Goal: Task Accomplishment & Management: Use online tool/utility

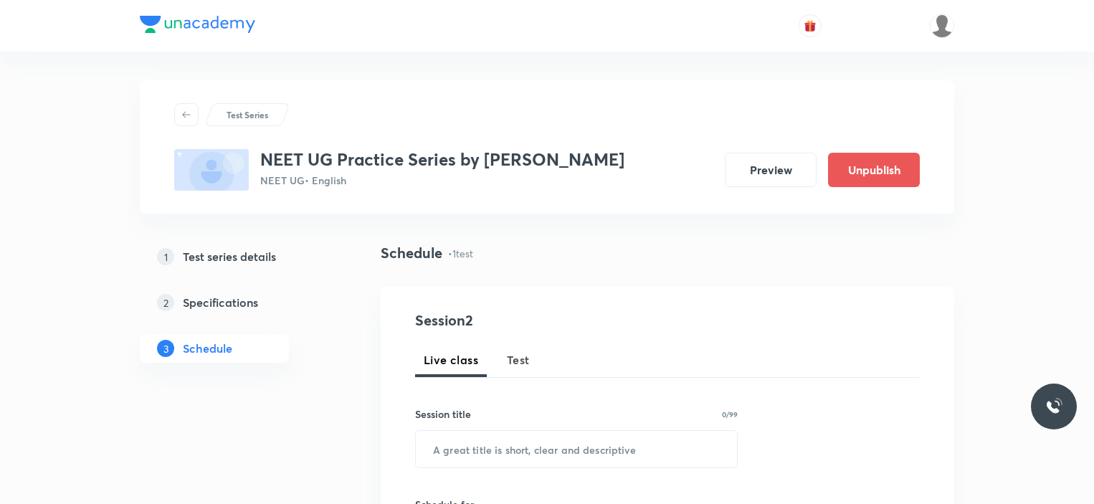
scroll to position [604, 0]
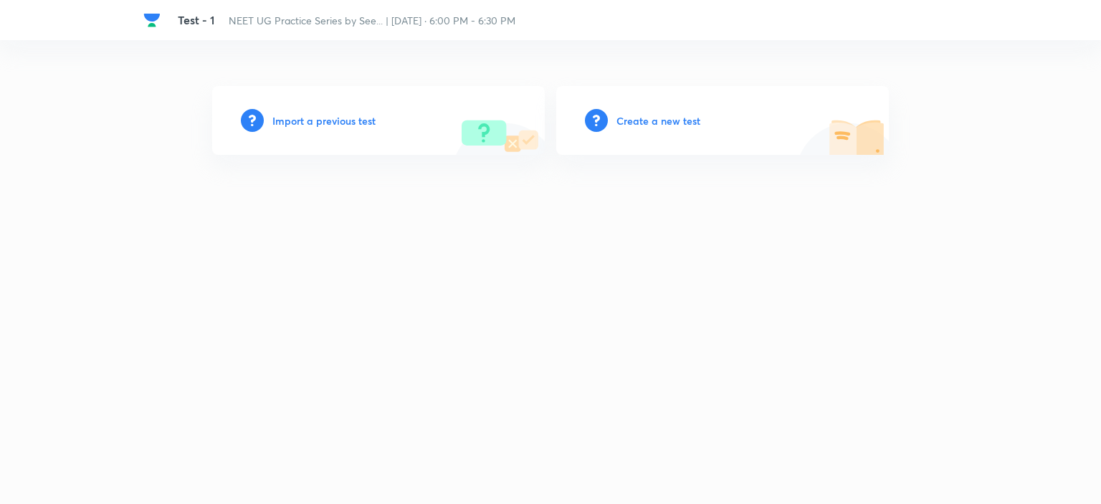
click at [672, 118] on h6 "Create a new test" at bounding box center [659, 120] width 84 height 15
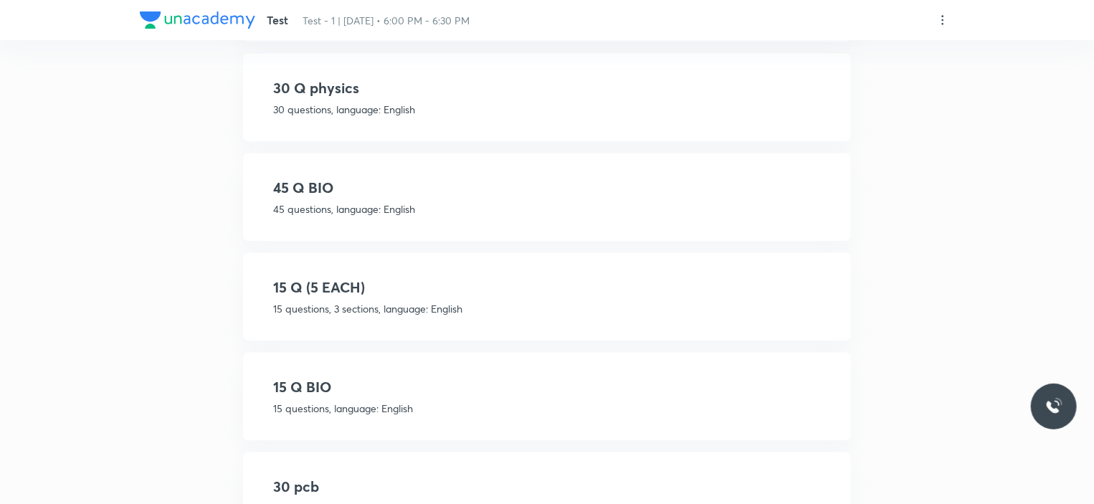
scroll to position [1577, 0]
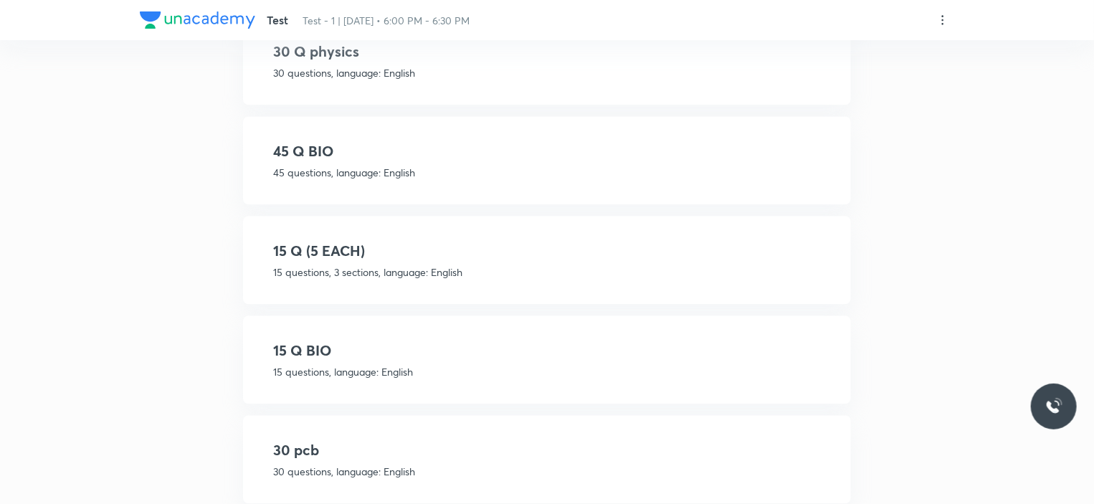
click at [452, 364] on p "15 questions, language: English" at bounding box center [547, 371] width 548 height 15
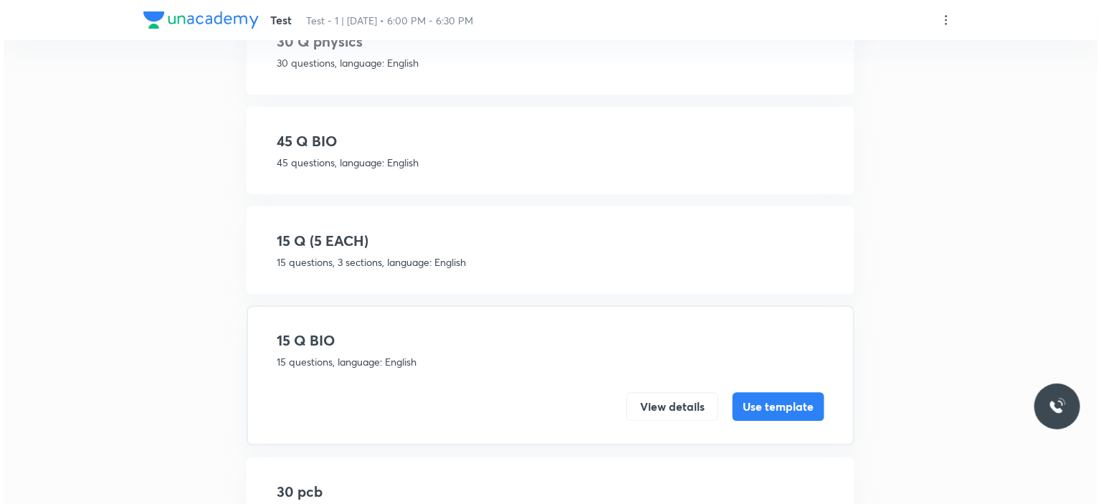
scroll to position [1525, 0]
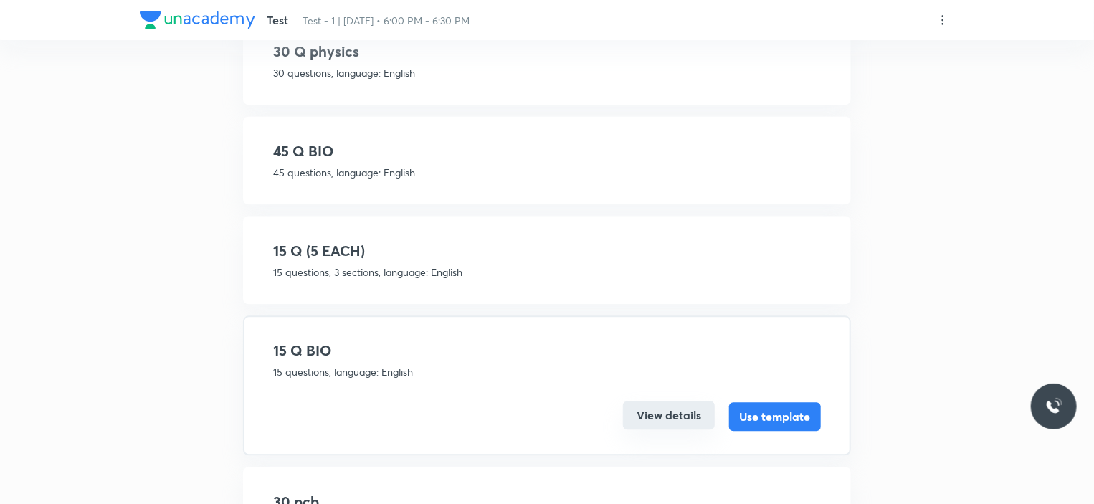
click at [652, 412] on button "View details" at bounding box center [669, 415] width 92 height 29
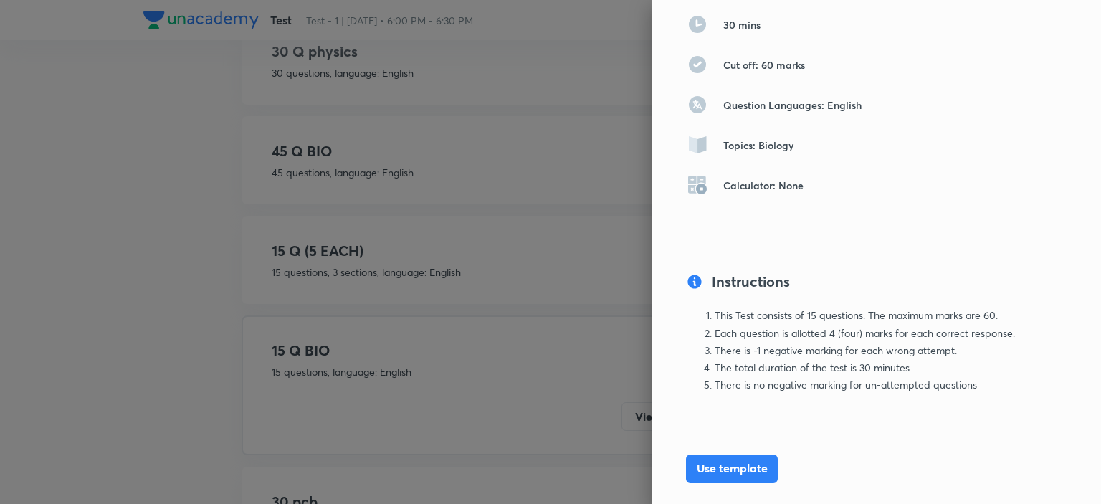
scroll to position [274, 0]
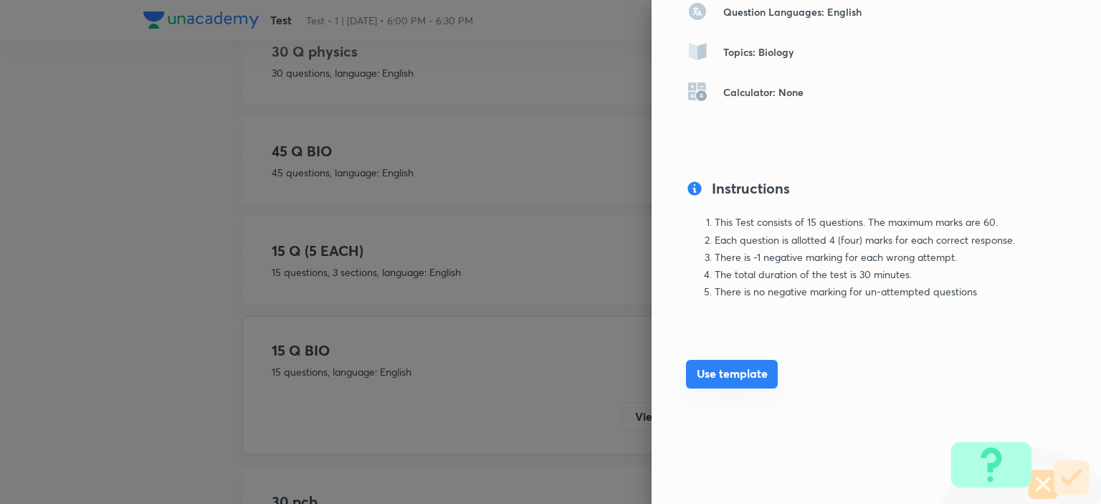
click at [711, 381] on button "Use template" at bounding box center [732, 374] width 92 height 29
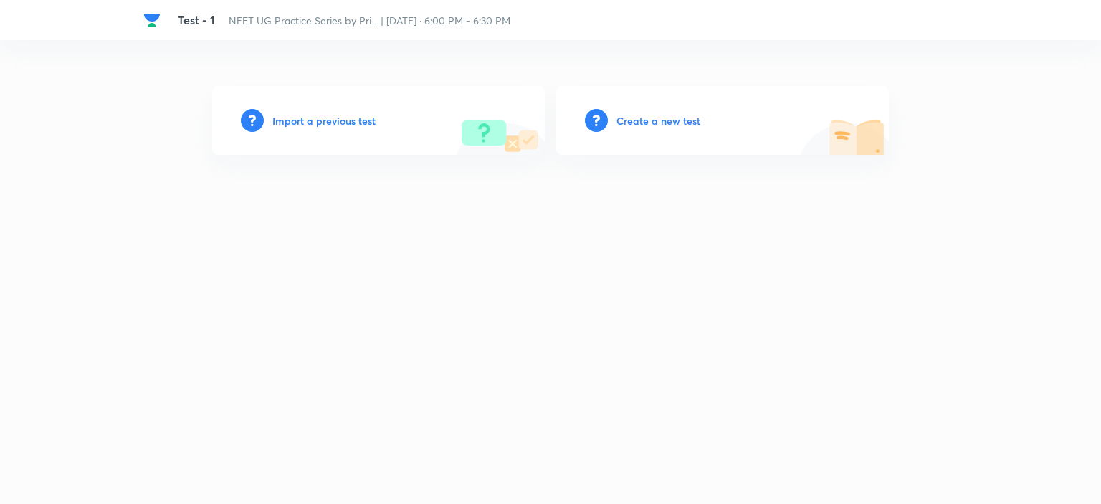
click at [649, 124] on h6 "Create a new test" at bounding box center [659, 120] width 84 height 15
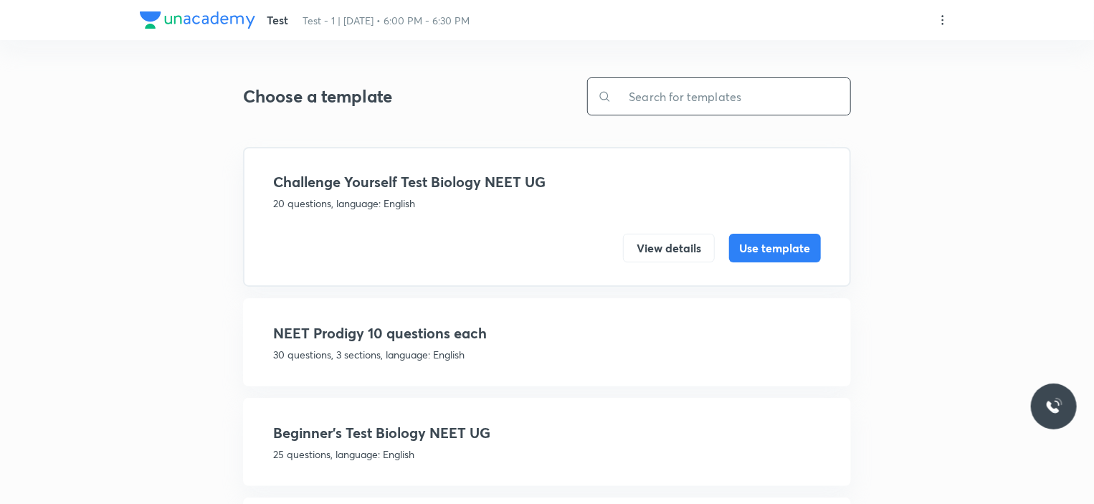
click at [665, 89] on input "text" at bounding box center [730, 96] width 239 height 37
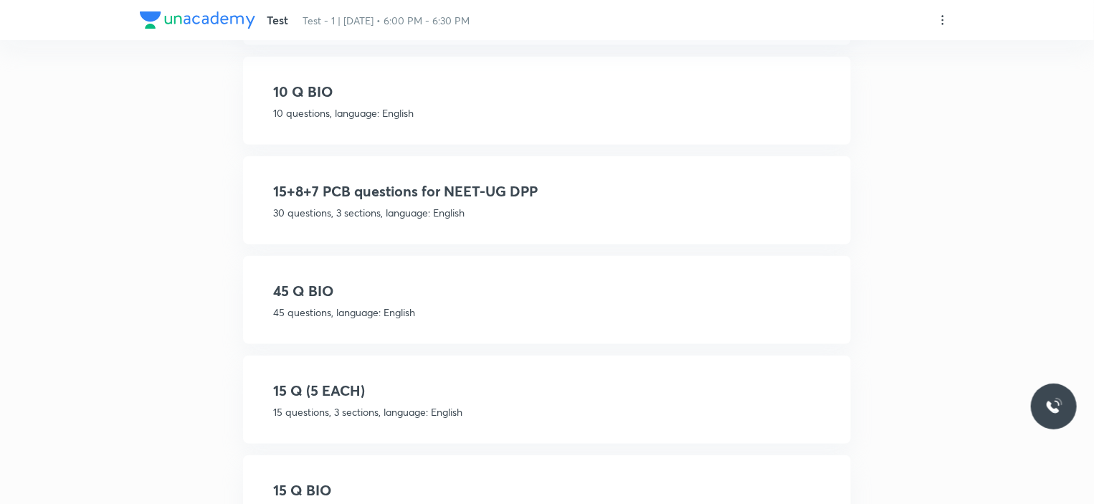
scroll to position [573, 0]
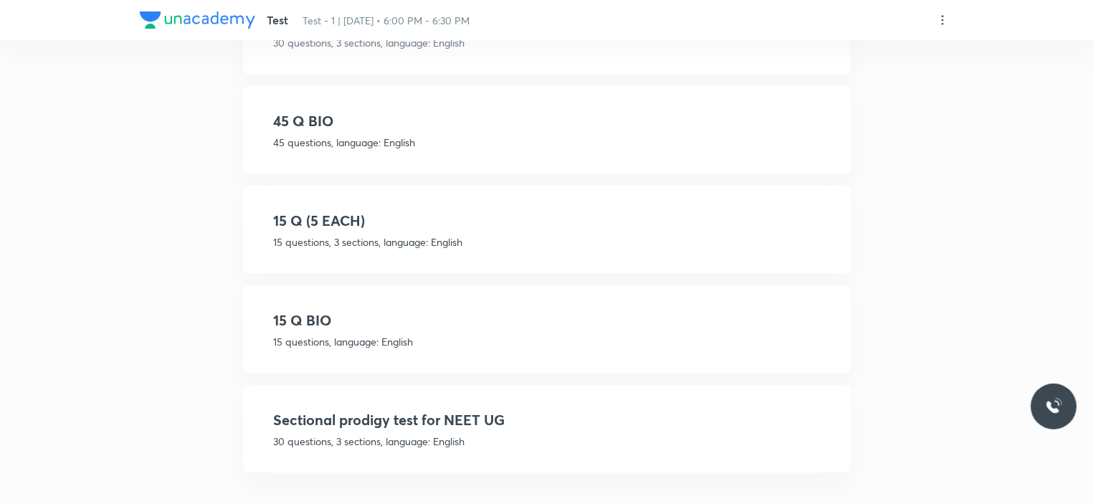
type input "bio"
click at [367, 320] on h4 "15 Q BIO" at bounding box center [547, 321] width 548 height 22
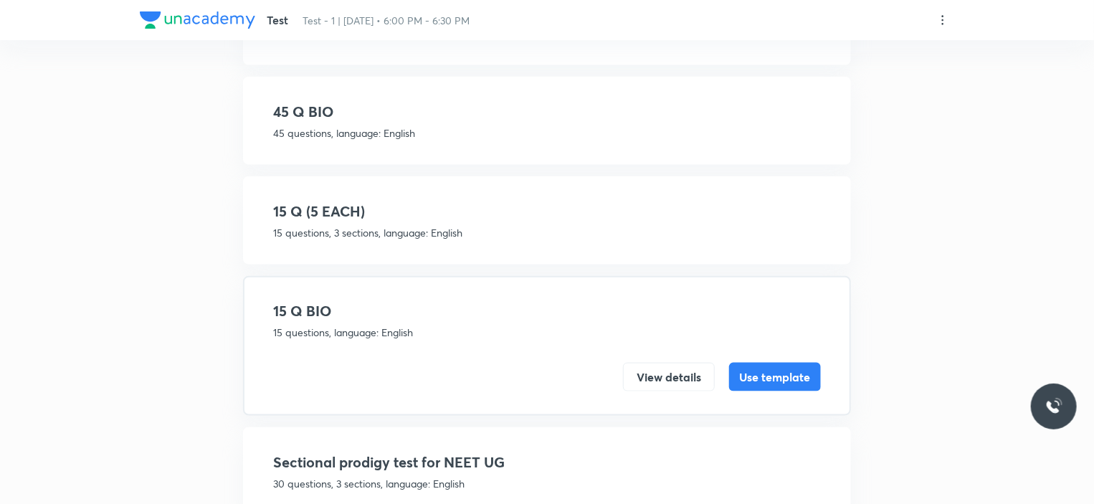
scroll to position [659, 0]
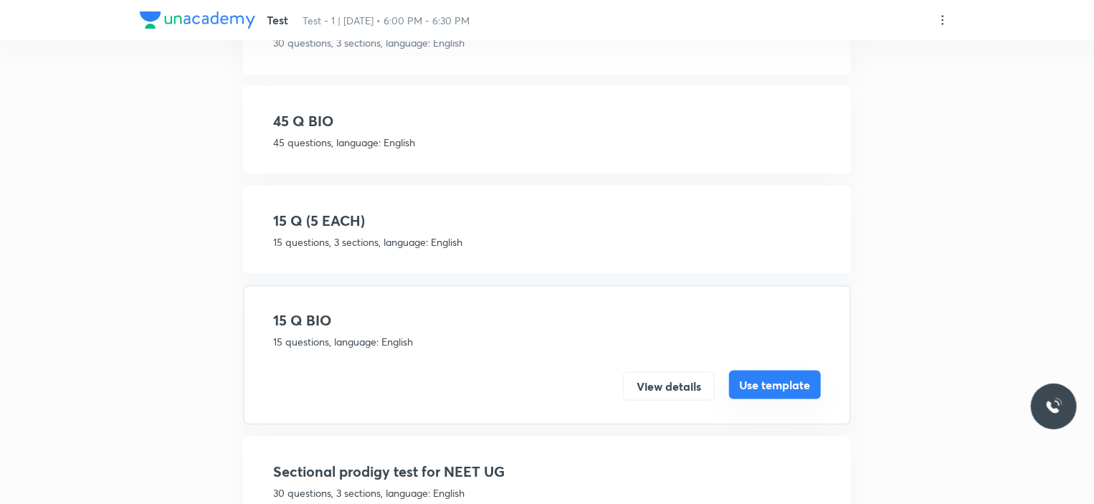
click at [771, 386] on button "Use template" at bounding box center [775, 385] width 92 height 29
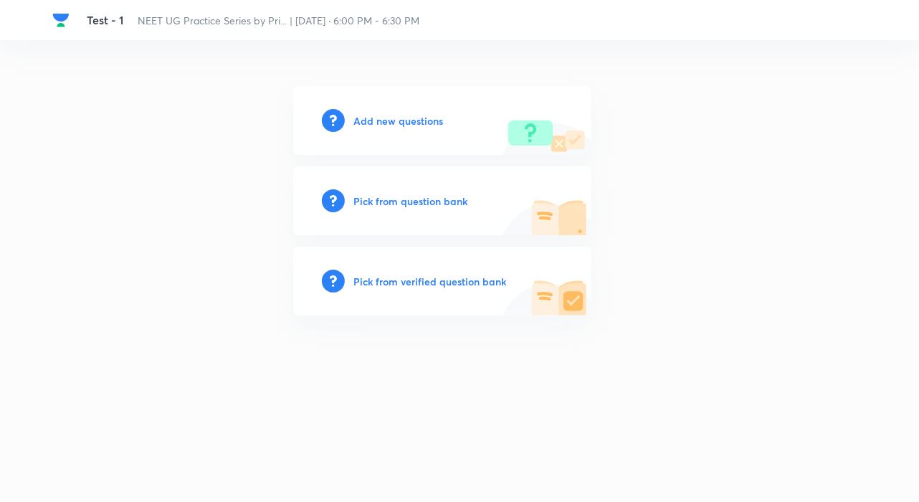
click at [389, 106] on div "Add new questions" at bounding box center [442, 120] width 298 height 69
click at [389, 114] on h6 "Add new questions" at bounding box center [398, 120] width 90 height 15
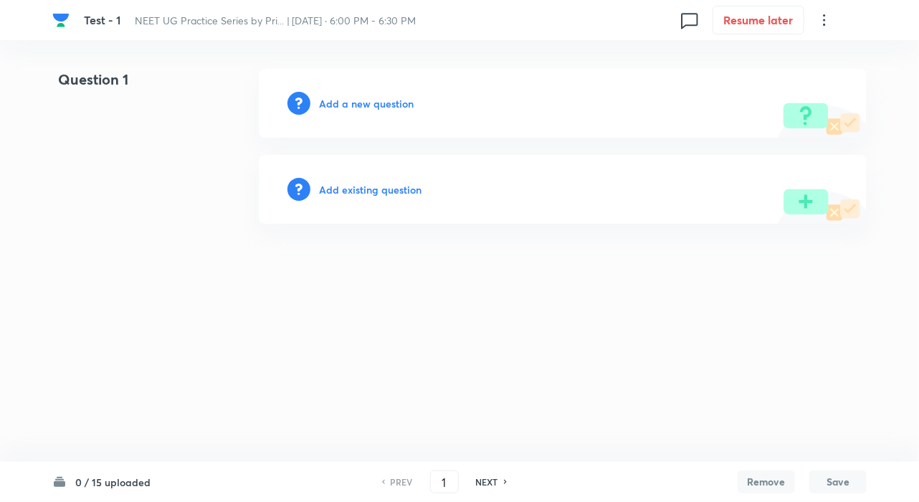
click at [367, 184] on h6 "Add existing question" at bounding box center [370, 189] width 103 height 15
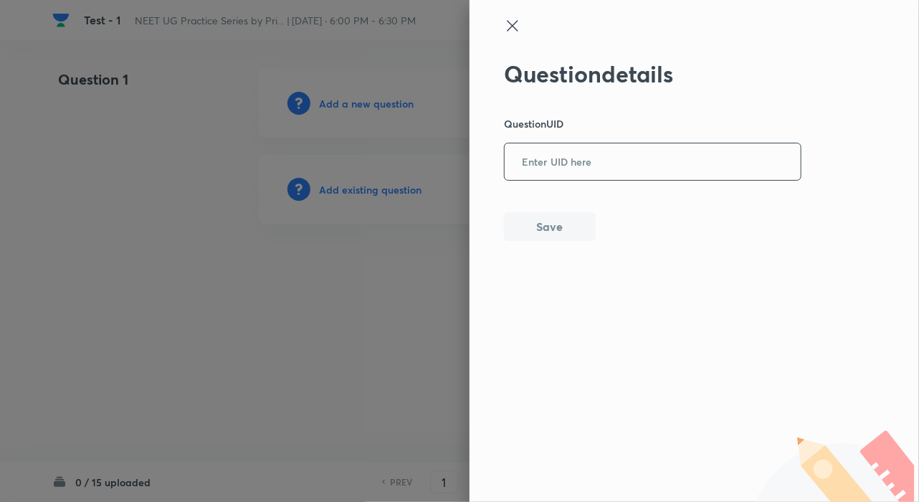
click at [581, 153] on input "text" at bounding box center [653, 162] width 296 height 35
paste input "JD3XQ"
type input "JD3XQ"
click at [562, 224] on button "Save" at bounding box center [550, 225] width 92 height 29
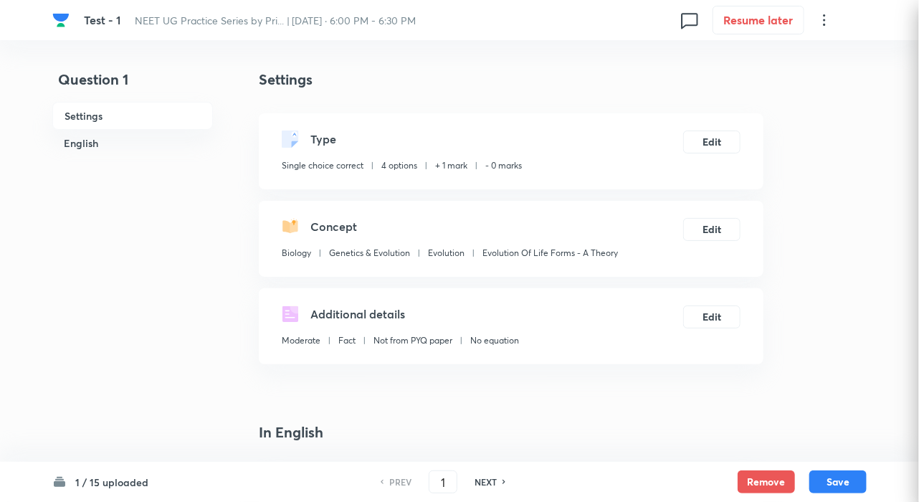
checkbox input "true"
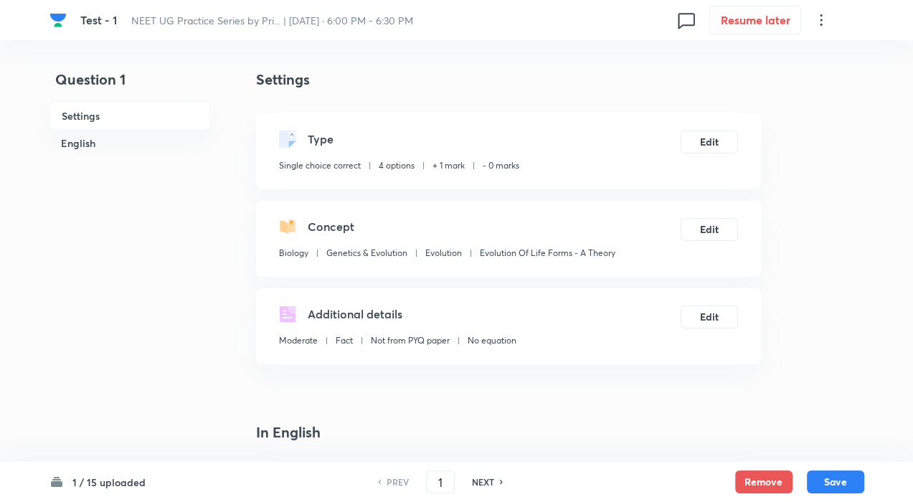
click at [486, 485] on h6 "NEXT" at bounding box center [483, 481] width 22 height 13
type input "2"
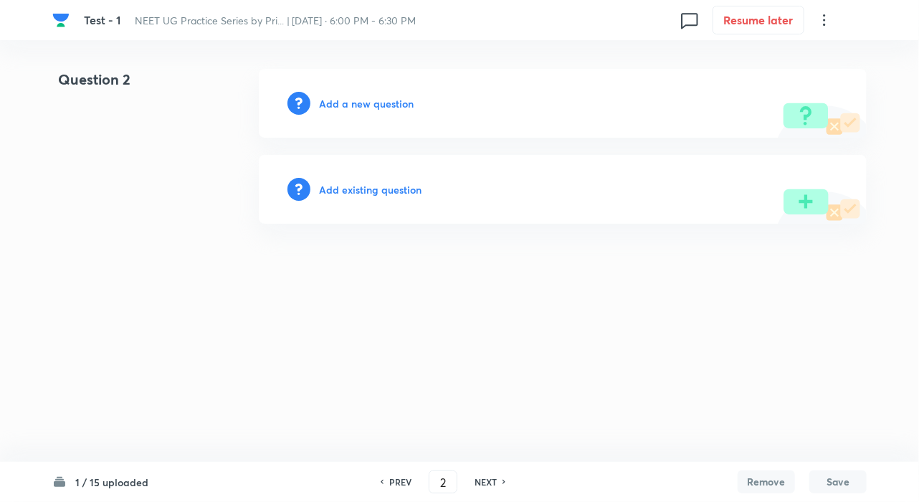
click at [379, 192] on h6 "Add existing question" at bounding box center [370, 189] width 103 height 15
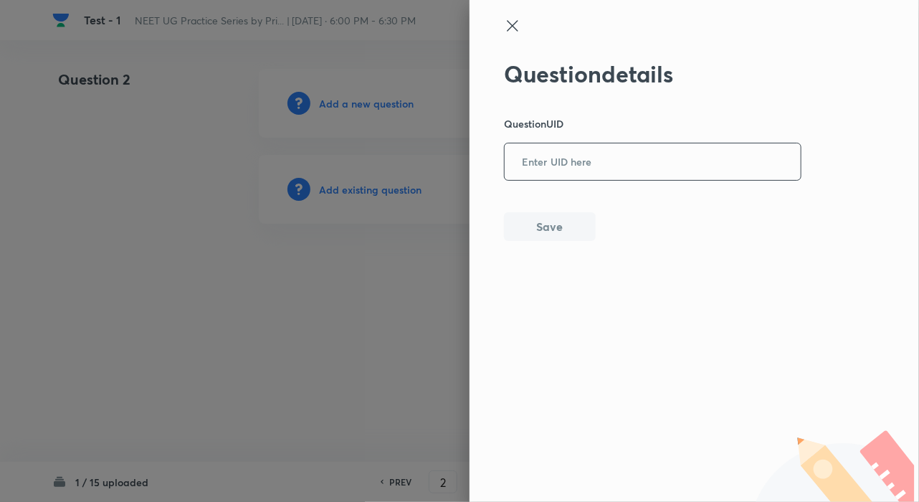
click at [510, 171] on input "text" at bounding box center [653, 162] width 296 height 35
paste input "WIJYO"
type input "WIJYO"
click at [553, 228] on button "Save" at bounding box center [550, 225] width 92 height 29
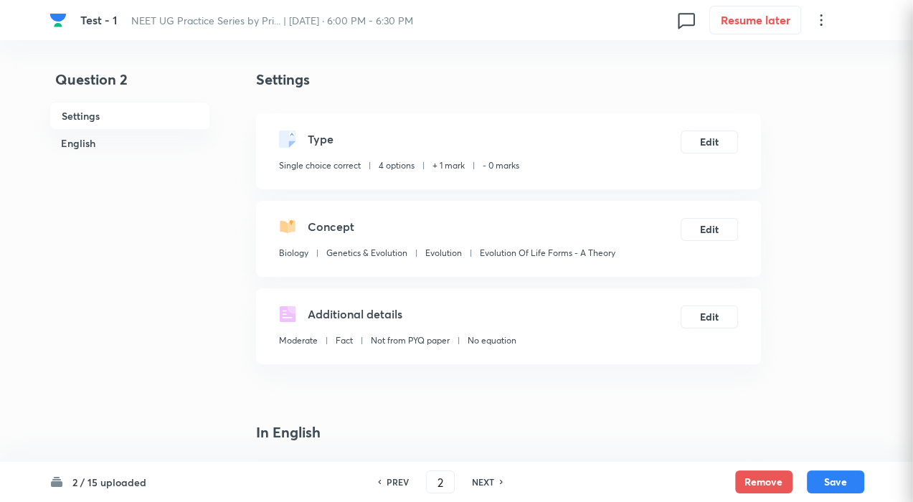
checkbox input "true"
click at [482, 473] on div "PREV 2 ​ NEXT" at bounding box center [440, 481] width 185 height 23
click at [482, 475] on div "PREV 2 ​ NEXT" at bounding box center [440, 481] width 185 height 23
click at [482, 480] on h6 "NEXT" at bounding box center [483, 481] width 22 height 13
type input "3"
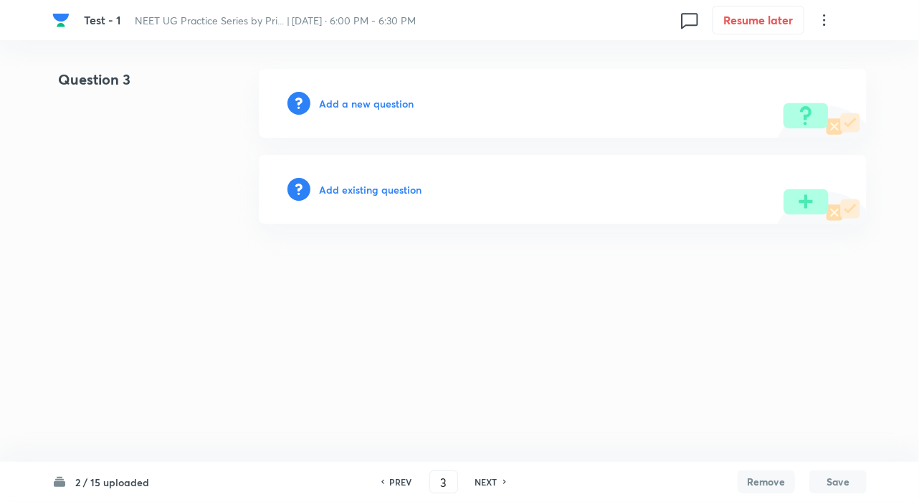
click at [348, 183] on h6 "Add existing question" at bounding box center [370, 189] width 103 height 15
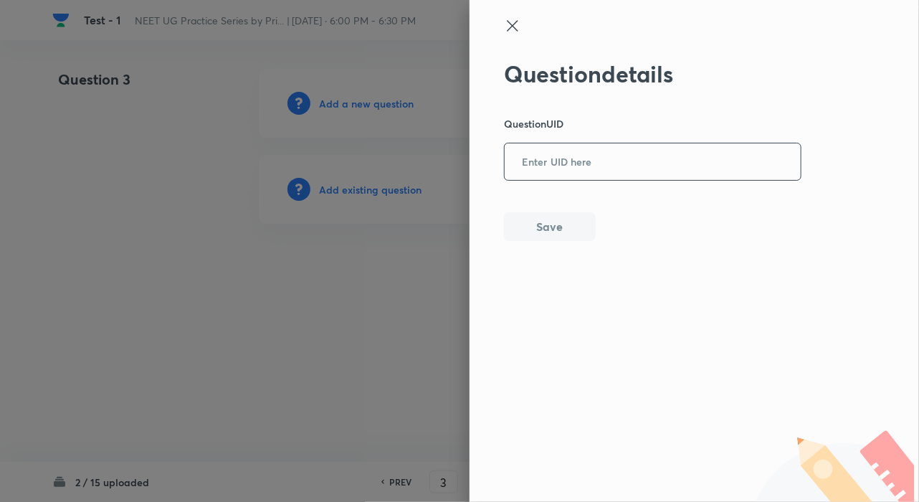
click at [545, 171] on input "text" at bounding box center [653, 162] width 296 height 35
paste input "89G7S"
type input "89G7S"
click at [547, 225] on button "Save" at bounding box center [550, 225] width 92 height 29
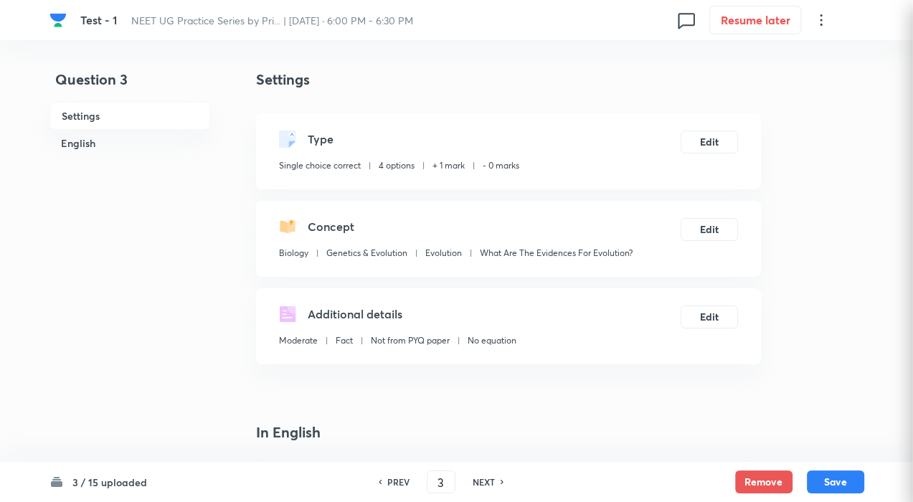
checkbox input "true"
click at [491, 477] on h6 "NEXT" at bounding box center [483, 481] width 22 height 13
type input "4"
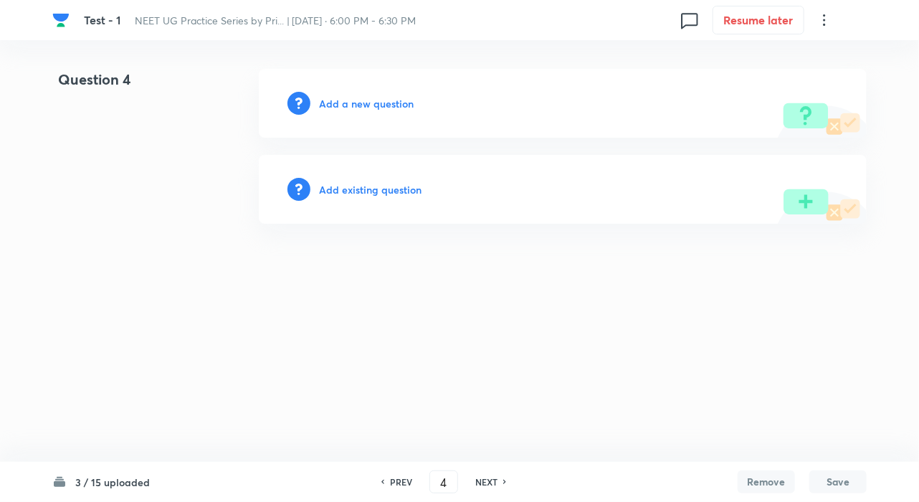
click at [362, 182] on h6 "Add existing question" at bounding box center [370, 189] width 103 height 15
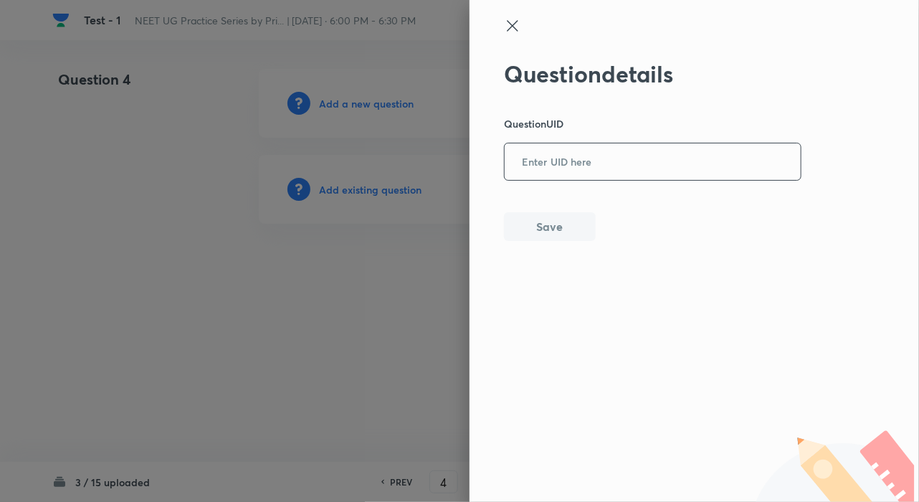
click at [569, 180] on div "​" at bounding box center [653, 162] width 298 height 38
paste input "6ND2V"
type input "6ND2V"
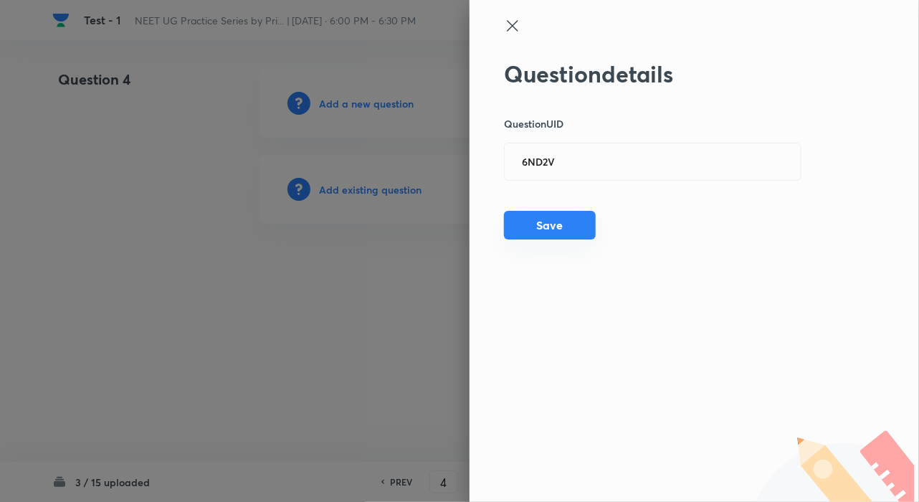
click at [546, 226] on button "Save" at bounding box center [550, 225] width 92 height 29
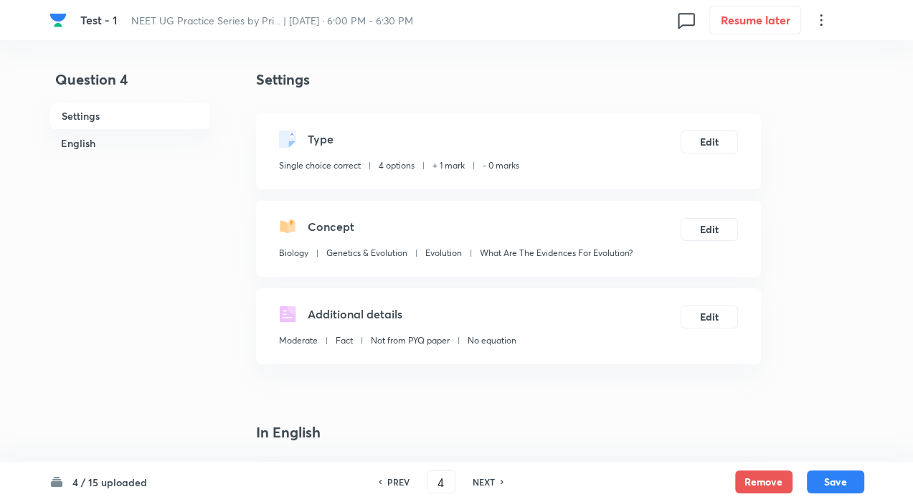
click at [480, 482] on h6 "NEXT" at bounding box center [483, 481] width 22 height 13
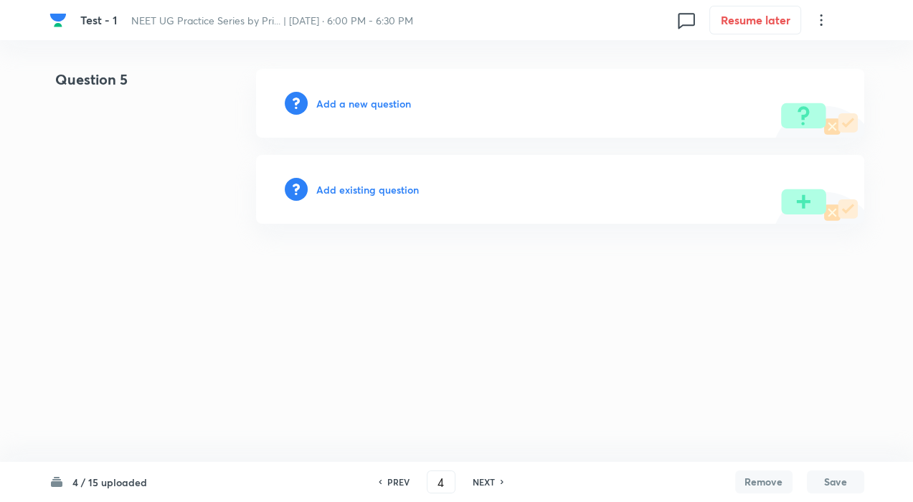
type input "5"
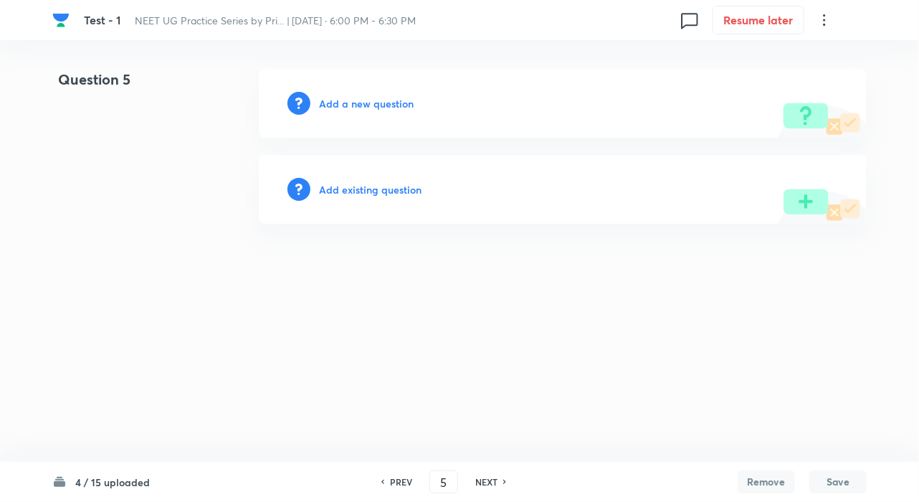
click at [351, 191] on h6 "Add existing question" at bounding box center [370, 189] width 103 height 15
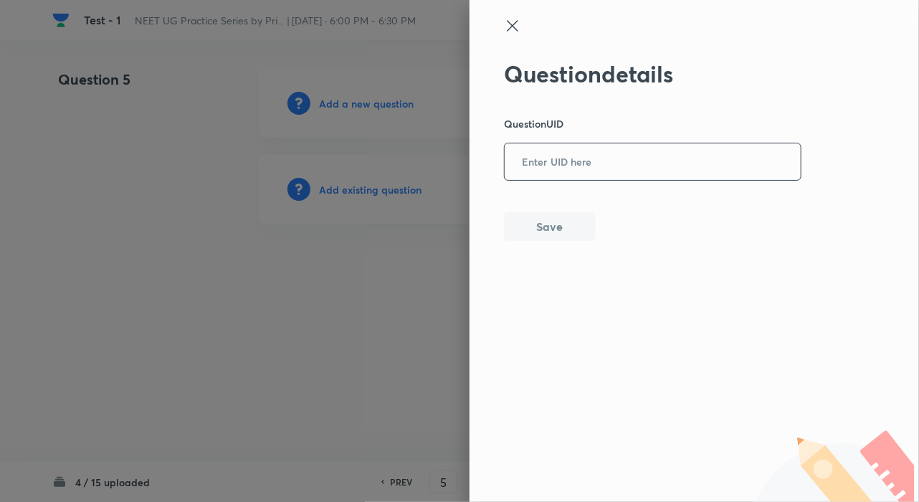
click at [572, 172] on input "text" at bounding box center [653, 162] width 296 height 35
paste input "8IJJ8"
type input "8IJJ8"
click at [553, 222] on button "Save" at bounding box center [550, 225] width 92 height 29
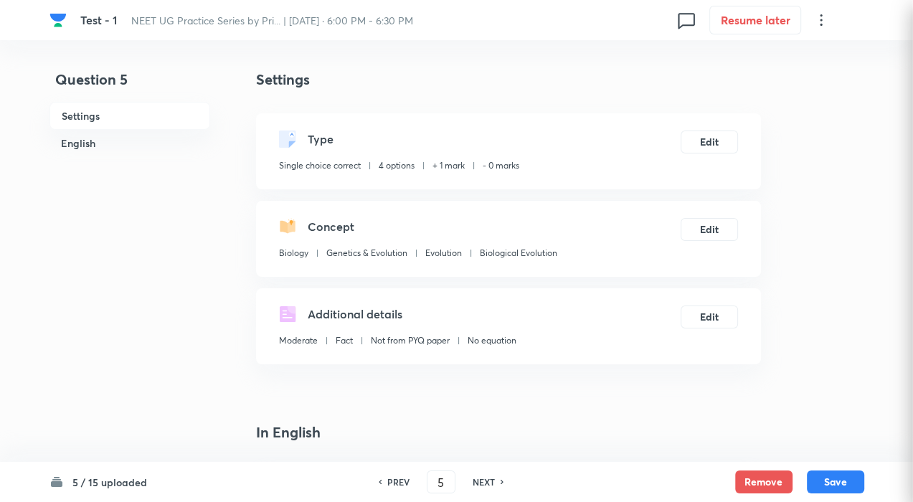
checkbox input "true"
click at [484, 484] on h6 "NEXT" at bounding box center [483, 481] width 22 height 13
type input "6"
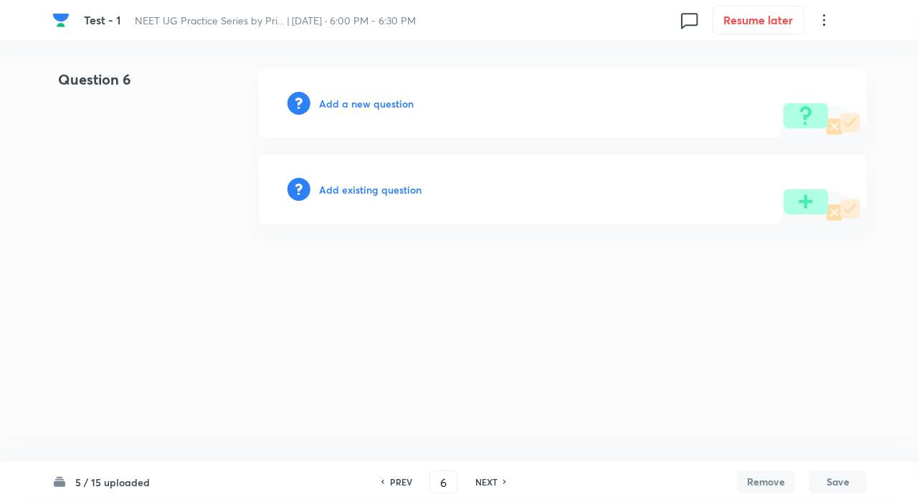
click at [344, 184] on h6 "Add existing question" at bounding box center [370, 189] width 103 height 15
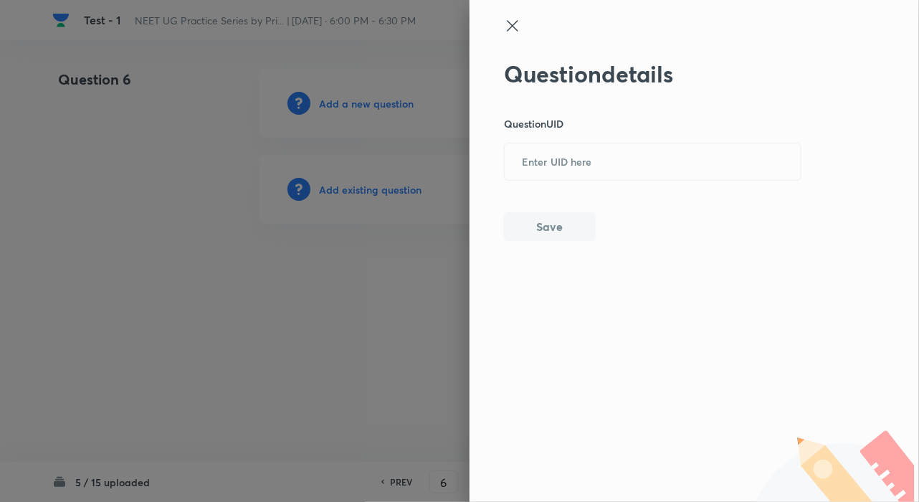
drag, startPoint x: 563, startPoint y: 166, endPoint x: 579, endPoint y: 200, distance: 37.6
click at [568, 174] on input "text" at bounding box center [653, 162] width 296 height 35
paste input "CVHLU"
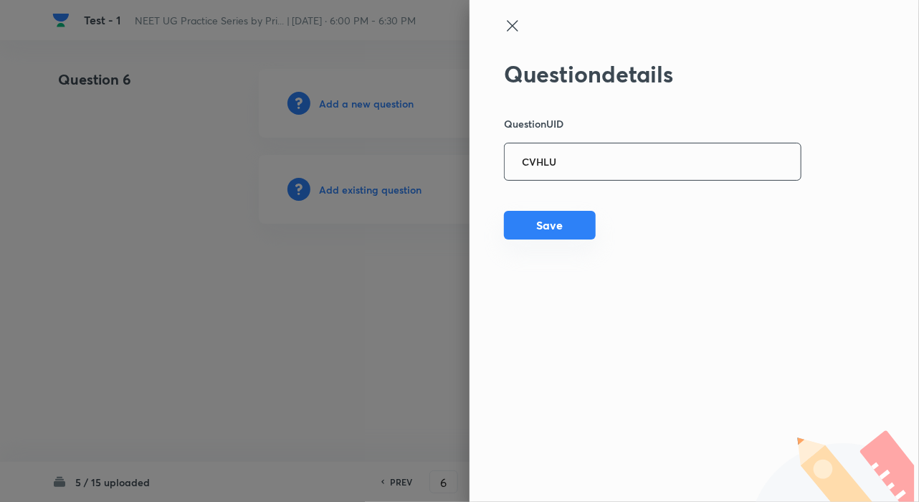
type input "CVHLU"
click at [557, 228] on button "Save" at bounding box center [550, 225] width 92 height 29
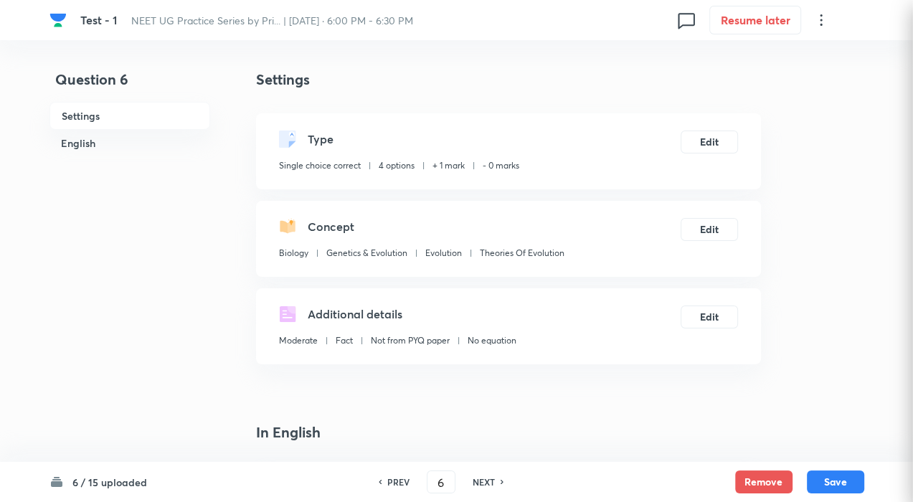
checkbox input "true"
click at [482, 484] on h6 "NEXT" at bounding box center [483, 481] width 22 height 13
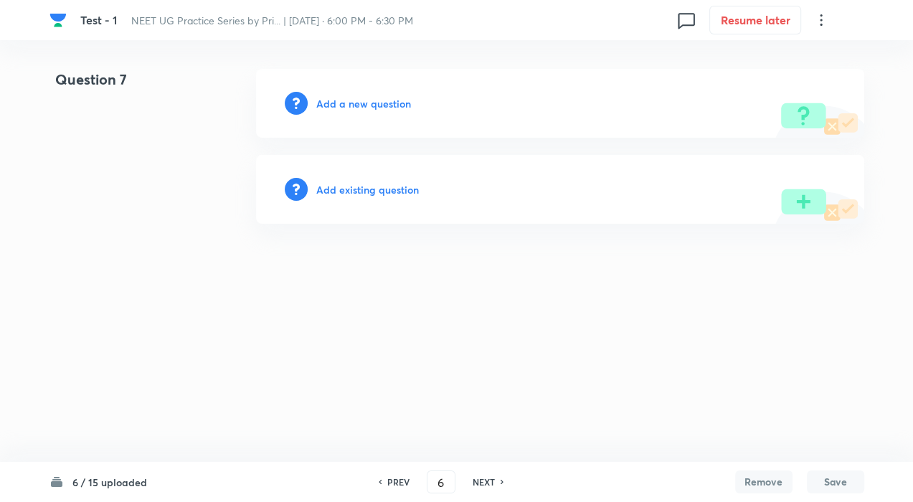
type input "7"
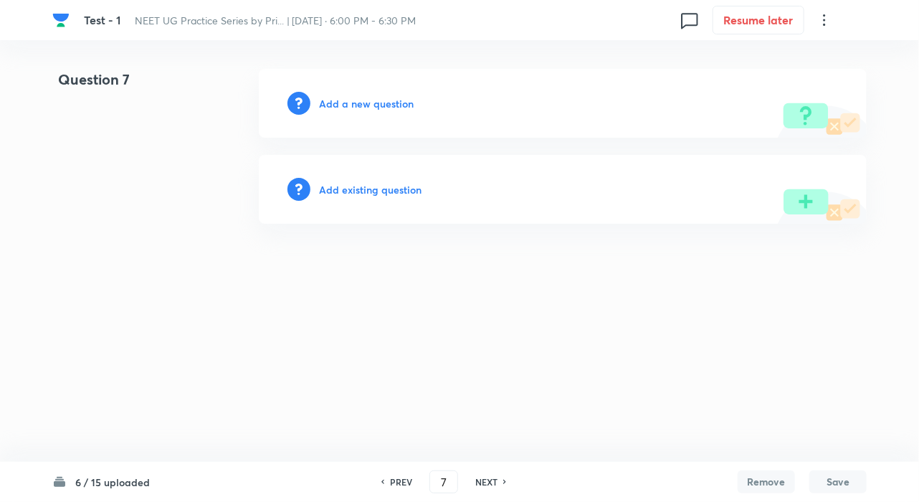
click at [372, 186] on h6 "Add existing question" at bounding box center [370, 189] width 103 height 15
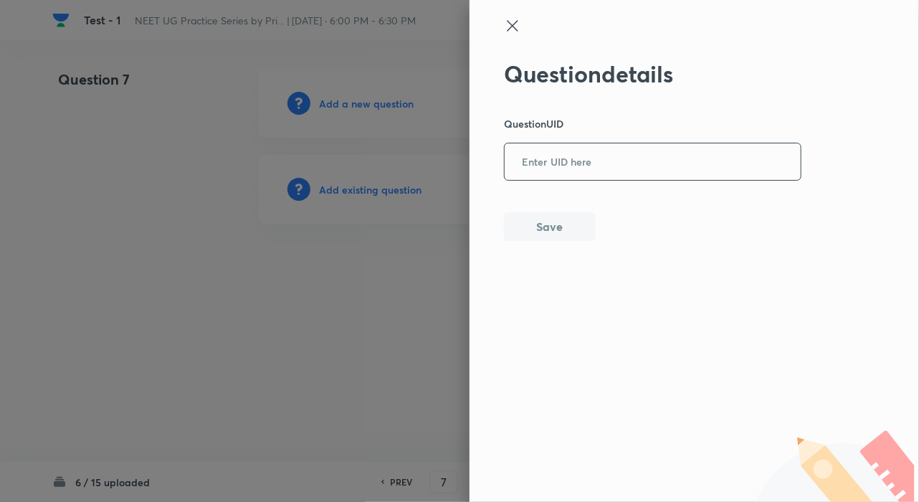
click at [559, 174] on input "text" at bounding box center [653, 162] width 296 height 35
paste input "PNJ5M"
type input "PNJ5M"
click at [546, 230] on button "Save" at bounding box center [550, 225] width 92 height 29
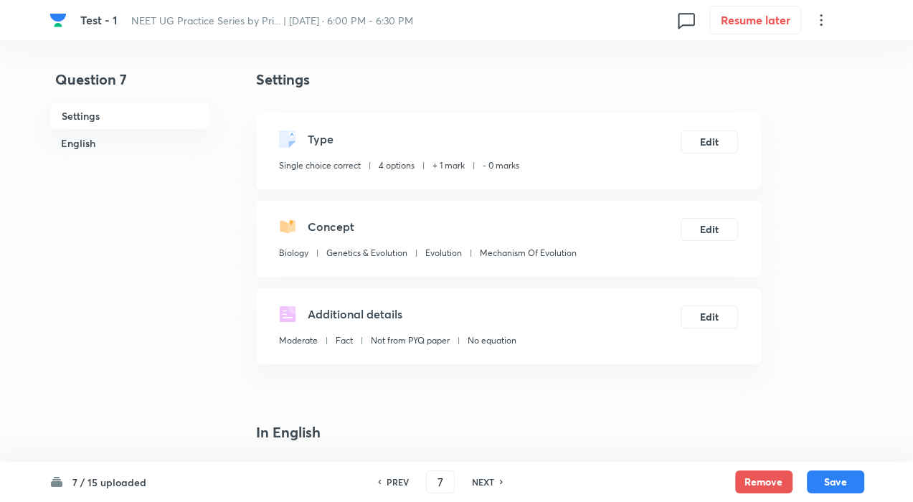
checkbox input "true"
click at [493, 478] on div "NEXT" at bounding box center [485, 481] width 38 height 13
type input "8"
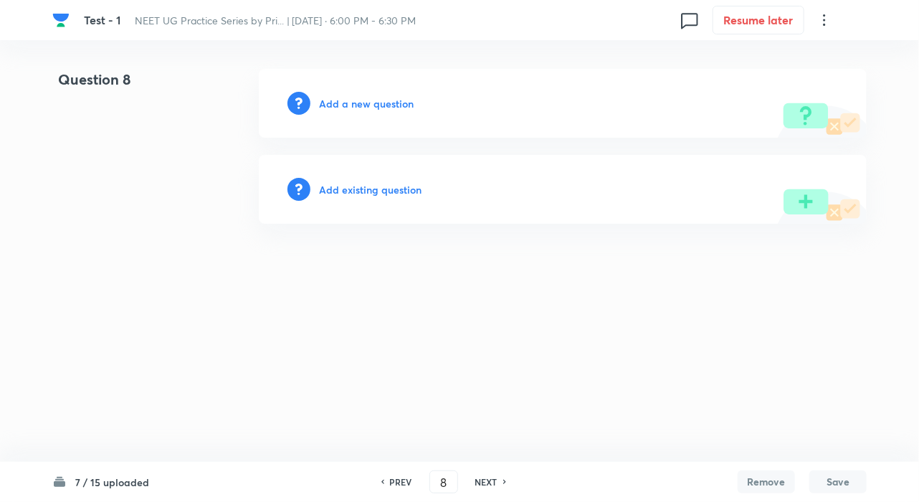
click at [358, 189] on h6 "Add existing question" at bounding box center [370, 189] width 103 height 15
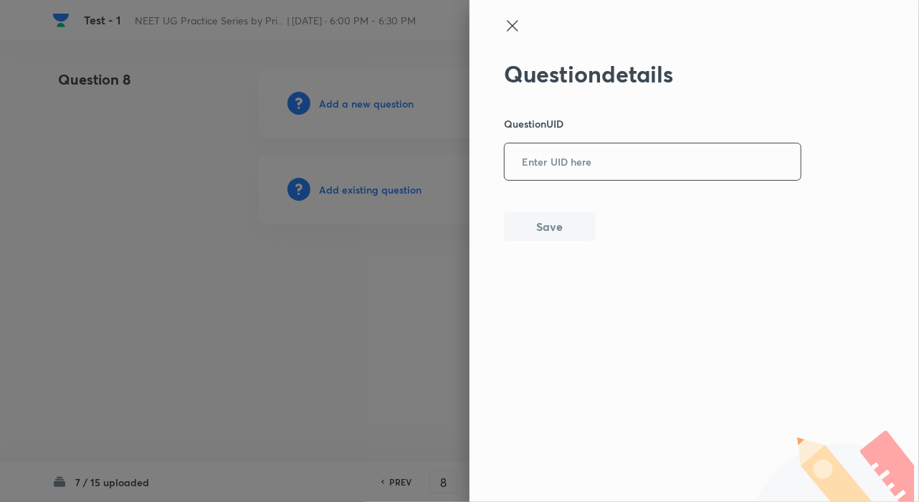
click at [599, 176] on input "text" at bounding box center [653, 162] width 296 height 35
paste input "DOHNY"
type input "DOHNY"
click at [526, 229] on button "Save" at bounding box center [550, 225] width 92 height 29
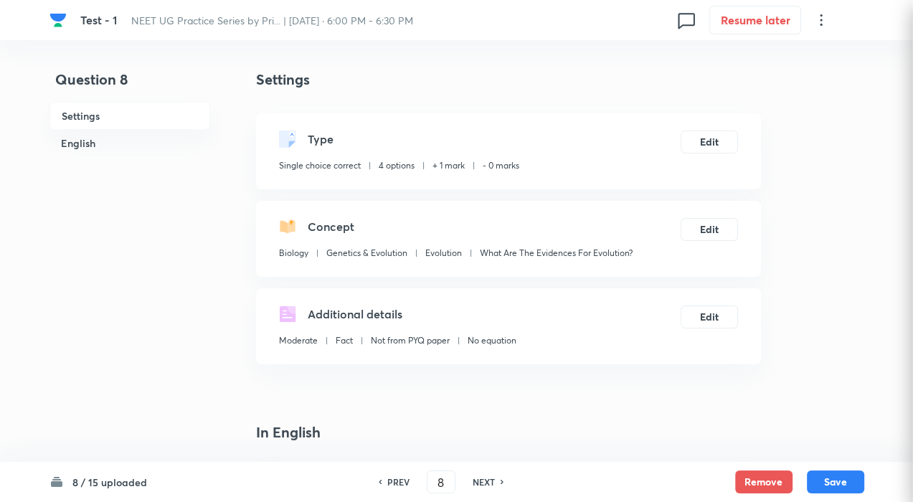
checkbox input "true"
click at [487, 482] on h6 "NEXT" at bounding box center [483, 481] width 22 height 13
type input "9"
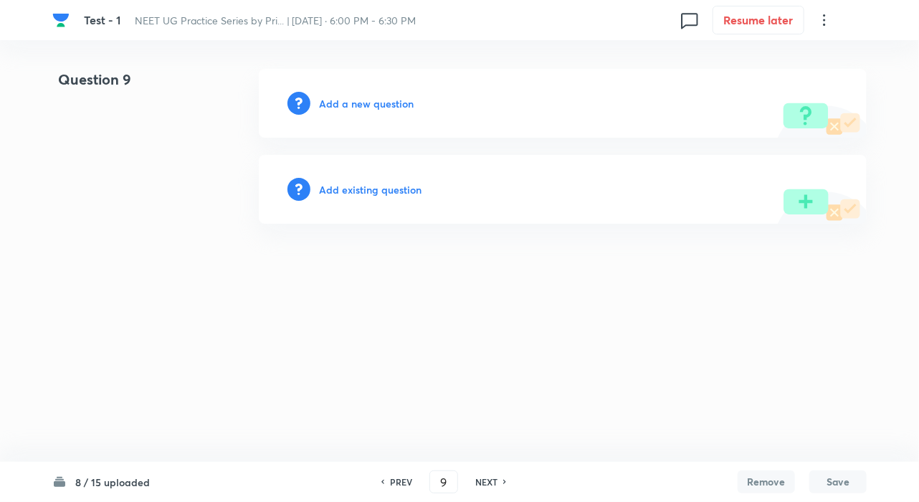
click at [379, 189] on h6 "Add existing question" at bounding box center [370, 189] width 103 height 15
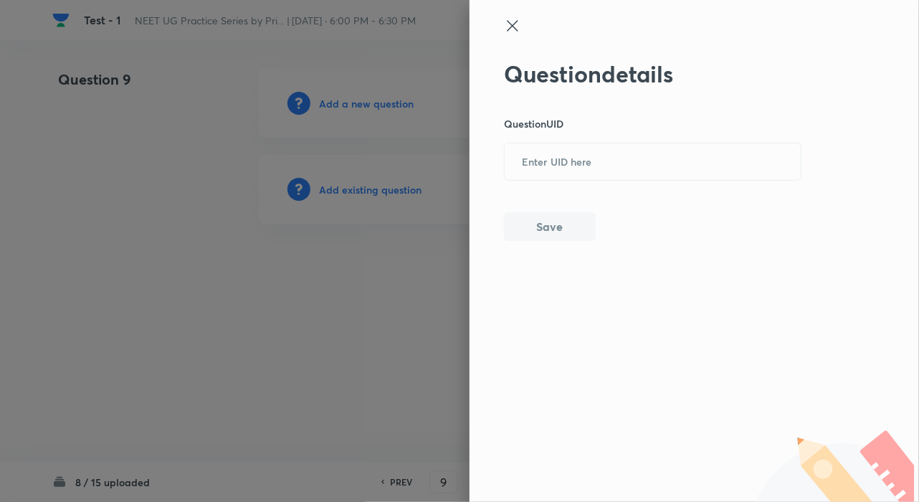
drag, startPoint x: 523, startPoint y: 164, endPoint x: 548, endPoint y: 183, distance: 31.3
click at [525, 165] on input "text" at bounding box center [653, 162] width 296 height 35
paste input "W0SVI"
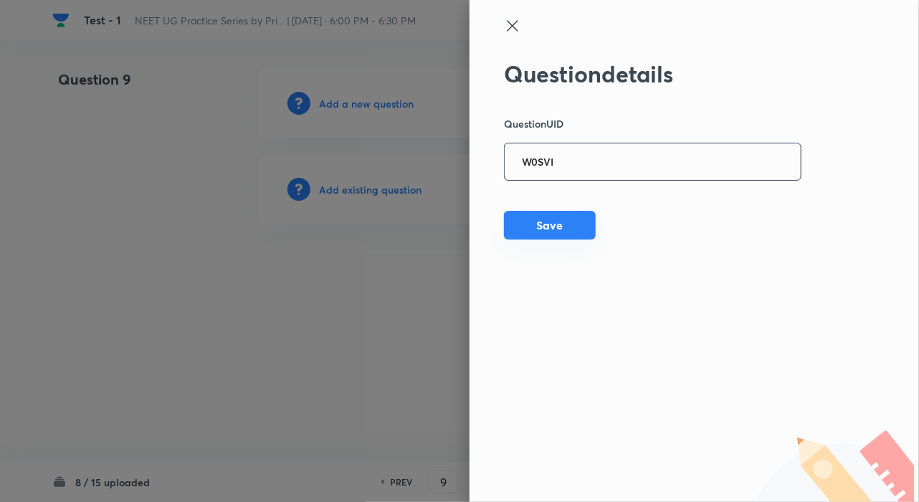
type input "W0SVI"
click at [538, 231] on button "Save" at bounding box center [550, 225] width 92 height 29
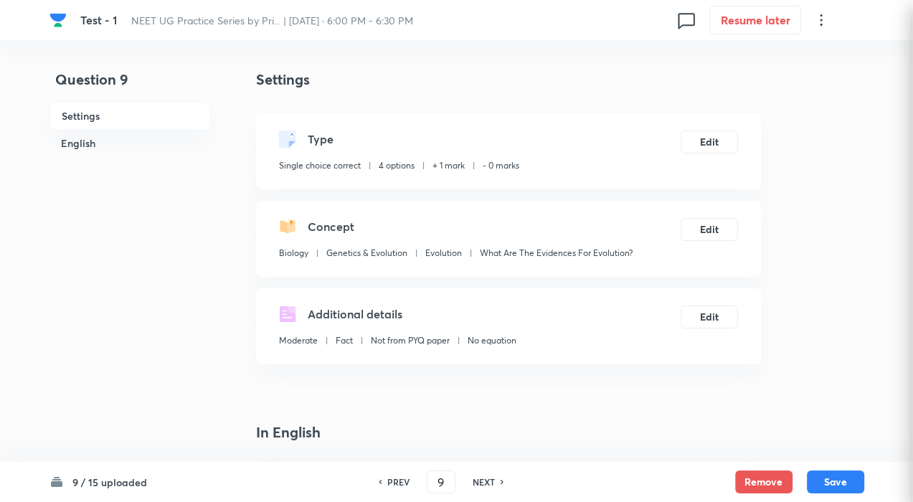
checkbox input "true"
drag, startPoint x: 485, startPoint y: 480, endPoint x: 474, endPoint y: 465, distance: 17.9
click at [485, 480] on h6 "NEXT" at bounding box center [483, 481] width 22 height 13
type input "10"
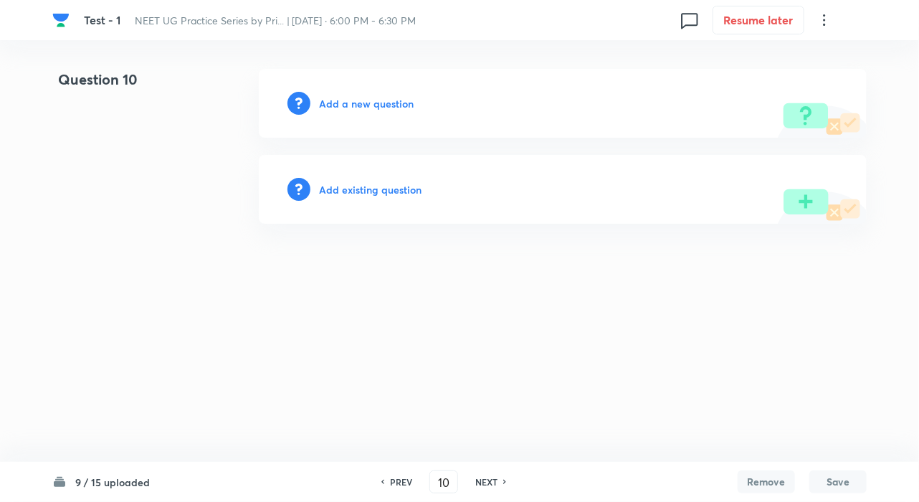
click at [330, 194] on h6 "Add existing question" at bounding box center [370, 189] width 103 height 15
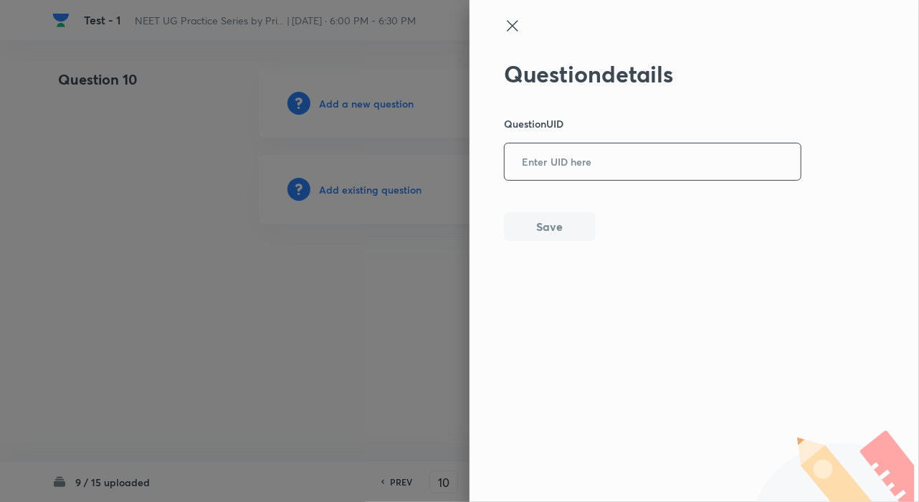
click at [548, 176] on input "text" at bounding box center [653, 162] width 296 height 35
paste input "D54F4"
type input "D54F4"
click at [556, 232] on button "Save" at bounding box center [550, 225] width 92 height 29
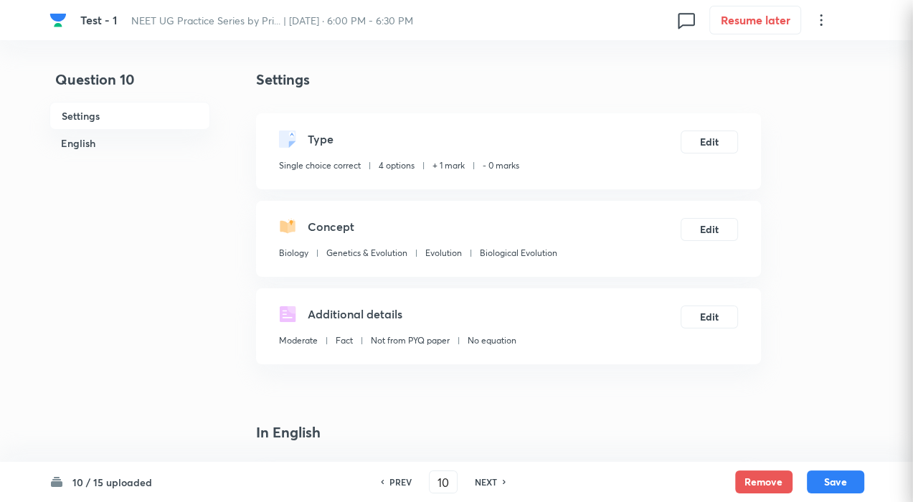
checkbox input "true"
click at [487, 478] on h6 "NEXT" at bounding box center [486, 481] width 22 height 13
type input "11"
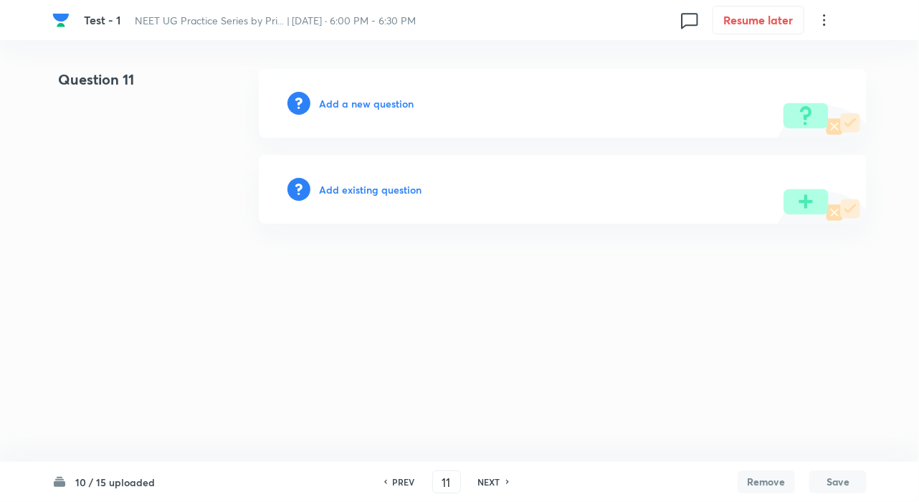
click at [393, 183] on h6 "Add existing question" at bounding box center [370, 189] width 103 height 15
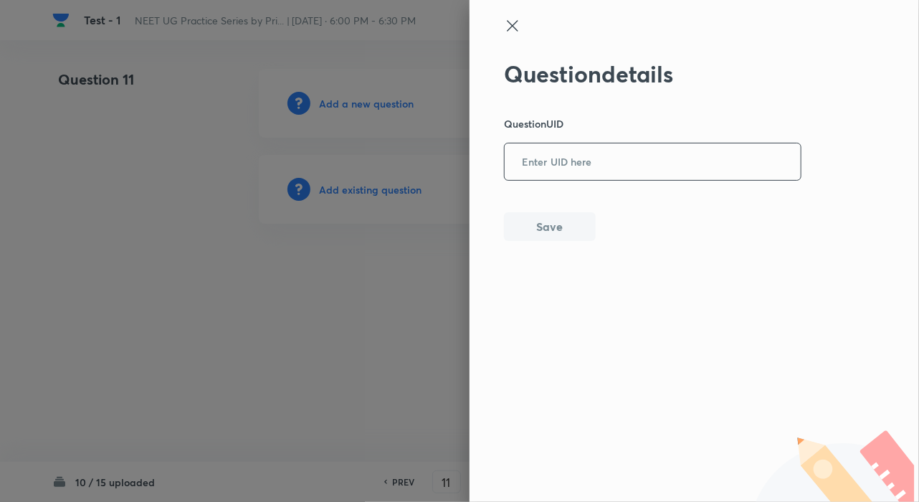
paste input "41DGC"
click at [540, 161] on input "41DGC" at bounding box center [653, 162] width 296 height 35
type input "41DGC"
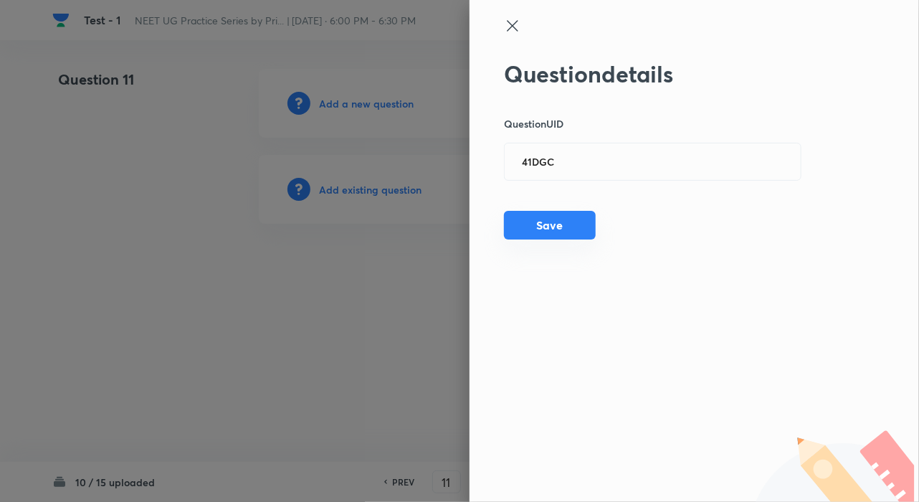
click at [551, 221] on button "Save" at bounding box center [550, 225] width 92 height 29
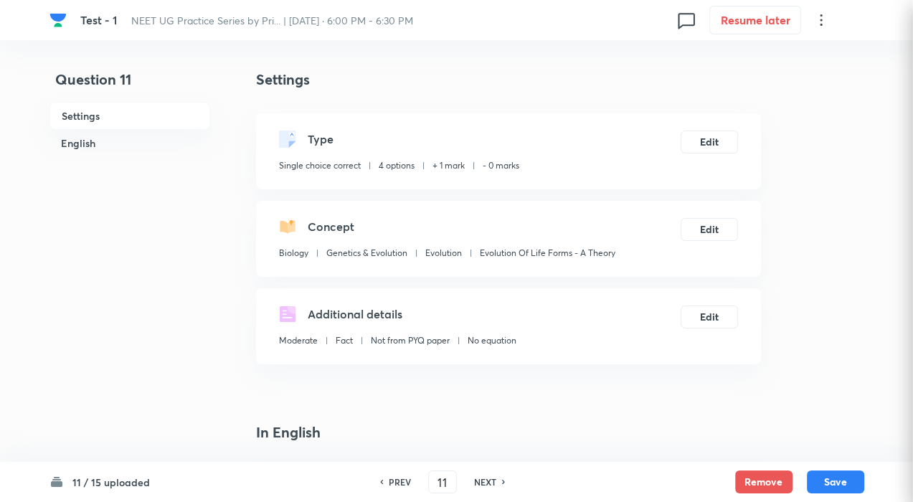
checkbox input "true"
click at [485, 486] on h6 "NEXT" at bounding box center [485, 481] width 22 height 13
type input "12"
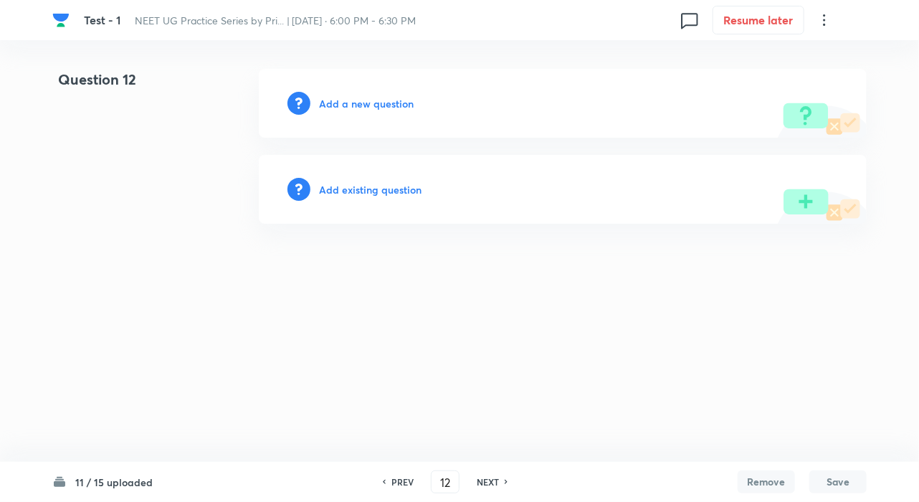
click at [361, 190] on h6 "Add existing question" at bounding box center [370, 189] width 103 height 15
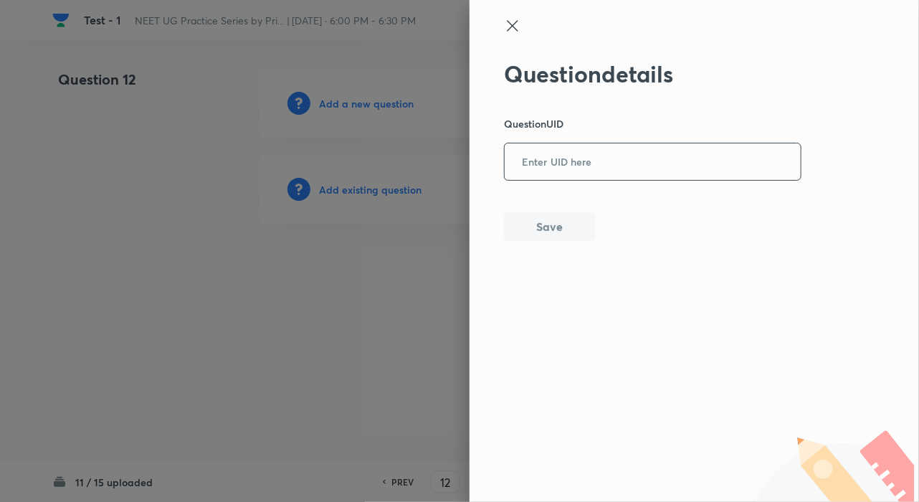
paste input "12QA3"
click at [551, 169] on input "text" at bounding box center [653, 162] width 296 height 35
type input "12QA3"
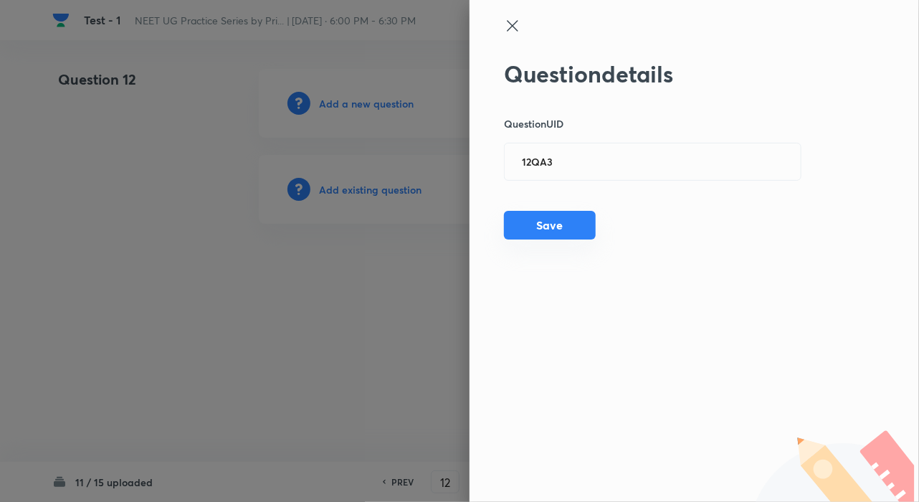
click at [541, 221] on button "Save" at bounding box center [550, 225] width 92 height 29
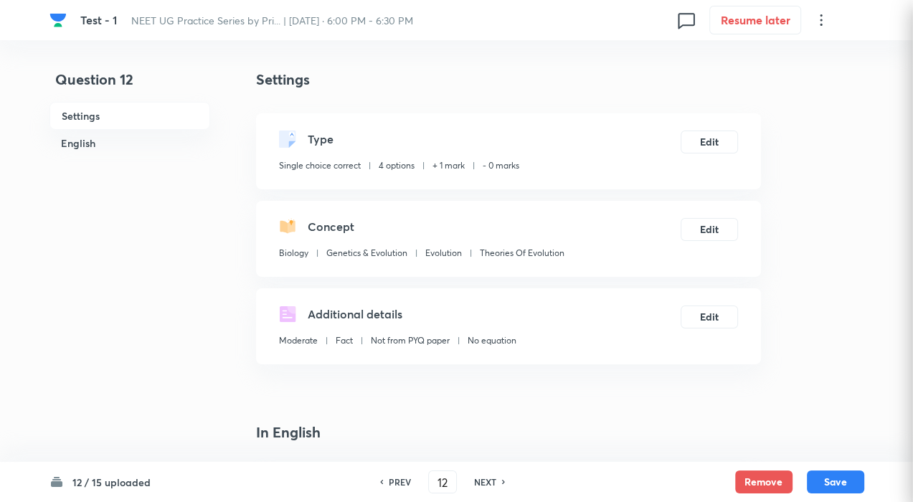
checkbox input "true"
click at [484, 478] on h6 "NEXT" at bounding box center [485, 481] width 22 height 13
type input "13"
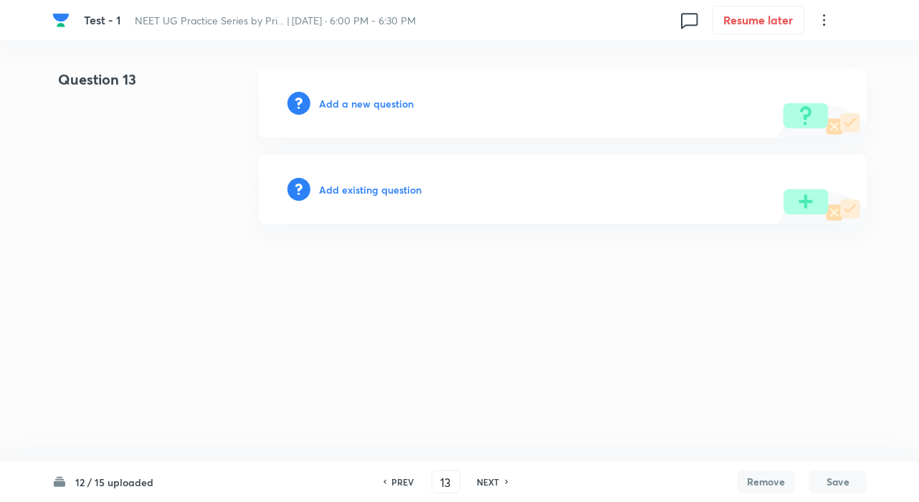
click at [381, 182] on h6 "Add existing question" at bounding box center [370, 189] width 103 height 15
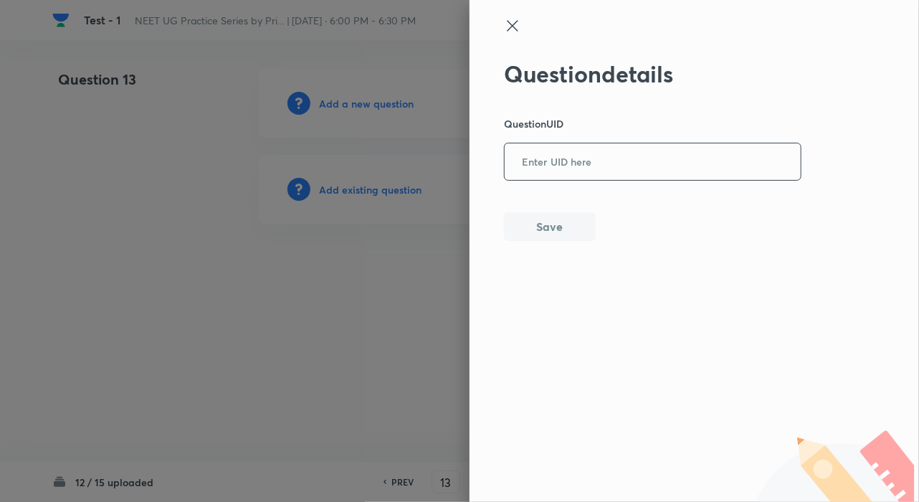
click at [591, 158] on input "text" at bounding box center [653, 162] width 296 height 35
paste input "FKBGF"
type input "FKBGF"
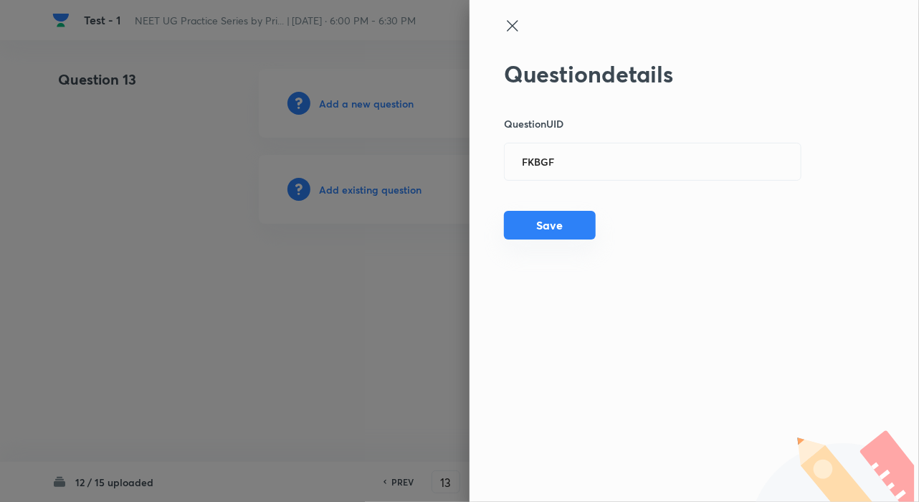
click at [531, 227] on button "Save" at bounding box center [550, 225] width 92 height 29
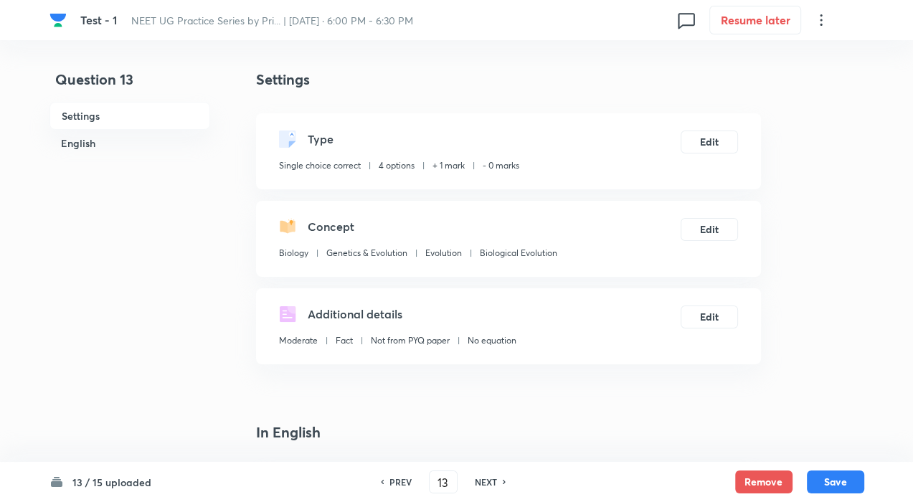
click at [475, 477] on h6 "NEXT" at bounding box center [486, 481] width 22 height 13
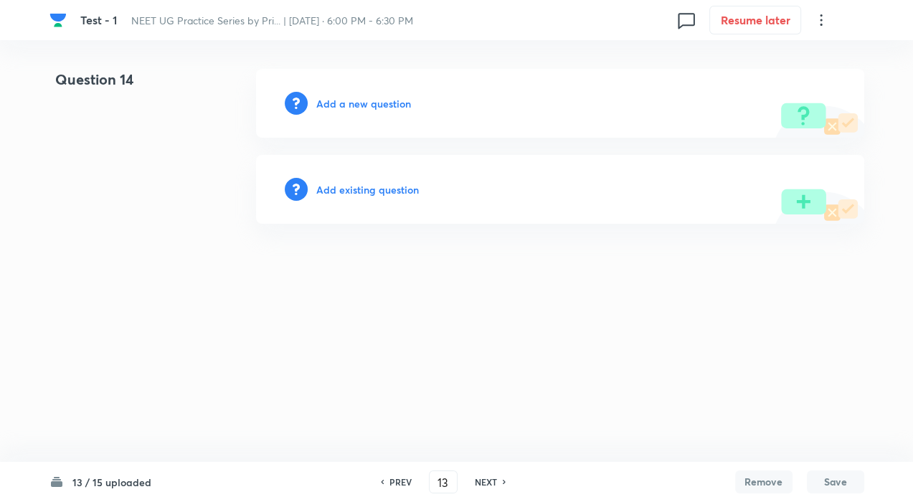
type input "14"
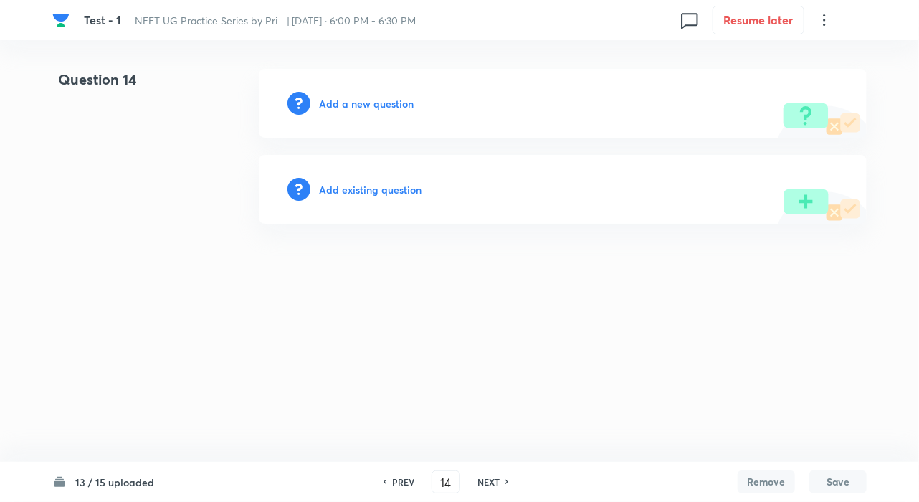
click at [366, 191] on h6 "Add existing question" at bounding box center [370, 189] width 103 height 15
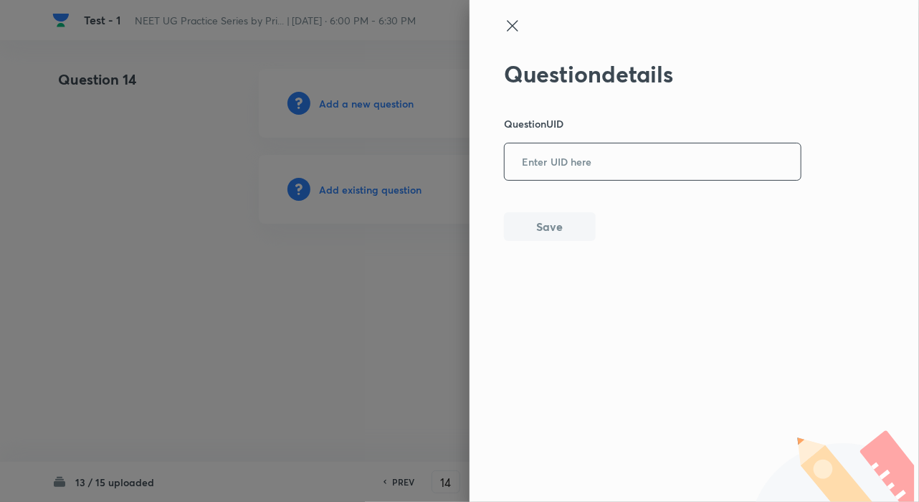
click at [584, 171] on input "text" at bounding box center [653, 162] width 296 height 35
paste input "2ONV4"
type input "2ONV4"
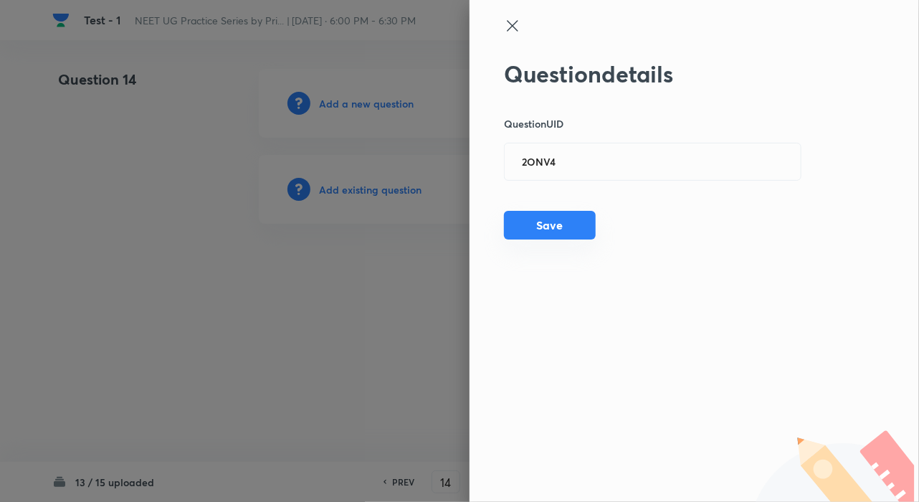
click at [534, 226] on button "Save" at bounding box center [550, 225] width 92 height 29
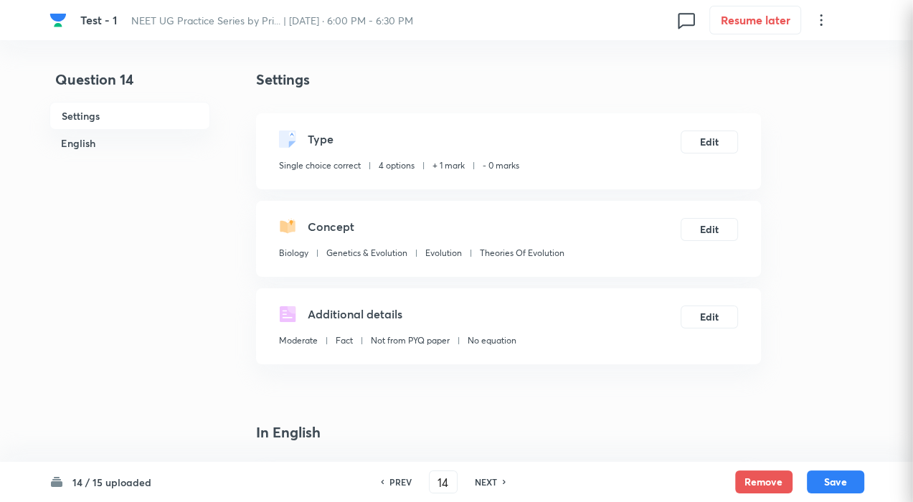
checkbox input "true"
click at [482, 484] on h6 "NEXT" at bounding box center [486, 481] width 22 height 13
type input "15"
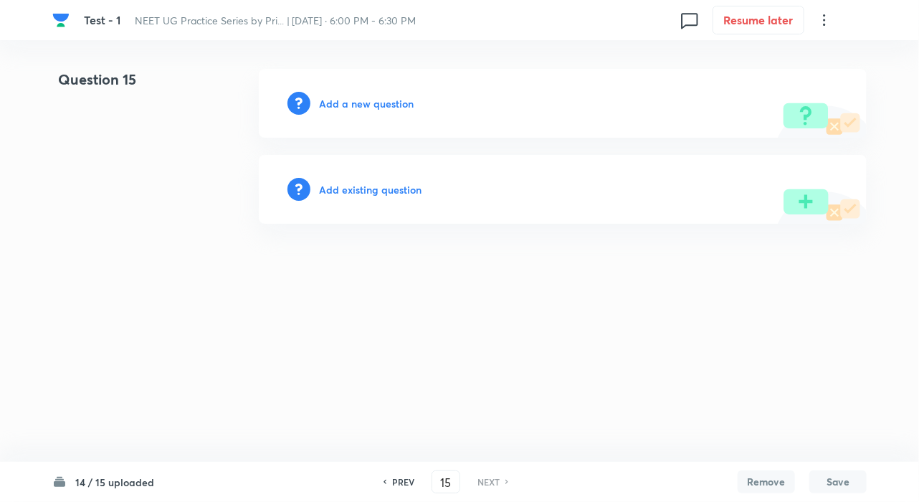
click at [380, 196] on h6 "Add existing question" at bounding box center [370, 189] width 103 height 15
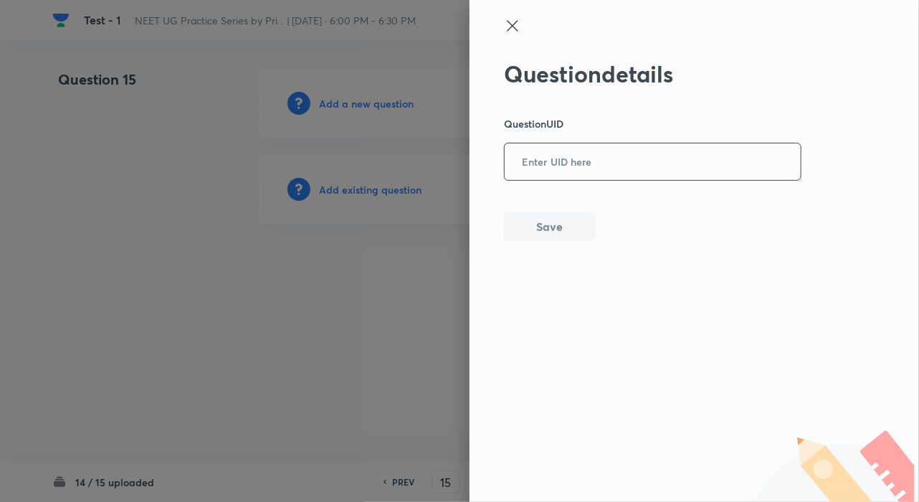
click at [576, 170] on input "text" at bounding box center [653, 162] width 296 height 35
paste input "P7HVM"
type input "P7HVM"
click at [548, 226] on button "Save" at bounding box center [550, 225] width 92 height 29
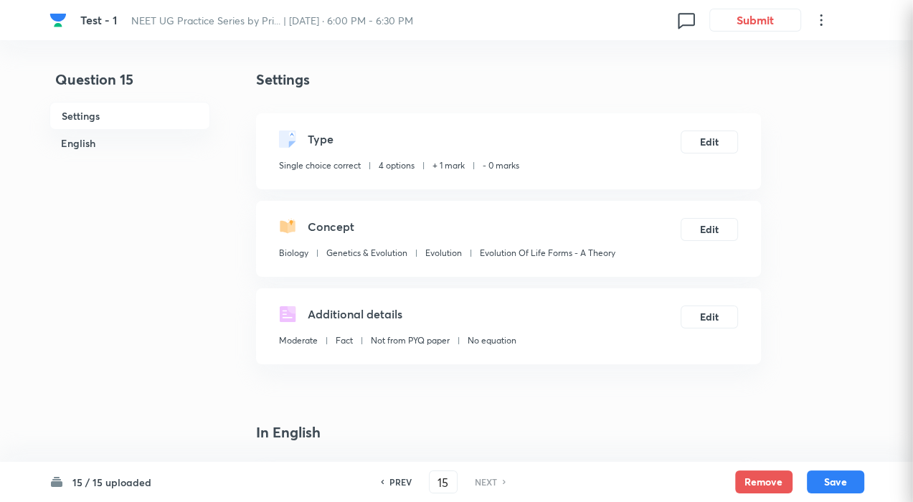
checkbox input "true"
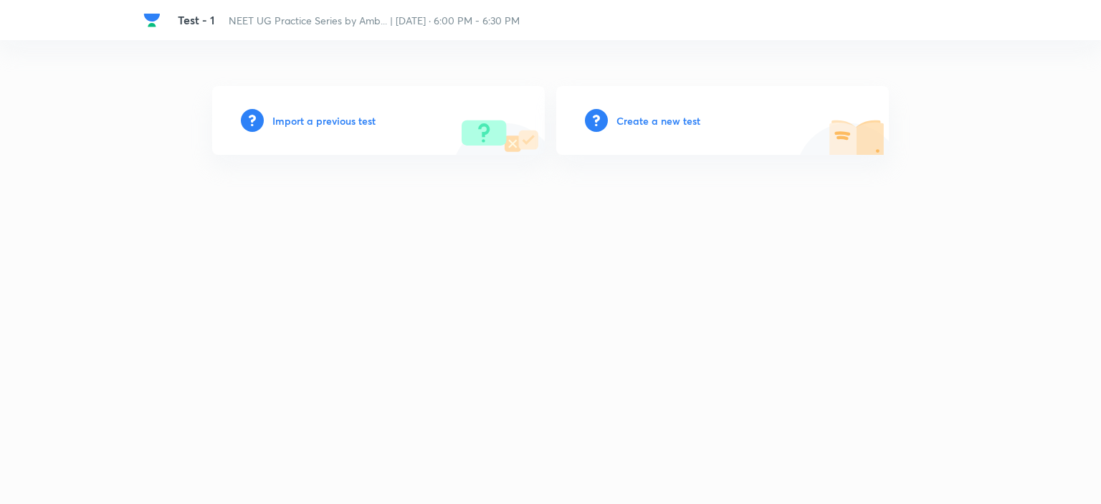
click at [657, 124] on h6 "Create a new test" at bounding box center [659, 120] width 84 height 15
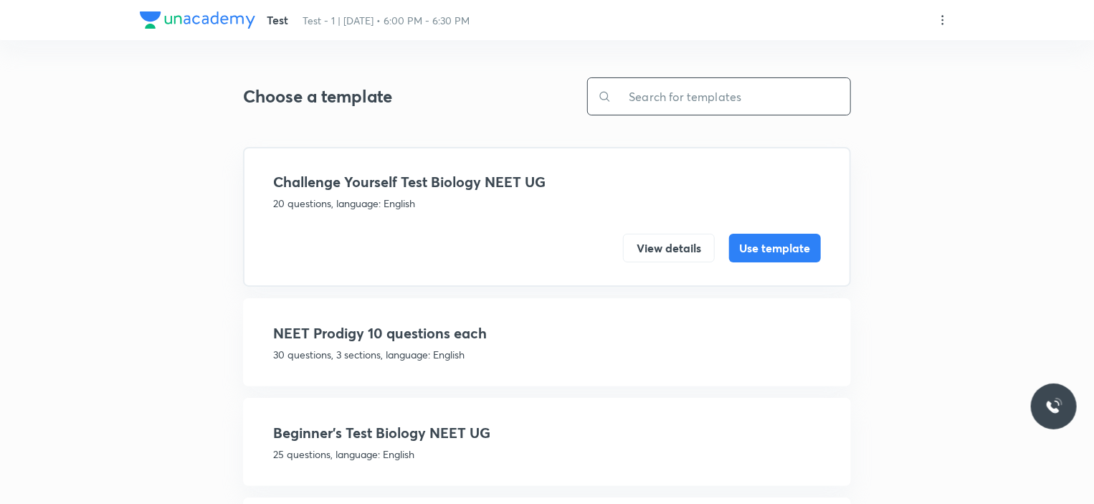
click at [685, 96] on input "text" at bounding box center [730, 96] width 239 height 37
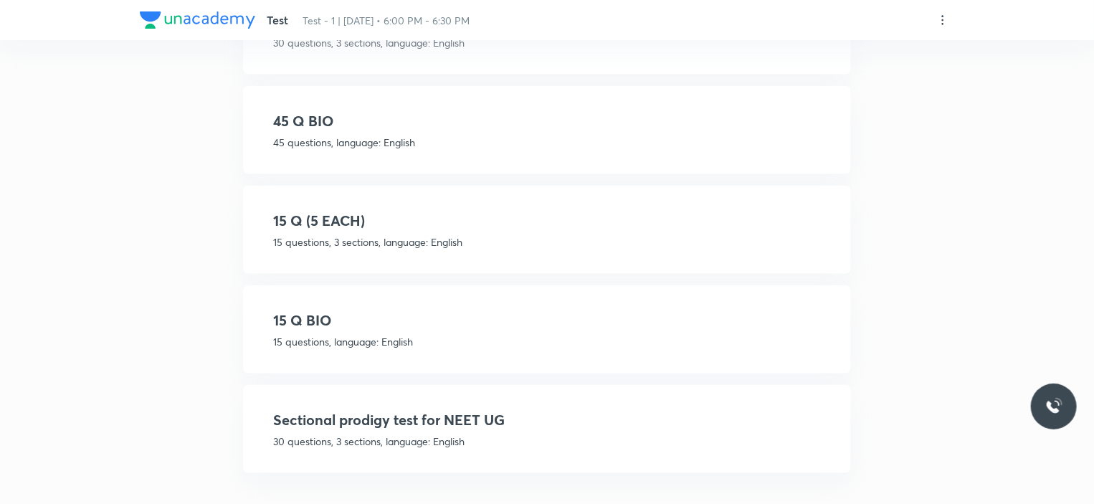
type input "bio"
click at [376, 334] on p "15 questions, language: English" at bounding box center [547, 341] width 548 height 15
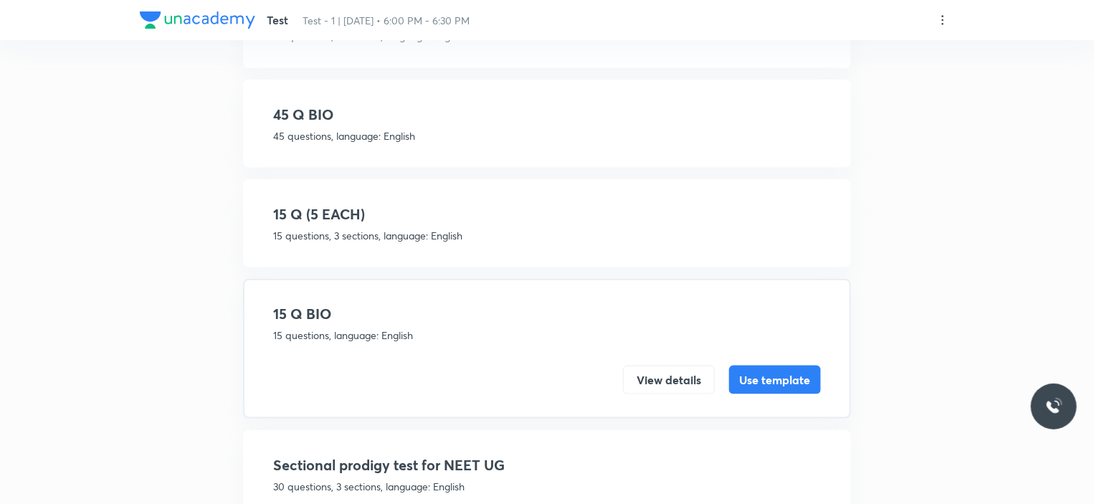
scroll to position [659, 0]
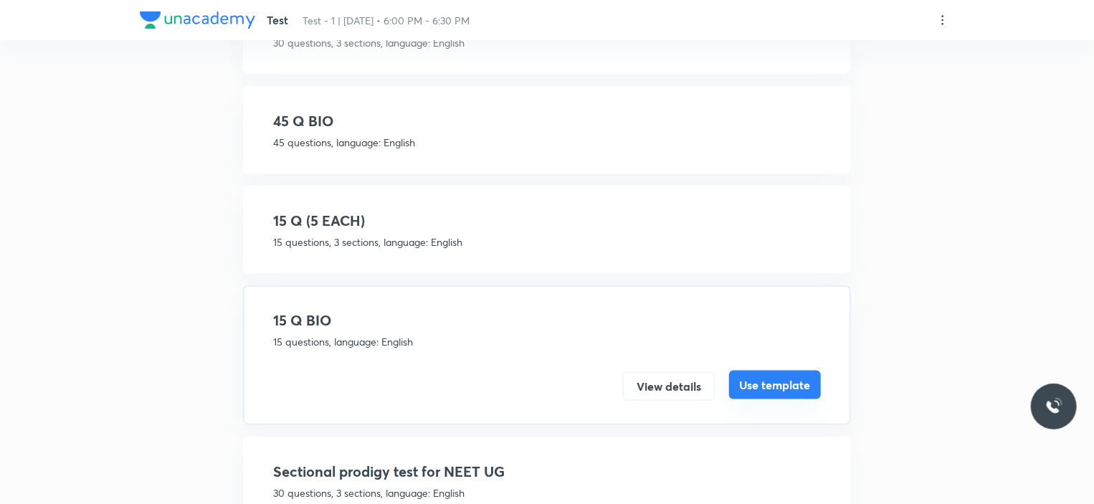
click at [751, 381] on button "Use template" at bounding box center [775, 385] width 92 height 29
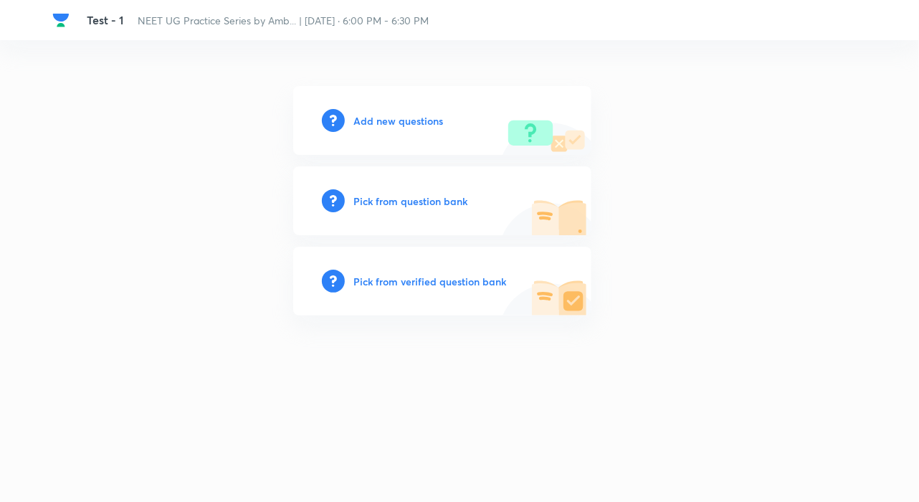
click at [404, 122] on h6 "Add new questions" at bounding box center [398, 120] width 90 height 15
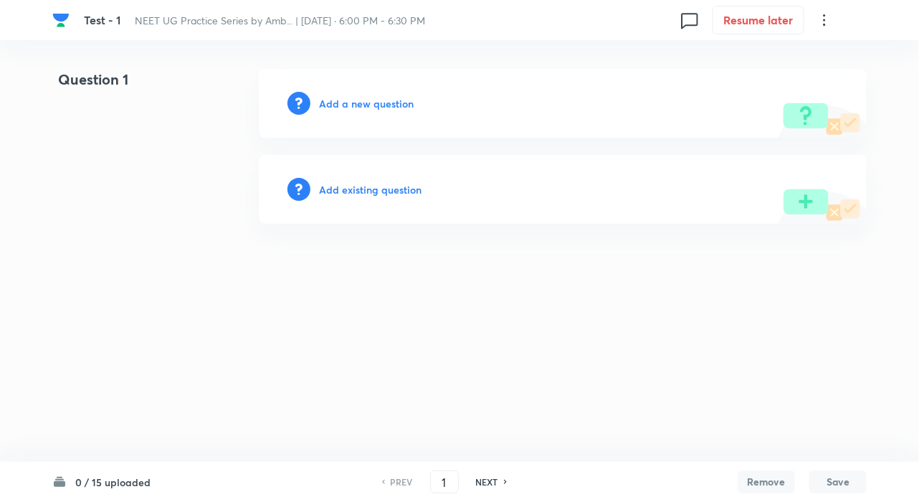
click at [384, 184] on h6 "Add existing question" at bounding box center [370, 189] width 103 height 15
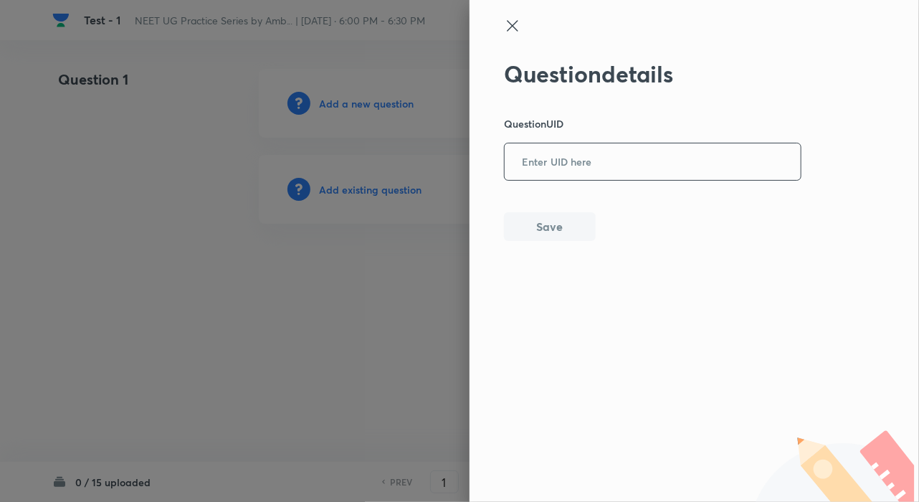
click at [556, 172] on input "text" at bounding box center [653, 162] width 296 height 35
paste input "0IBWW"
type input "0IBWW"
click at [552, 232] on button "Save" at bounding box center [550, 225] width 92 height 29
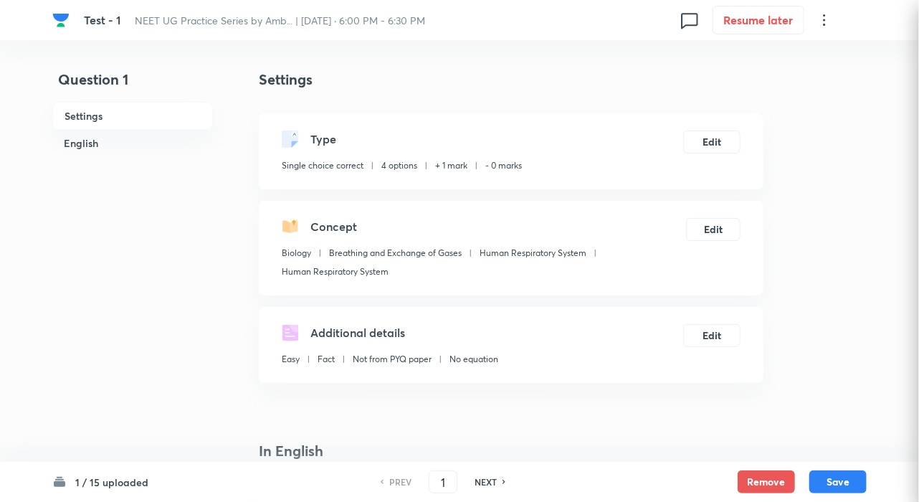
checkbox input "true"
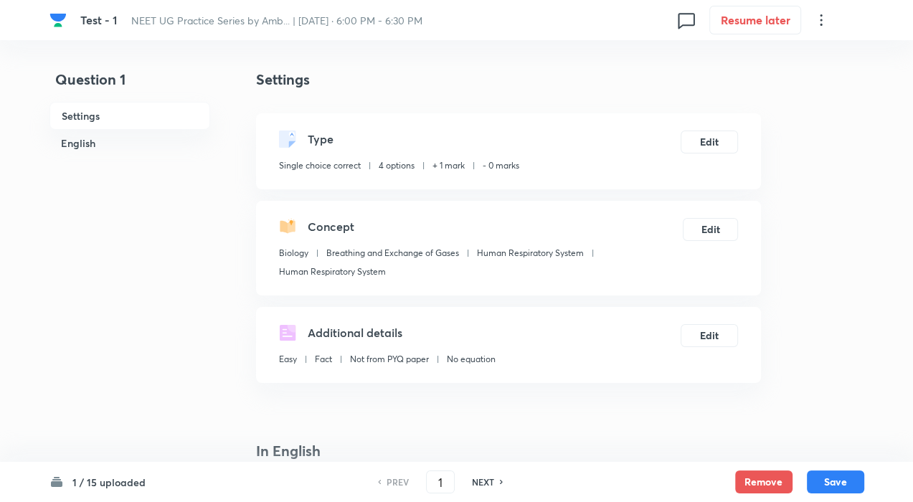
click at [473, 481] on h6 "NEXT" at bounding box center [483, 481] width 22 height 13
type input "2"
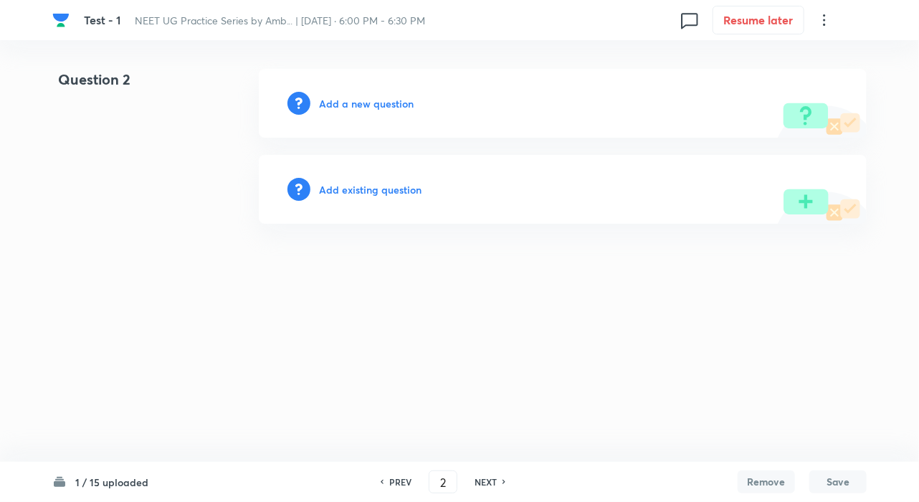
click at [366, 181] on div "Add existing question" at bounding box center [563, 189] width 608 height 69
click at [363, 185] on h6 "Add existing question" at bounding box center [370, 189] width 103 height 15
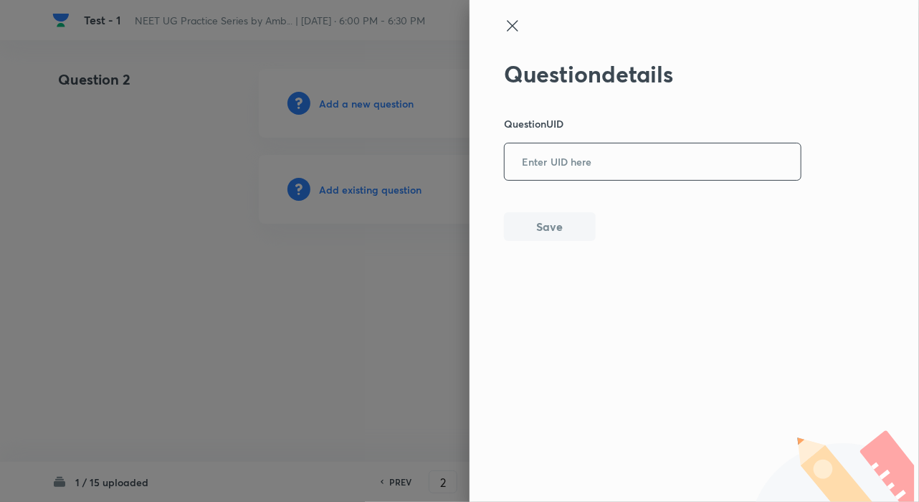
click at [559, 183] on div "Question details Question UID ​ Save" at bounding box center [653, 150] width 298 height 181
click at [554, 170] on input "text" at bounding box center [653, 162] width 296 height 35
paste input "Y93SV"
type input "Y93SV"
click at [553, 223] on button "Save" at bounding box center [550, 225] width 92 height 29
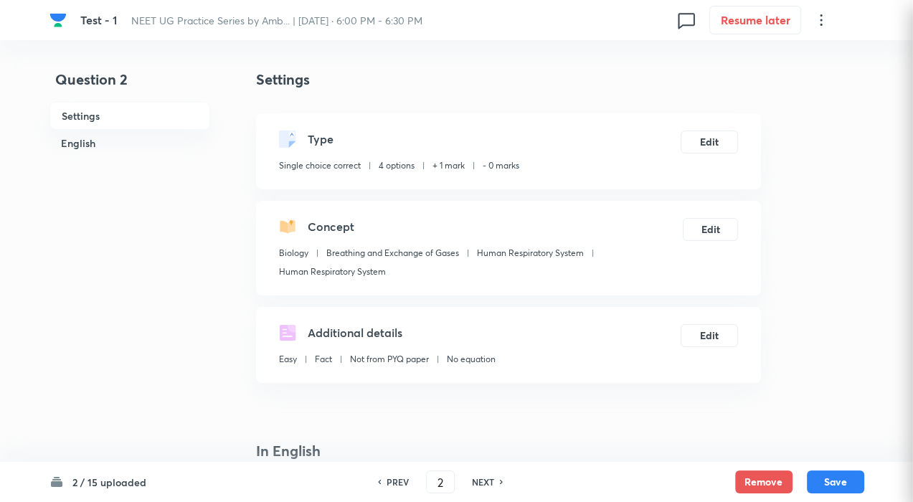
checkbox input "true"
click at [485, 482] on h6 "NEXT" at bounding box center [483, 481] width 22 height 13
type input "3"
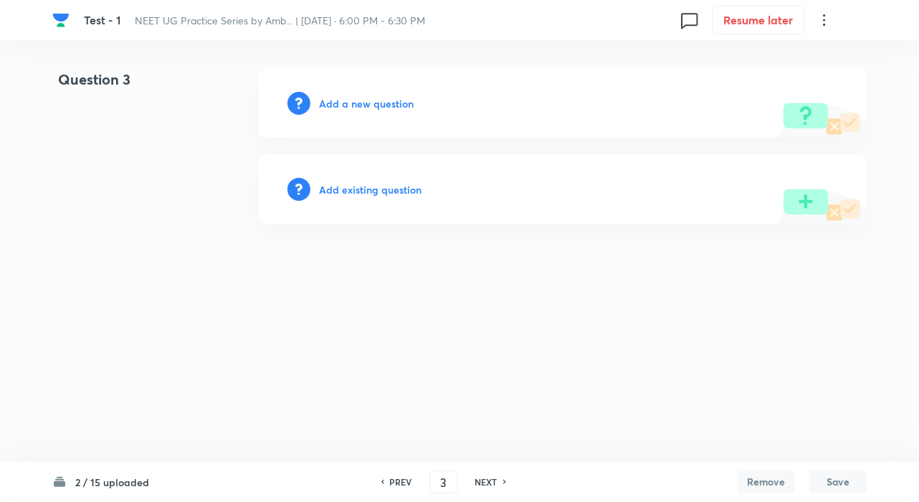
click at [364, 191] on h6 "Add existing question" at bounding box center [370, 189] width 103 height 15
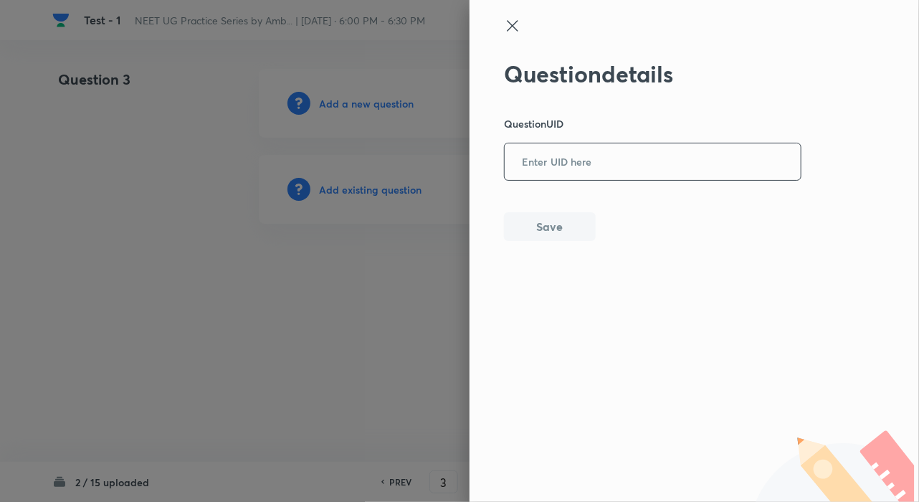
drag, startPoint x: 538, startPoint y: 171, endPoint x: 549, endPoint y: 214, distance: 43.6
click at [539, 172] on input "text" at bounding box center [653, 162] width 296 height 35
paste input "USZBA"
type input "USZBA"
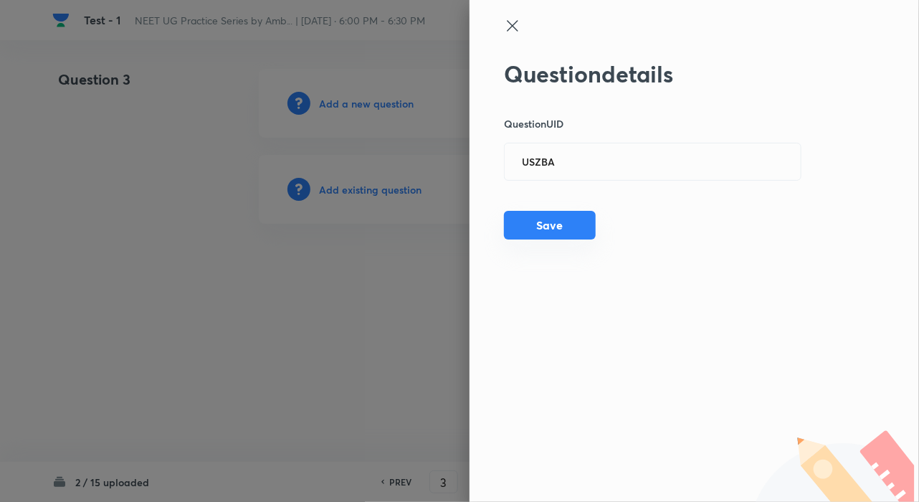
click at [545, 228] on button "Save" at bounding box center [550, 225] width 92 height 29
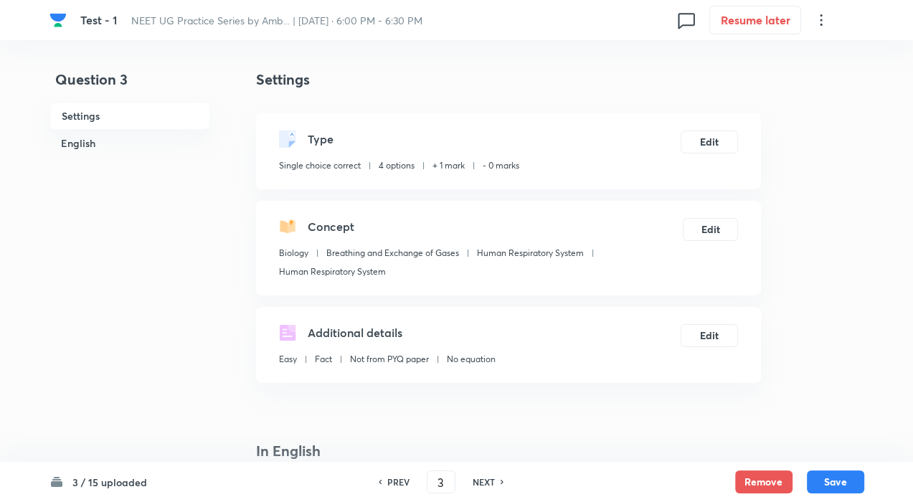
checkbox input "true"
click at [482, 485] on h6 "NEXT" at bounding box center [483, 481] width 22 height 13
type input "4"
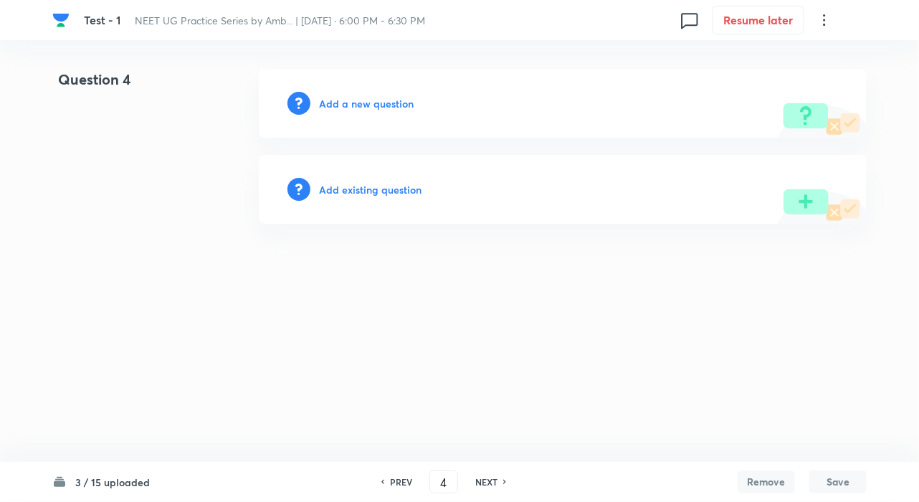
click at [353, 180] on div "Add existing question" at bounding box center [563, 189] width 608 height 69
click at [353, 184] on h6 "Add existing question" at bounding box center [370, 189] width 103 height 15
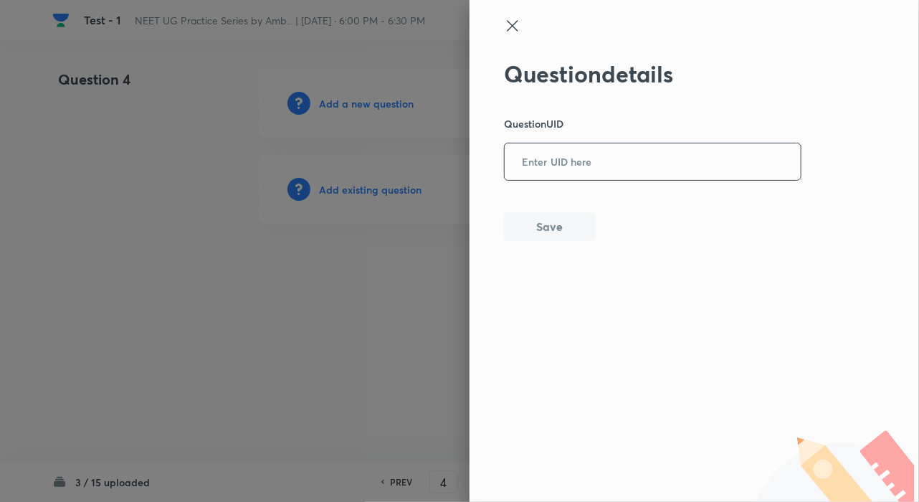
drag, startPoint x: 513, startPoint y: 164, endPoint x: 551, endPoint y: 192, distance: 47.2
click at [514, 164] on input "text" at bounding box center [653, 162] width 296 height 35
paste input "LS338"
type input "LS338"
click at [551, 219] on button "Save" at bounding box center [550, 225] width 92 height 29
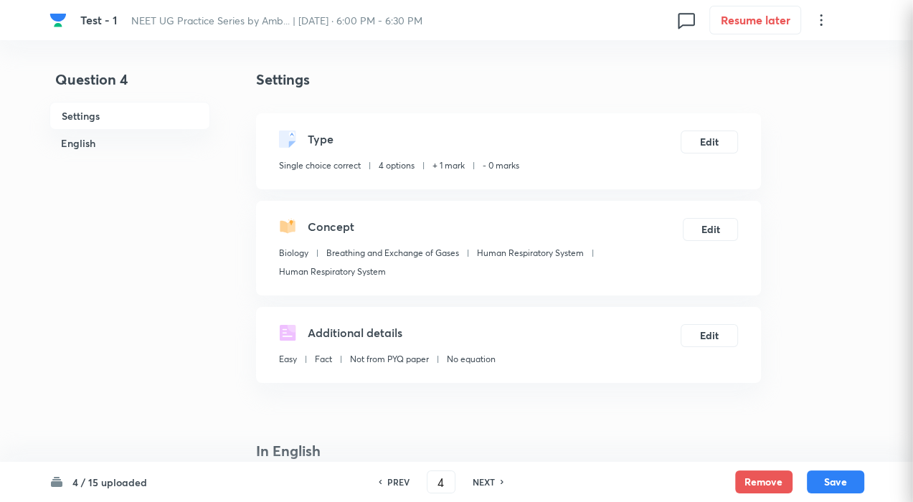
checkbox input "true"
click at [476, 480] on h6 "NEXT" at bounding box center [483, 481] width 22 height 13
type input "5"
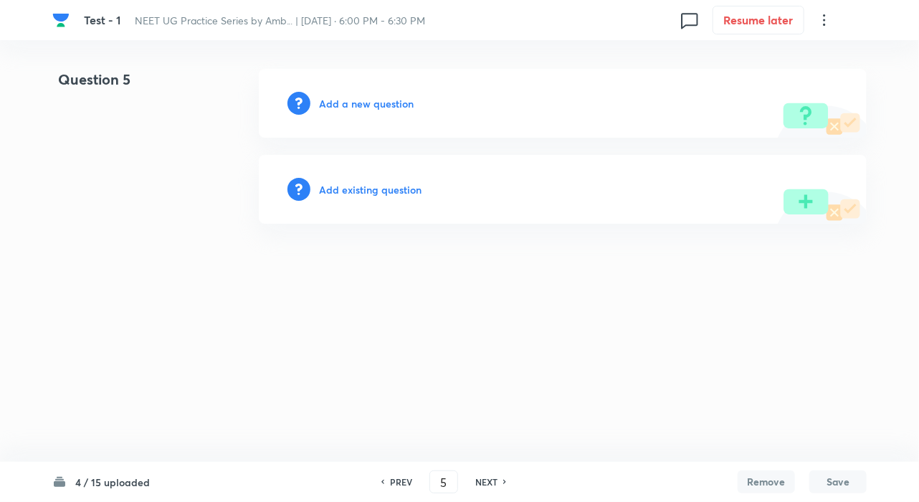
click at [373, 194] on h6 "Add existing question" at bounding box center [370, 189] width 103 height 15
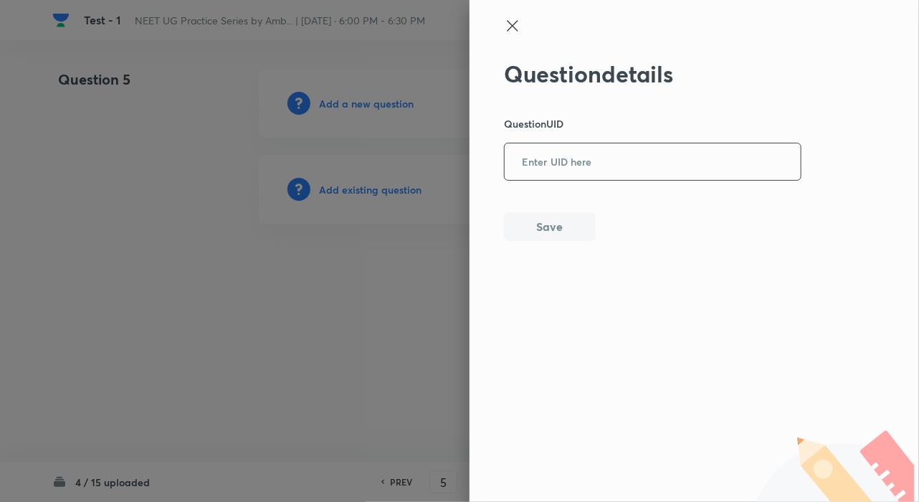
click at [573, 179] on div "​" at bounding box center [653, 162] width 298 height 38
paste input "KNF9Z"
type input "KNF9Z"
click at [541, 224] on button "Save" at bounding box center [550, 225] width 92 height 29
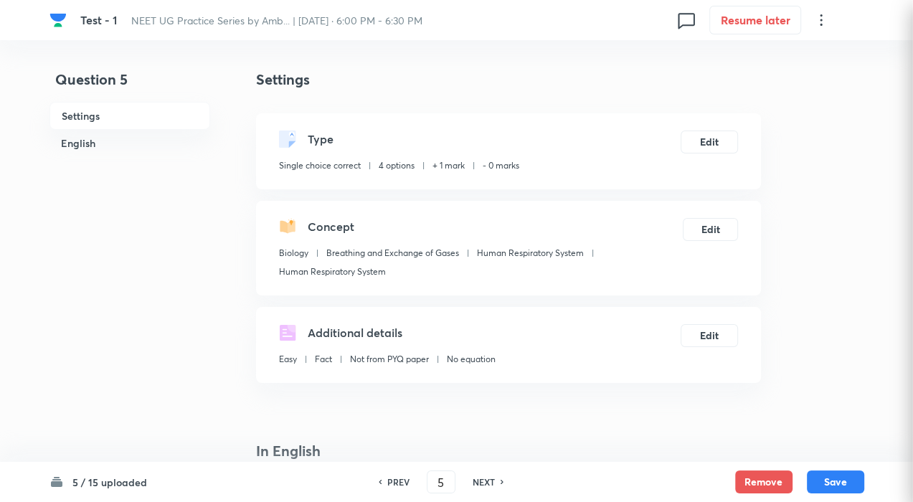
checkbox input "true"
click at [488, 473] on div "PREV 5 ​ NEXT" at bounding box center [440, 481] width 185 height 23
click at [480, 475] on div "PREV 5 ​ NEXT" at bounding box center [440, 481] width 185 height 23
click at [480, 477] on h6 "NEXT" at bounding box center [483, 481] width 22 height 13
type input "6"
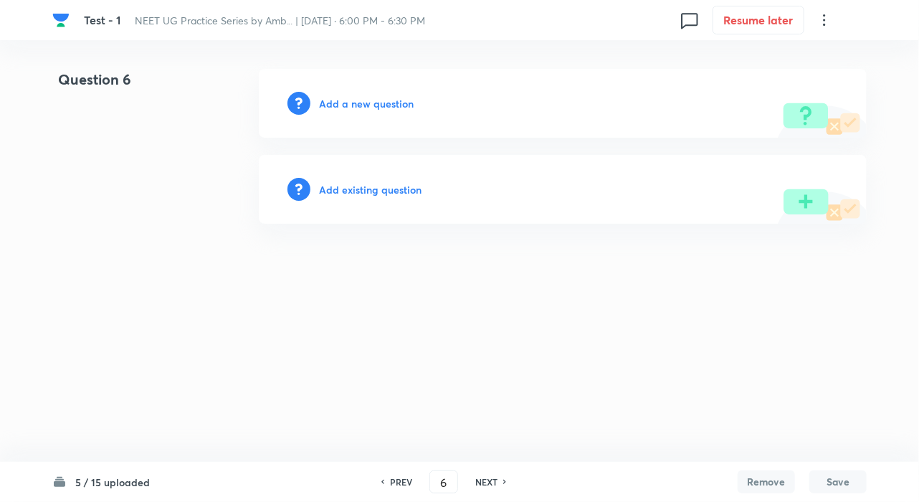
click at [360, 191] on h6 "Add existing question" at bounding box center [370, 189] width 103 height 15
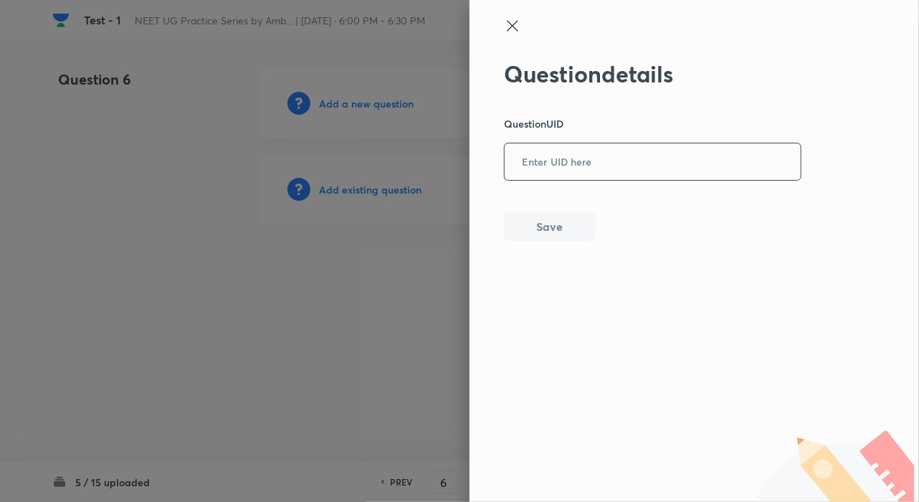
drag, startPoint x: 533, startPoint y: 163, endPoint x: 544, endPoint y: 176, distance: 17.3
click at [534, 163] on input "text" at bounding box center [653, 162] width 296 height 35
paste input "EDNMR"
type input "EDNMR"
click at [545, 222] on button "Save" at bounding box center [550, 225] width 92 height 29
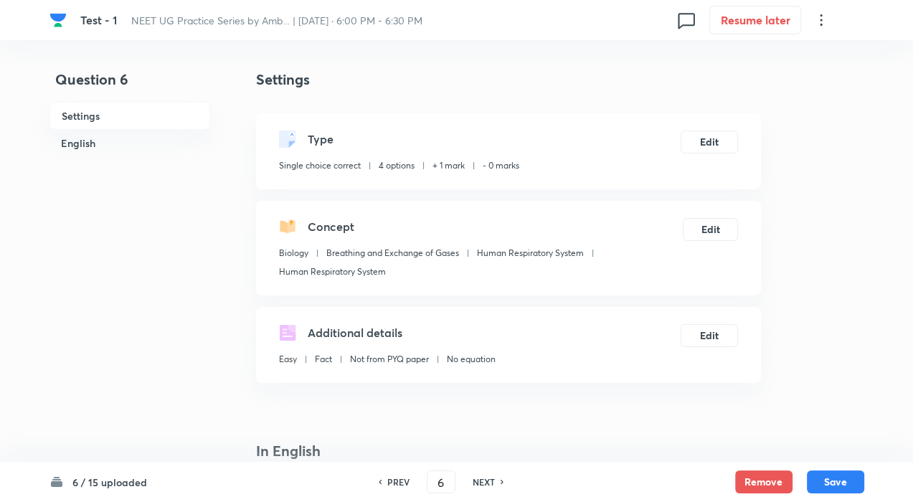
checkbox input "true"
click at [493, 480] on div "NEXT" at bounding box center [486, 481] width 38 height 13
type input "7"
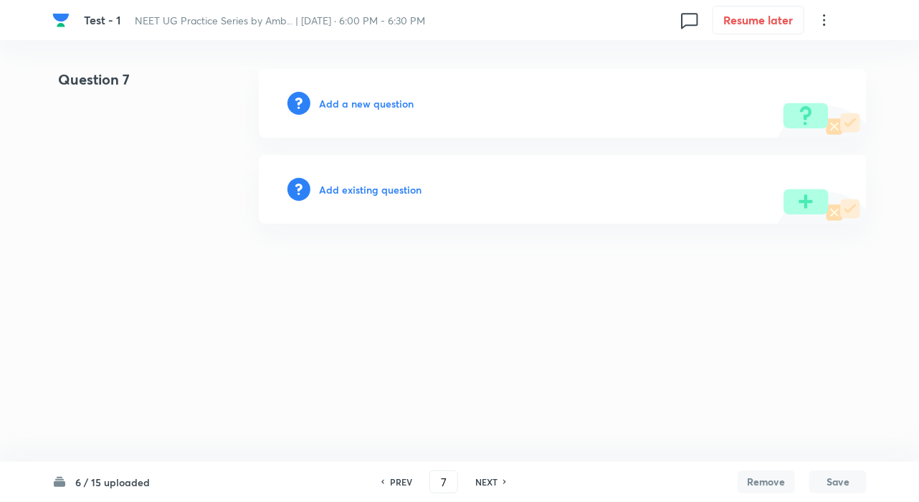
click at [385, 196] on h6 "Add existing question" at bounding box center [370, 189] width 103 height 15
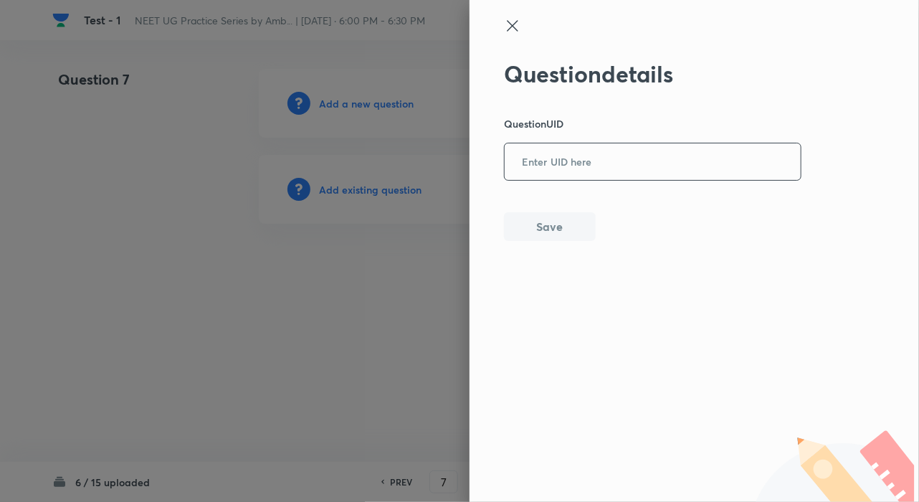
click at [588, 161] on input "text" at bounding box center [653, 162] width 296 height 35
paste input "PZPFH"
type input "PZPFH"
click at [533, 226] on button "Save" at bounding box center [550, 225] width 92 height 29
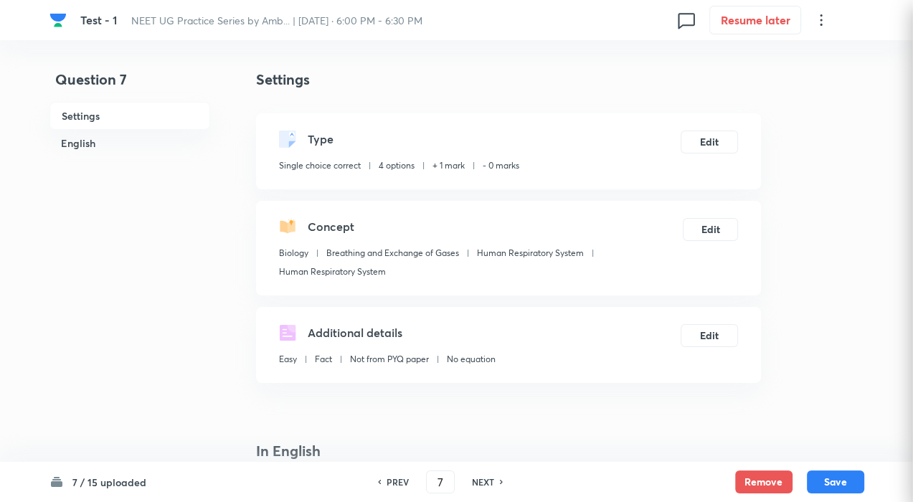
checkbox input "true"
click at [480, 477] on h6 "NEXT" at bounding box center [483, 481] width 22 height 13
type input "8"
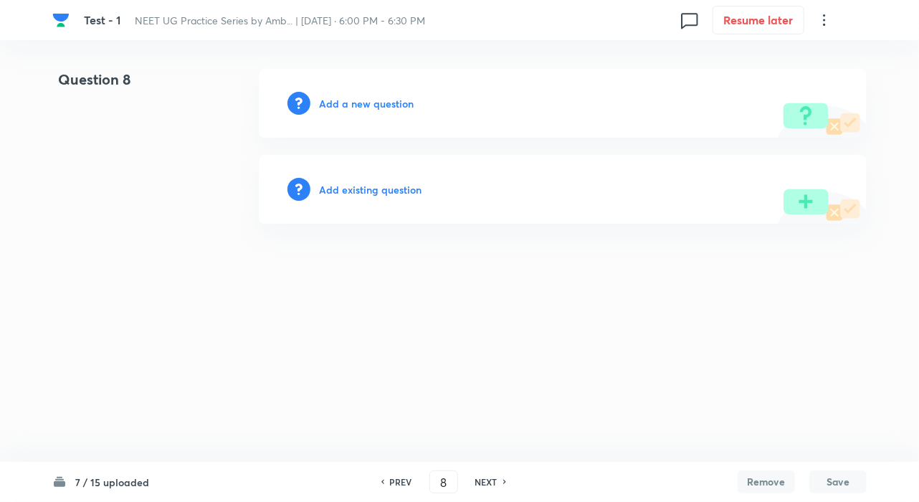
click at [386, 182] on h6 "Add existing question" at bounding box center [370, 189] width 103 height 15
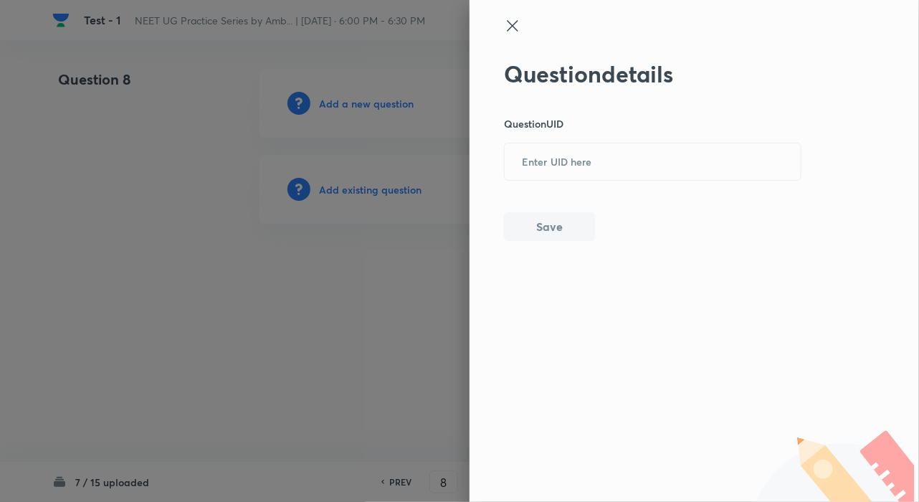
drag, startPoint x: 529, startPoint y: 169, endPoint x: 530, endPoint y: 189, distance: 20.1
click at [529, 168] on input "text" at bounding box center [653, 162] width 296 height 35
paste input "ADT5N"
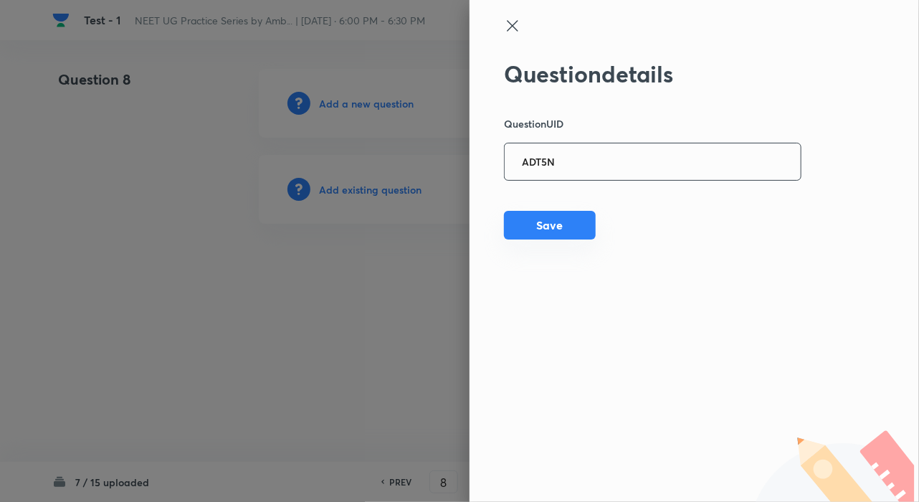
type input "ADT5N"
click at [528, 207] on div "Question details Question UID ADT5N ​ Save" at bounding box center [653, 150] width 298 height 181
click at [533, 229] on button "Save" at bounding box center [550, 225] width 92 height 29
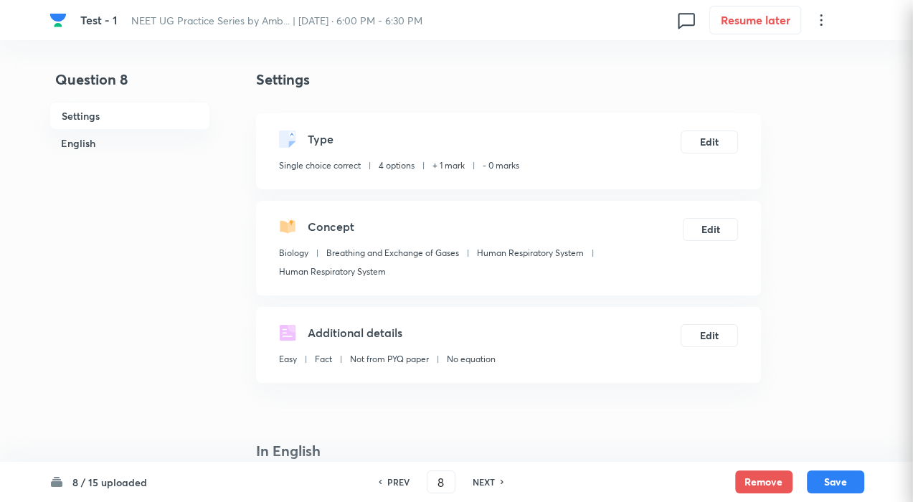
checkbox input "true"
click at [485, 481] on h6 "NEXT" at bounding box center [483, 481] width 22 height 13
type input "9"
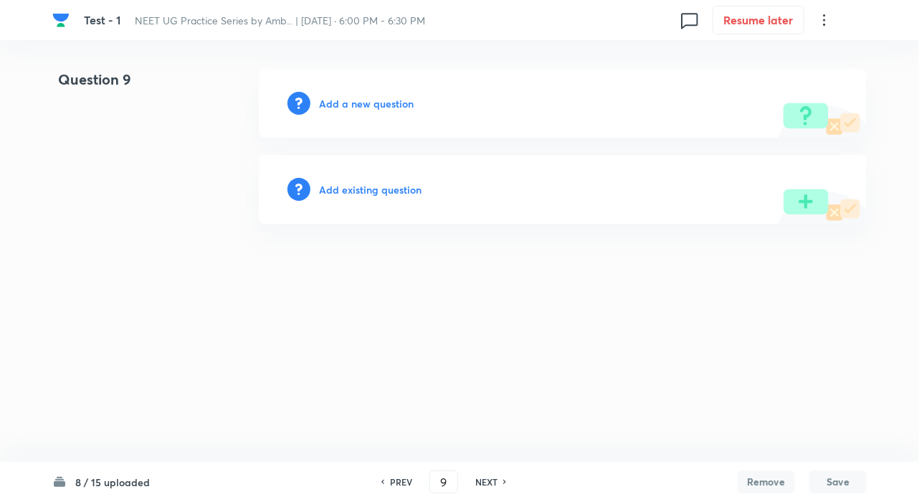
click at [366, 186] on h6 "Add existing question" at bounding box center [370, 189] width 103 height 15
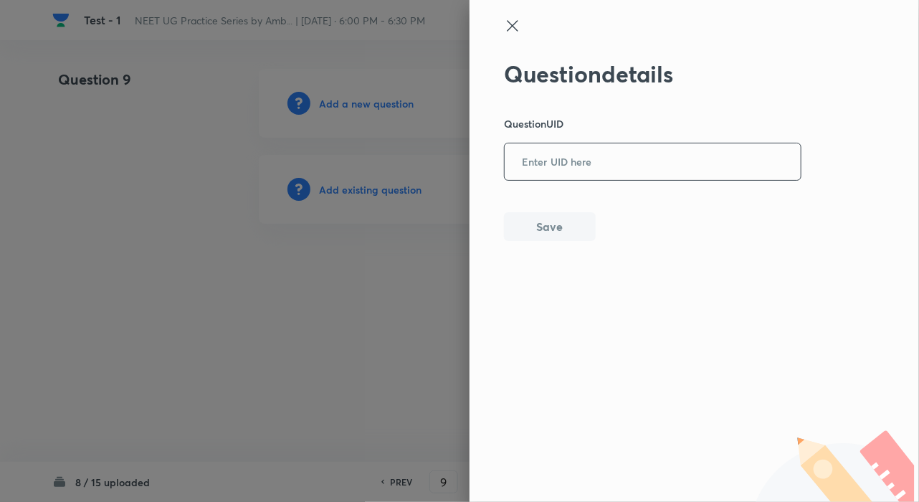
click at [580, 171] on input "text" at bounding box center [653, 162] width 296 height 35
paste input "F3PQ1"
type input "F3PQ1"
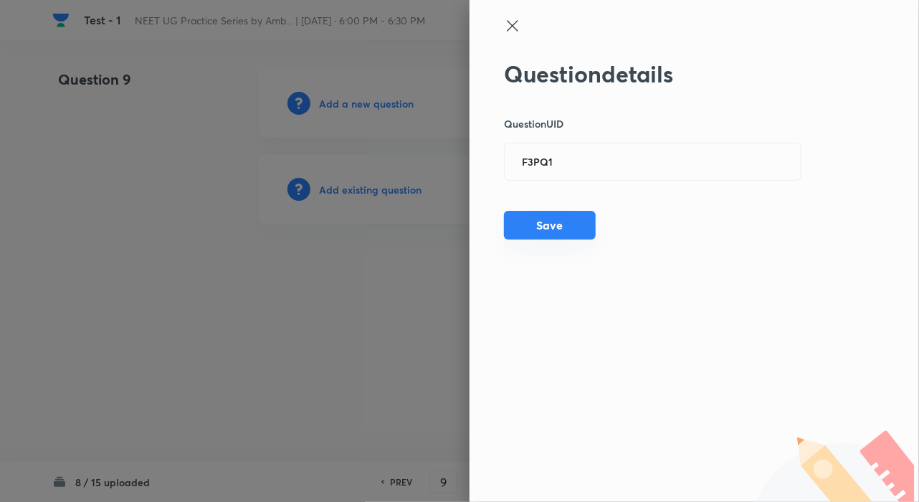
click at [548, 229] on button "Save" at bounding box center [550, 225] width 92 height 29
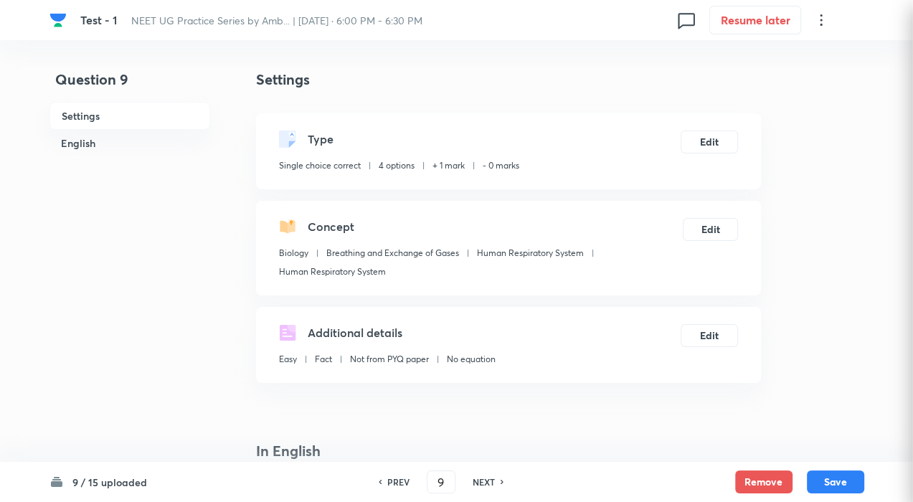
checkbox input "true"
click at [487, 478] on h6 "NEXT" at bounding box center [483, 481] width 22 height 13
type input "10"
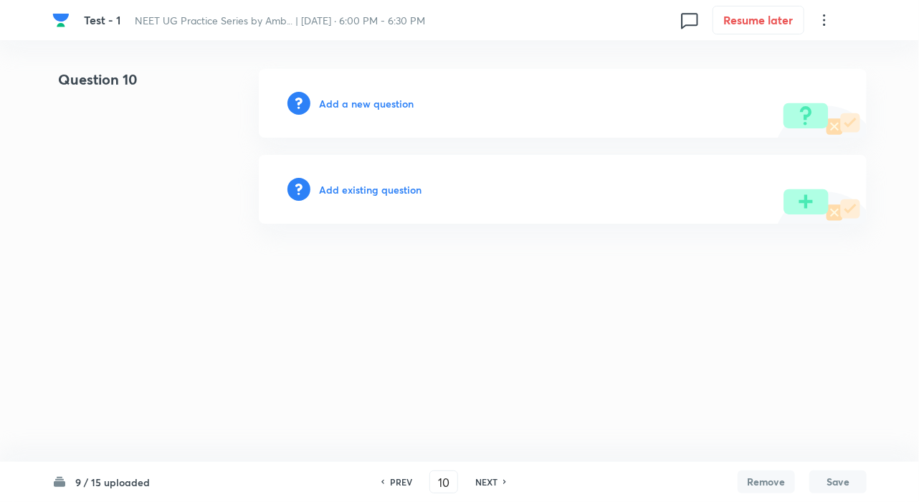
click at [363, 189] on h6 "Add existing question" at bounding box center [370, 189] width 103 height 15
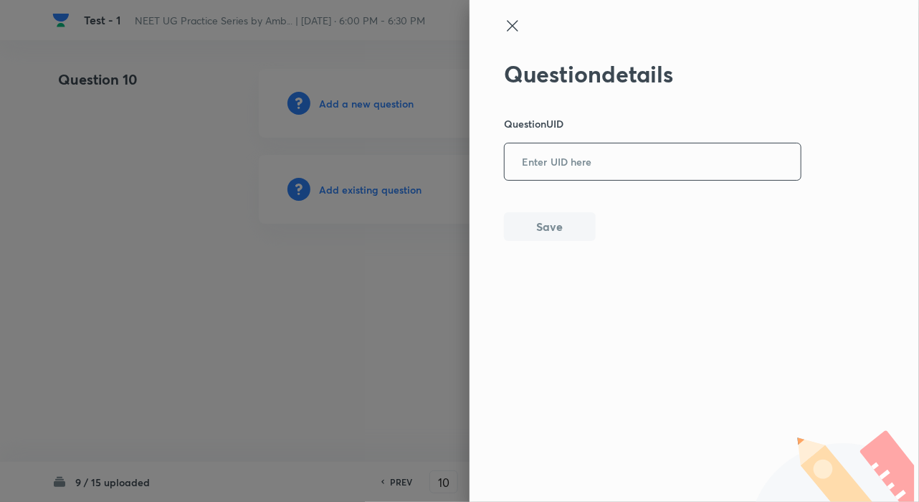
click at [552, 163] on input "text" at bounding box center [653, 162] width 296 height 35
paste input "GD42E"
type input "GD42E"
click at [546, 232] on button "Save" at bounding box center [550, 225] width 92 height 29
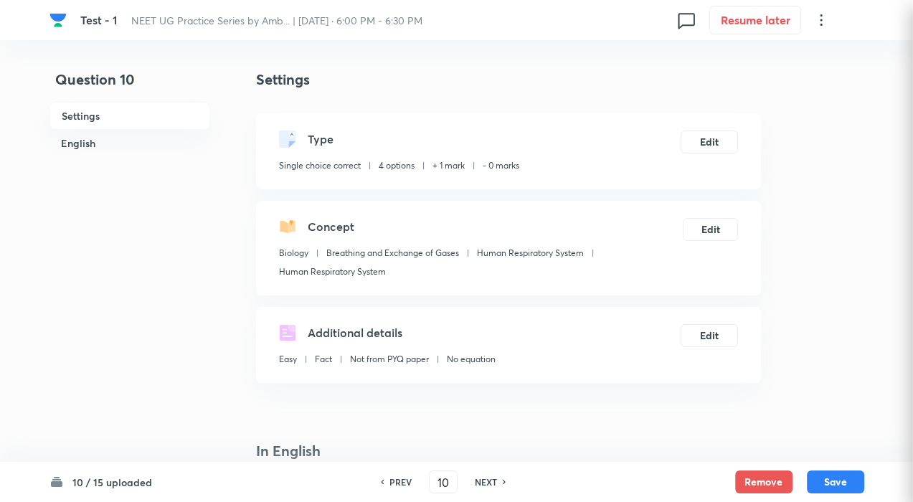
checkbox input "true"
click at [496, 479] on div "NEXT" at bounding box center [488, 481] width 38 height 13
type input "11"
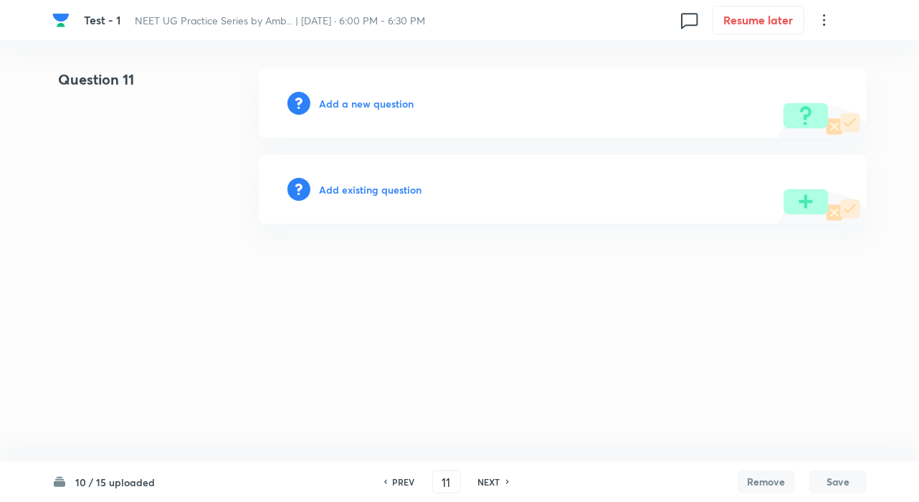
click at [376, 184] on h6 "Add existing question" at bounding box center [370, 189] width 103 height 15
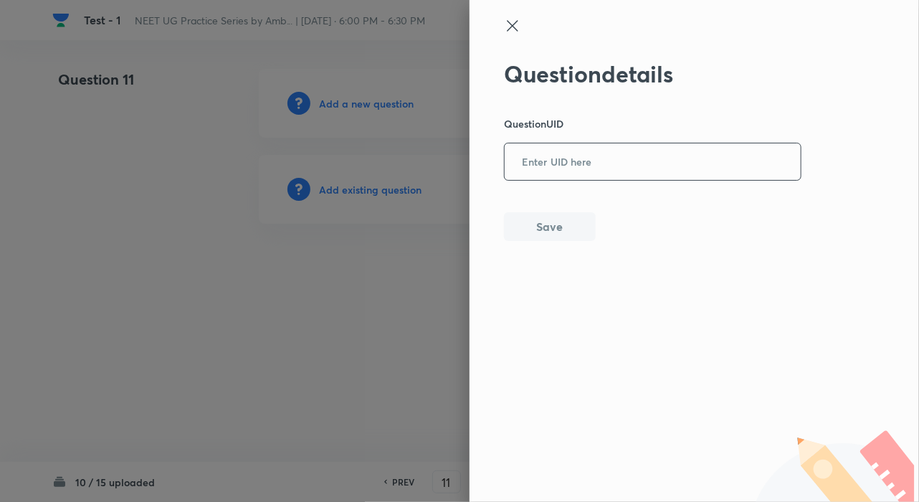
drag, startPoint x: 570, startPoint y: 162, endPoint x: 568, endPoint y: 177, distance: 15.2
click at [570, 162] on input "text" at bounding box center [653, 162] width 296 height 35
paste input "YD3IP"
type input "YD3IP"
click at [532, 235] on button "Save" at bounding box center [550, 225] width 92 height 29
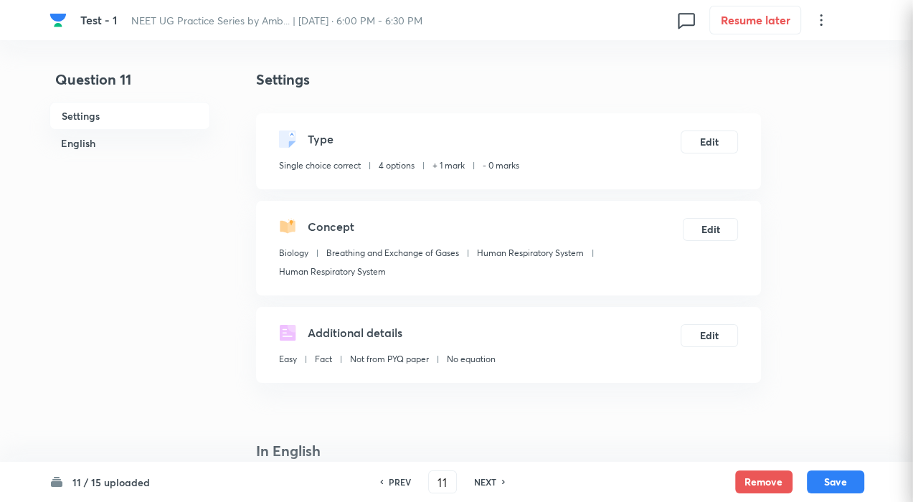
checkbox input "true"
click at [484, 477] on h6 "NEXT" at bounding box center [485, 481] width 22 height 13
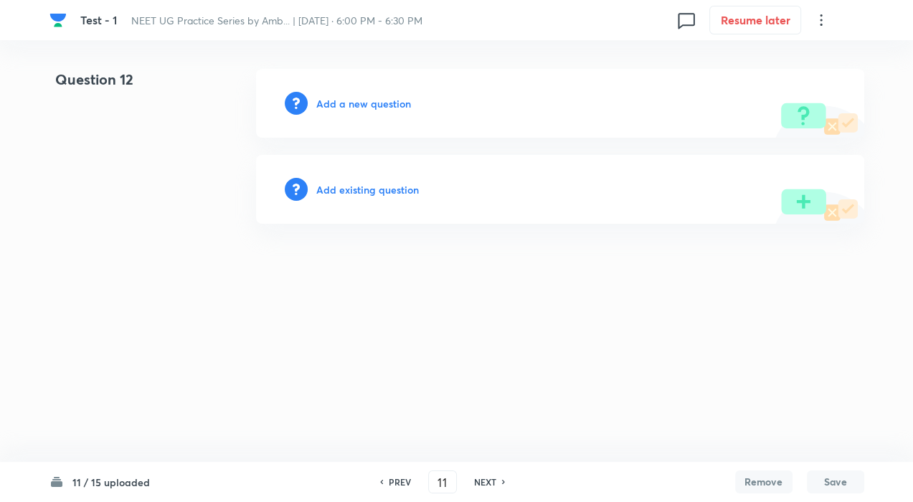
type input "12"
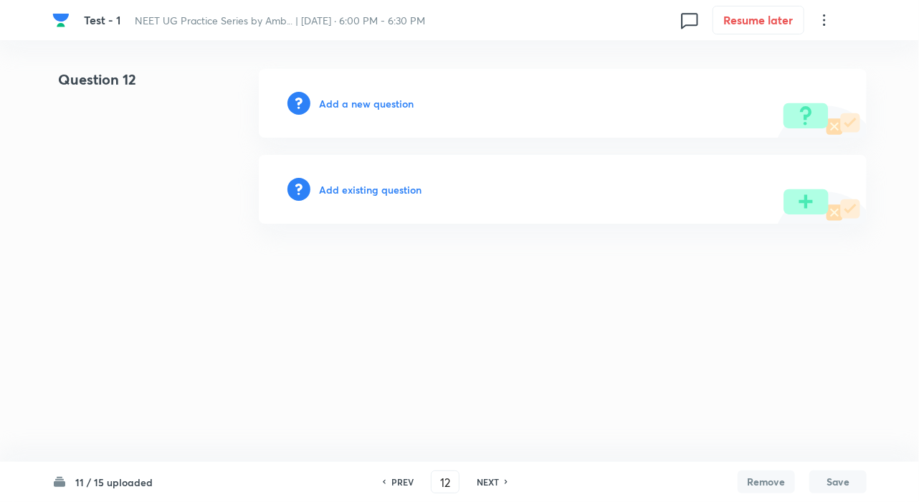
click at [382, 197] on div "Add existing question" at bounding box center [563, 189] width 608 height 69
click at [391, 189] on h6 "Add existing question" at bounding box center [370, 189] width 103 height 15
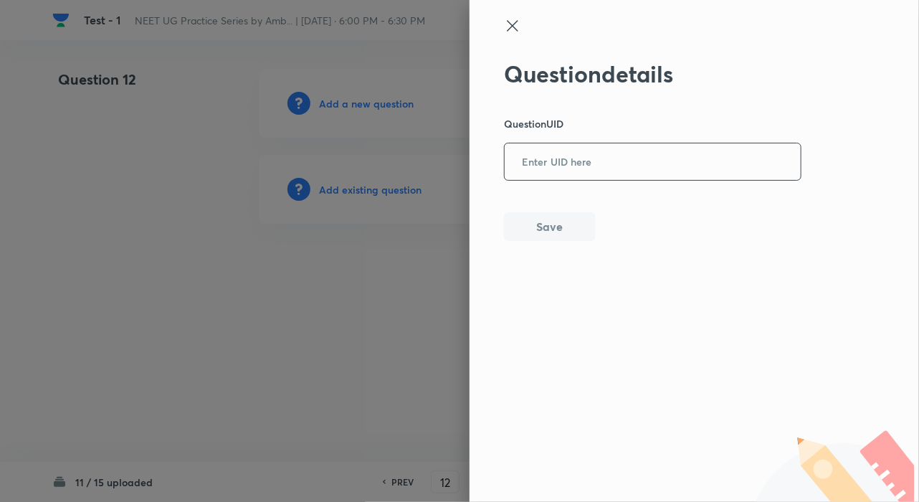
drag, startPoint x: 541, startPoint y: 166, endPoint x: 558, endPoint y: 211, distance: 48.6
click at [541, 164] on input "text" at bounding box center [653, 162] width 296 height 35
paste input "3227U"
type input "3227U"
click at [547, 224] on button "Save" at bounding box center [550, 225] width 92 height 29
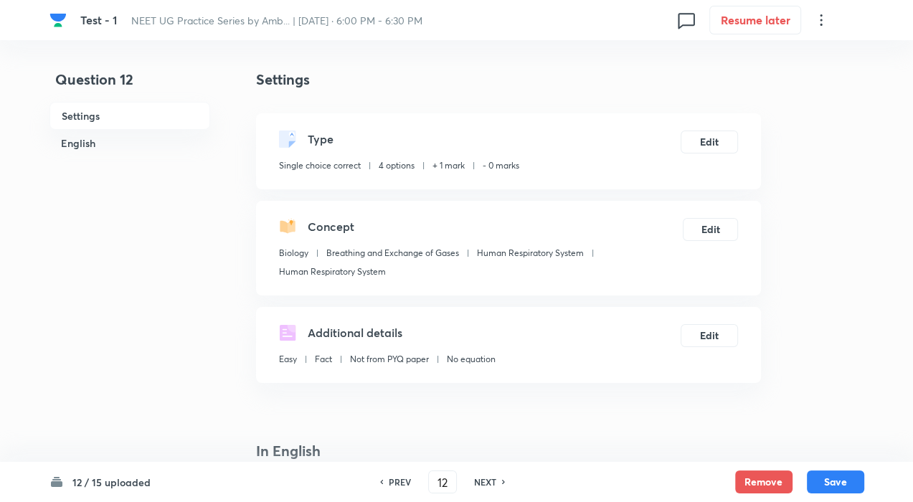
checkbox input "true"
click at [499, 472] on div "PREV 12 ​ NEXT" at bounding box center [442, 481] width 185 height 23
click at [487, 480] on h6 "NEXT" at bounding box center [485, 481] width 22 height 13
type input "13"
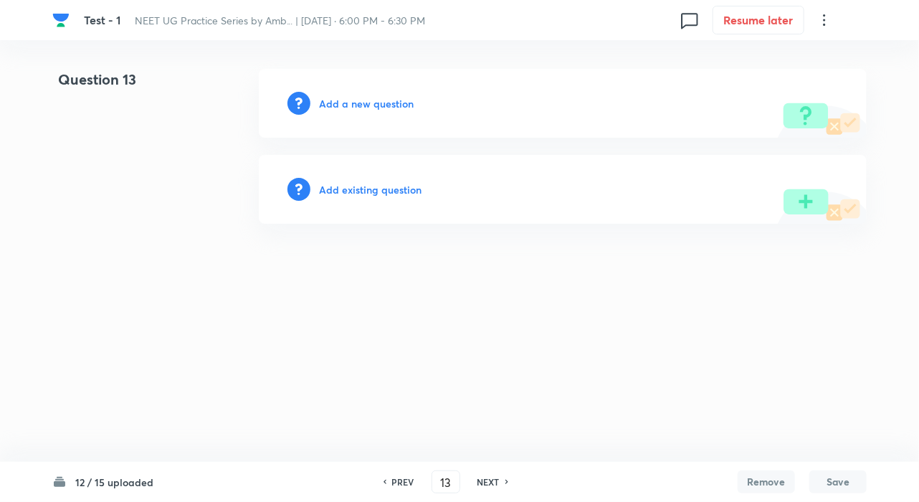
click at [400, 184] on h6 "Add existing question" at bounding box center [370, 189] width 103 height 15
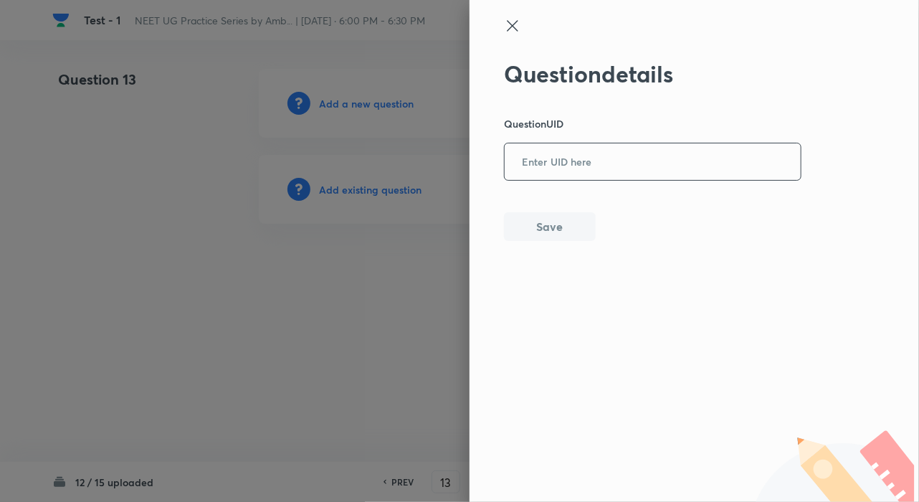
click at [543, 162] on input "text" at bounding box center [653, 162] width 296 height 35
paste input "R2EYL"
type input "R2EYL"
click at [531, 229] on button "Save" at bounding box center [550, 225] width 92 height 29
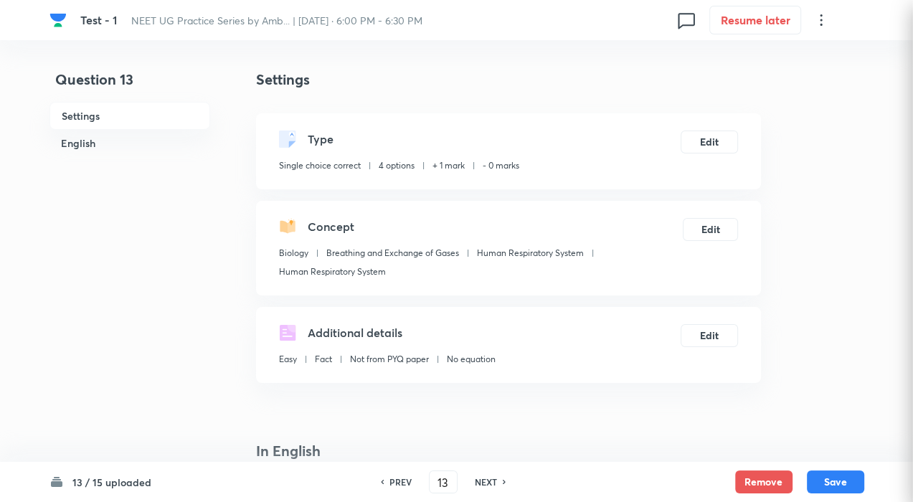
checkbox input "true"
click at [487, 483] on h6 "NEXT" at bounding box center [486, 481] width 22 height 13
type input "14"
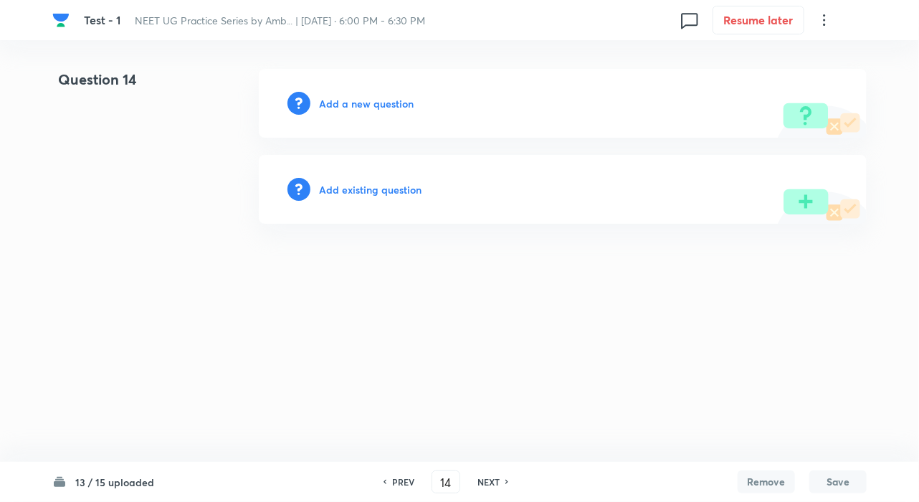
click at [370, 189] on h6 "Add existing question" at bounding box center [370, 189] width 103 height 15
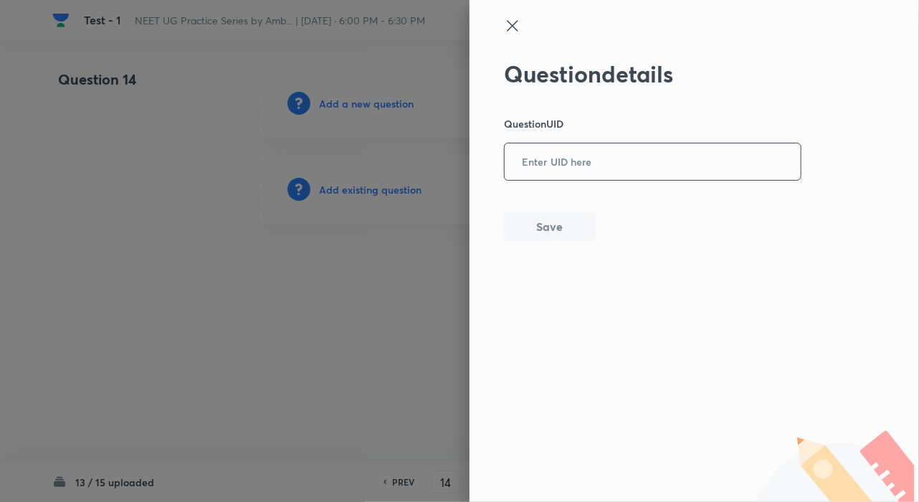
click at [582, 168] on input "text" at bounding box center [653, 162] width 296 height 35
paste input "A83V9"
type input "A83V9"
click at [538, 222] on button "Save" at bounding box center [550, 225] width 92 height 29
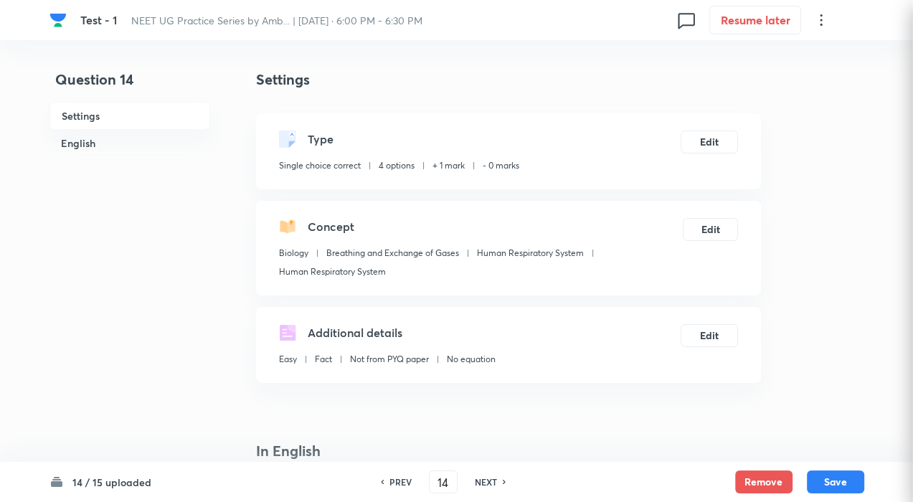
checkbox input "true"
click at [492, 482] on h6 "NEXT" at bounding box center [486, 481] width 22 height 13
type input "15"
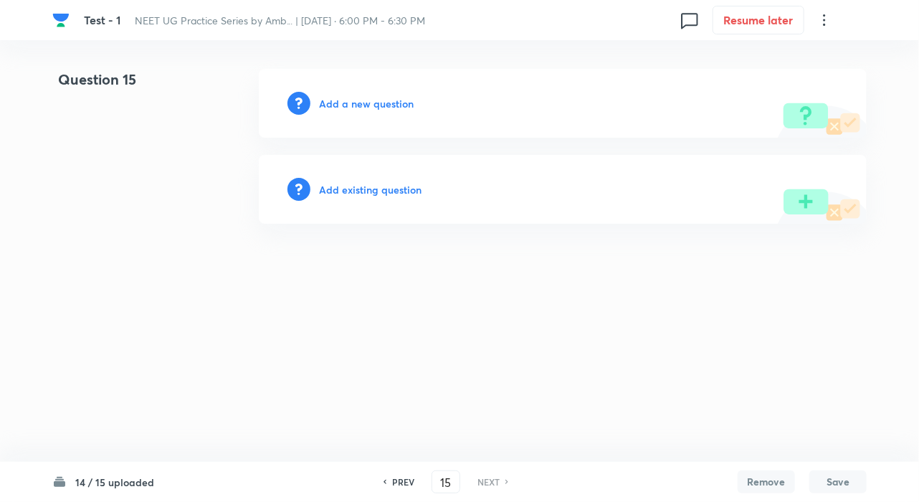
click at [384, 189] on h6 "Add existing question" at bounding box center [370, 189] width 103 height 15
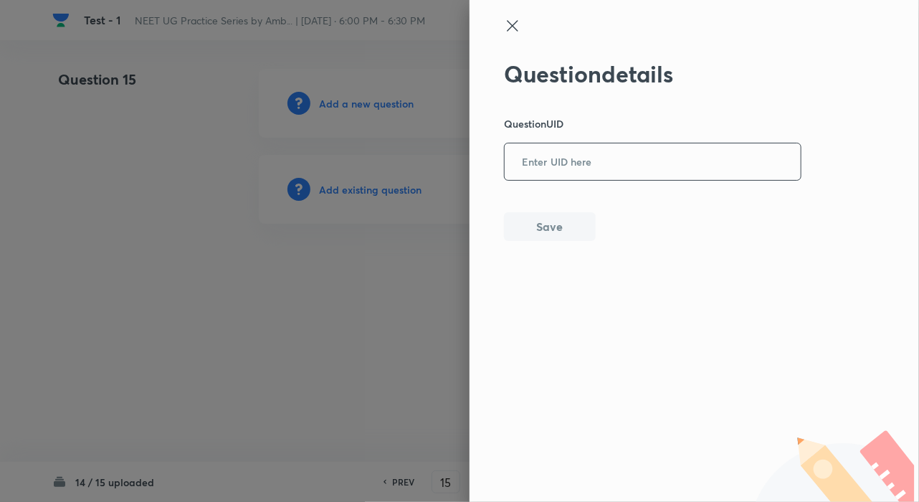
click at [588, 170] on input "text" at bounding box center [653, 162] width 296 height 35
paste input "77827"
type input "77827"
click at [525, 221] on button "Save" at bounding box center [550, 225] width 92 height 29
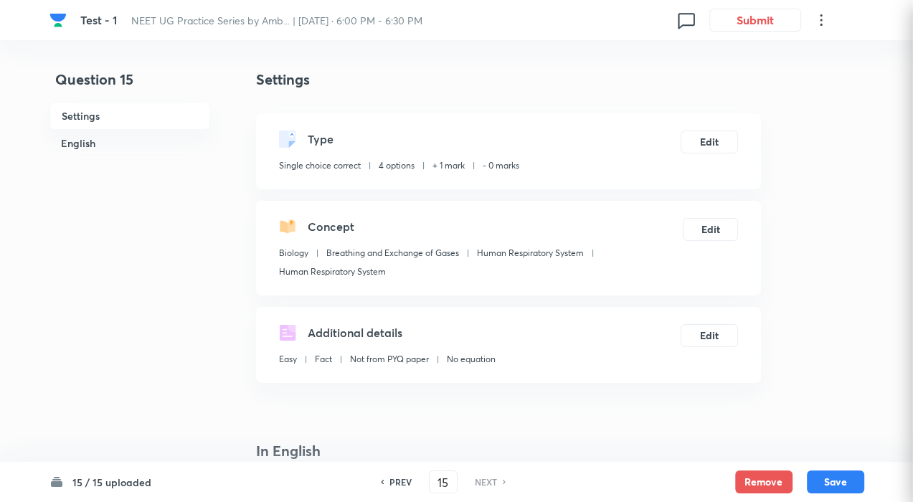
checkbox input "true"
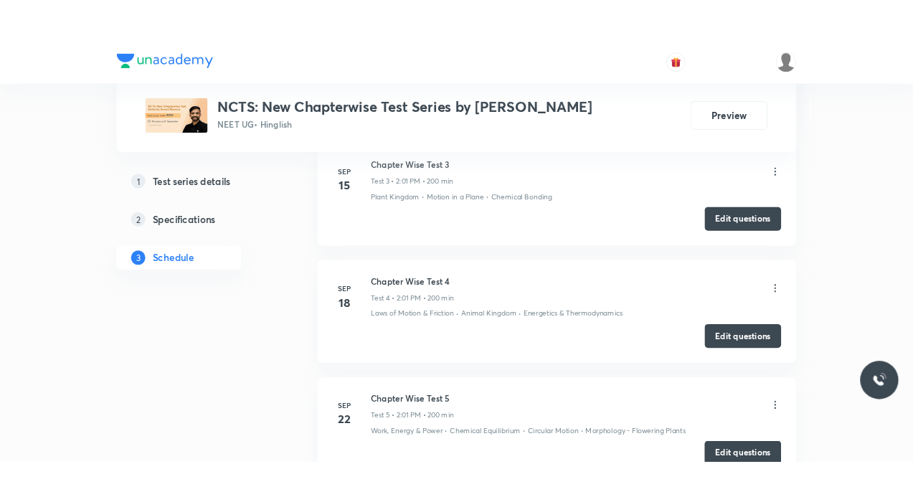
scroll to position [4025, 0]
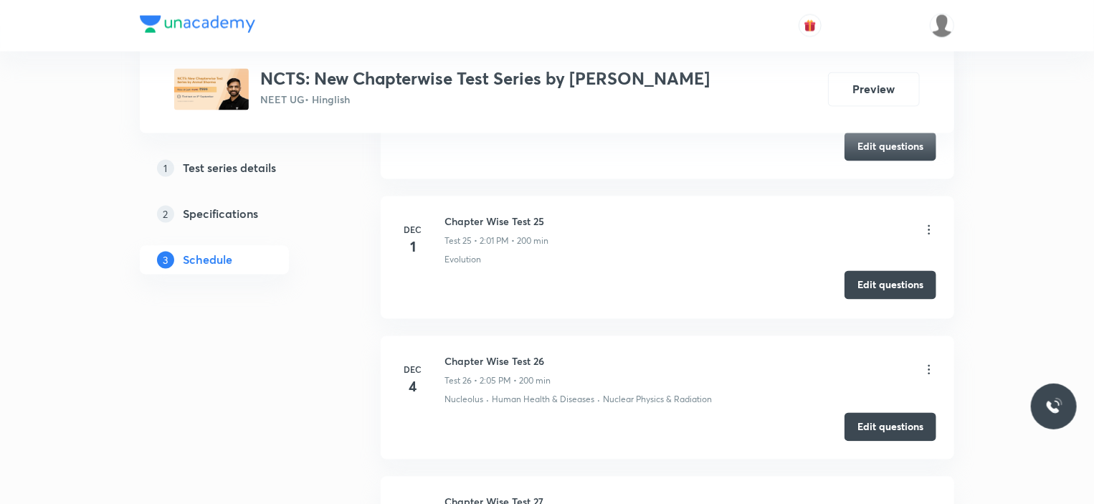
click at [877, 284] on button "Edit questions" at bounding box center [890, 285] width 92 height 29
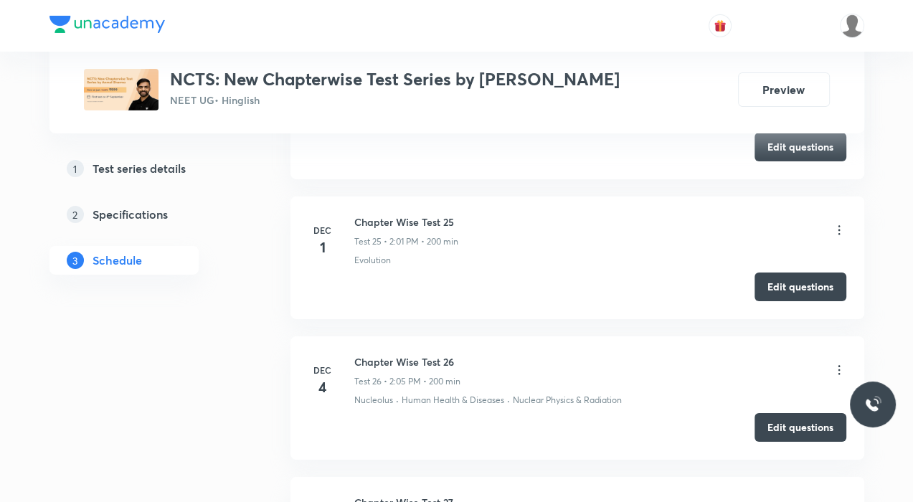
scroll to position [5236, 0]
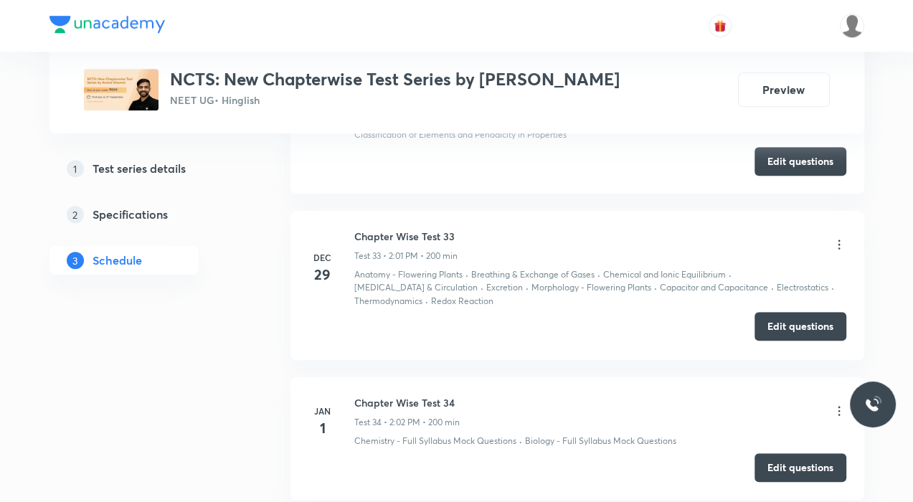
click at [806, 312] on button "Edit questions" at bounding box center [800, 326] width 92 height 29
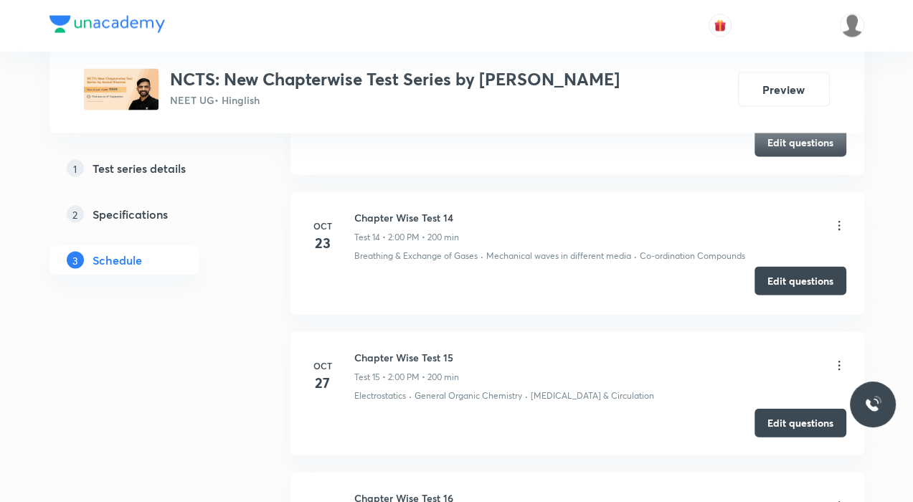
click at [796, 277] on button "Edit questions" at bounding box center [800, 281] width 92 height 29
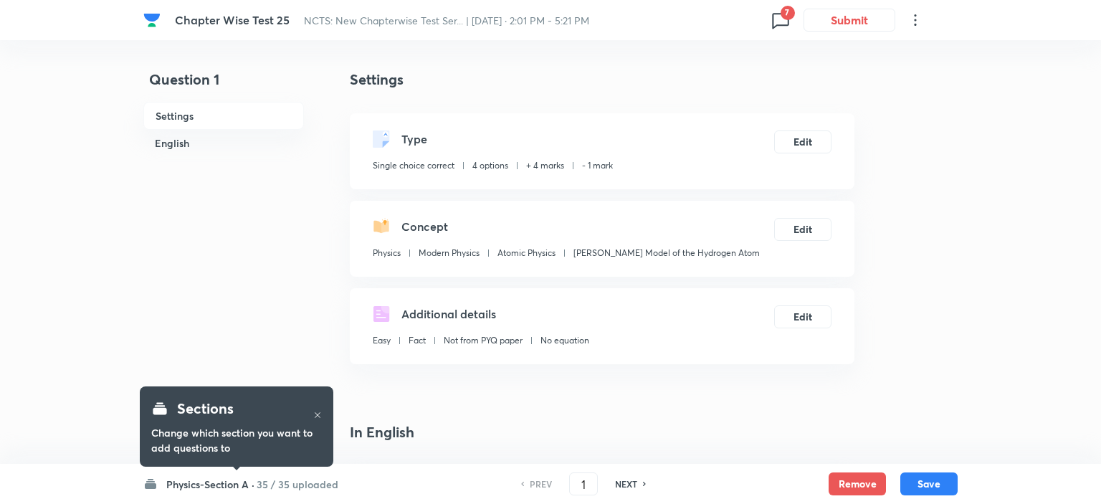
checkbox input "true"
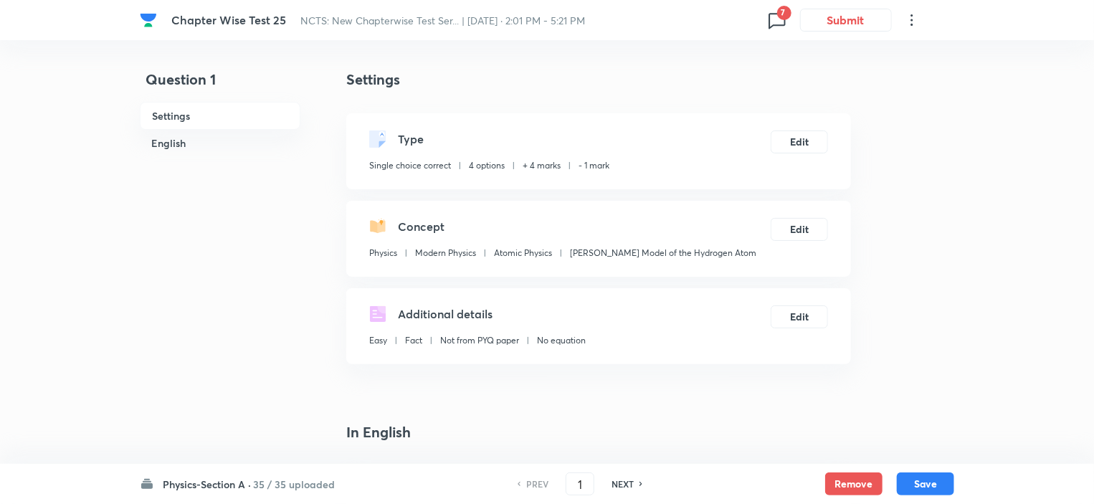
click at [305, 484] on h6 "35 / 35 uploaded" at bounding box center [294, 484] width 82 height 15
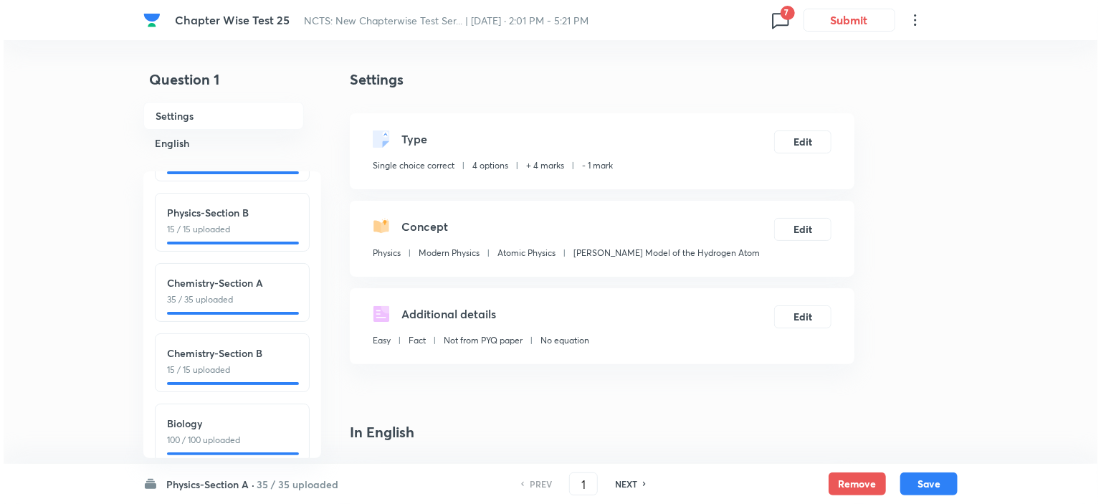
scroll to position [87, 0]
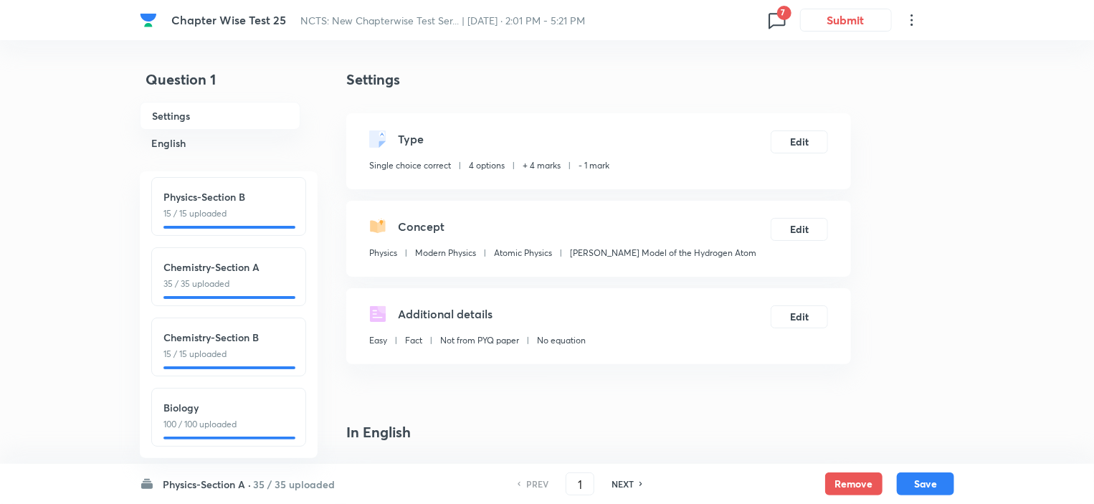
click at [221, 423] on div "Biology 100 / 100 uploaded" at bounding box center [228, 417] width 155 height 59
type input "101"
checkbox input "false"
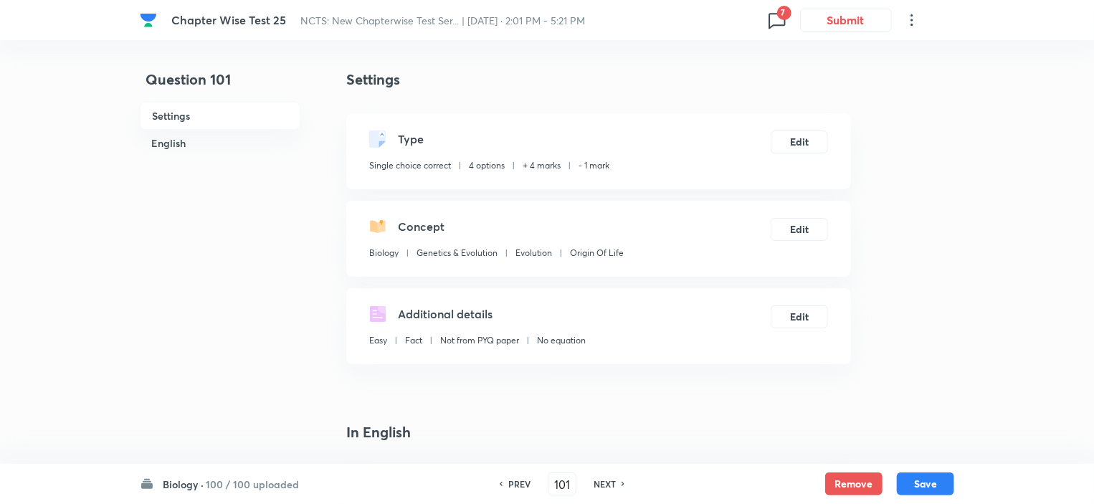
checkbox input "true"
click at [777, 18] on icon at bounding box center [777, 20] width 23 height 23
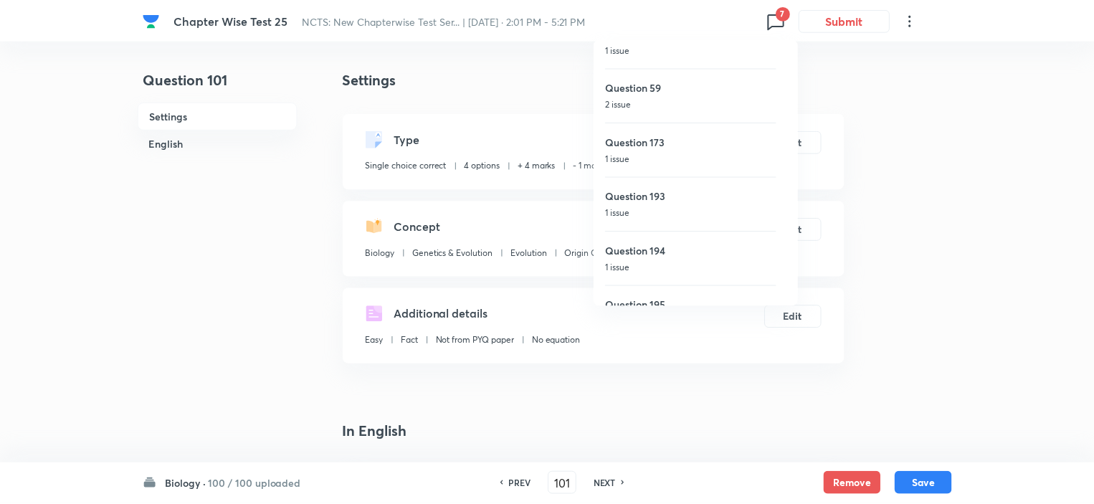
scroll to position [0, 0]
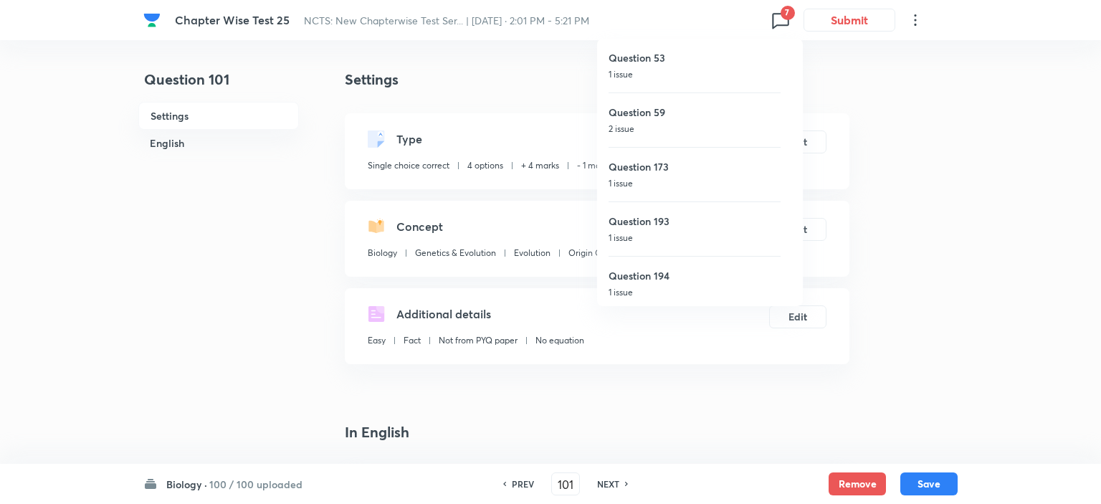
click at [648, 171] on h6 "Question 173" at bounding box center [695, 166] width 172 height 15
type input "173"
checkbox input "true"
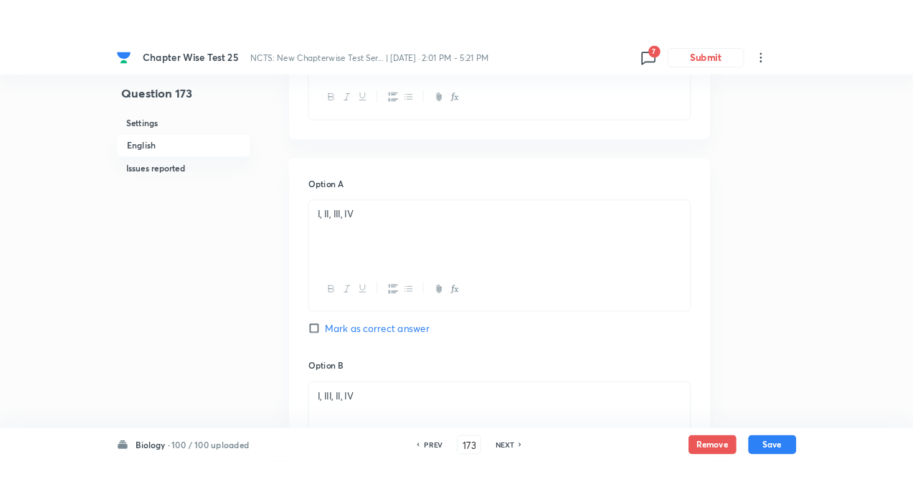
scroll to position [462, 0]
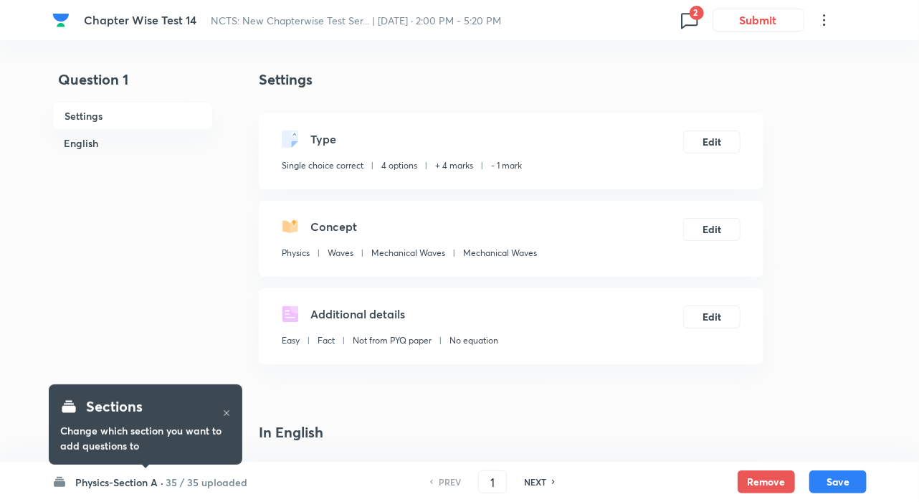
checkbox input "true"
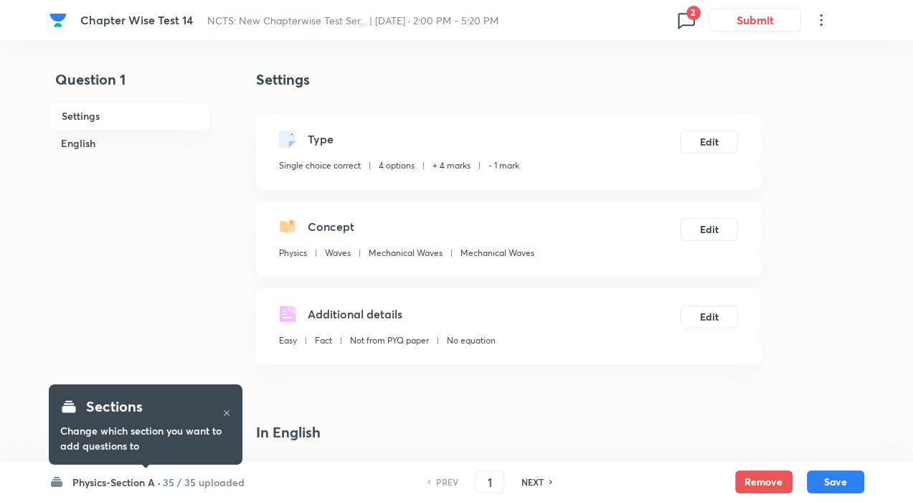
click at [694, 15] on span "2" at bounding box center [693, 13] width 14 height 14
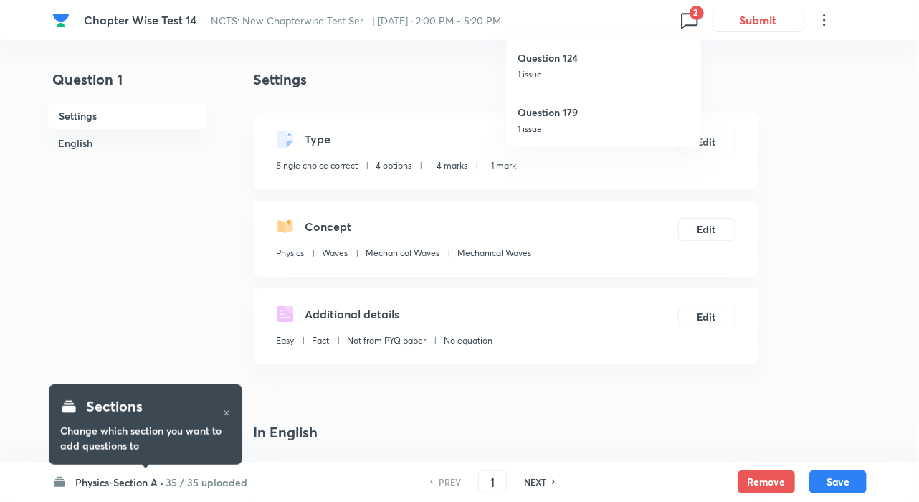
click at [573, 117] on h6 "Question 179" at bounding box center [604, 112] width 172 height 15
type input "179"
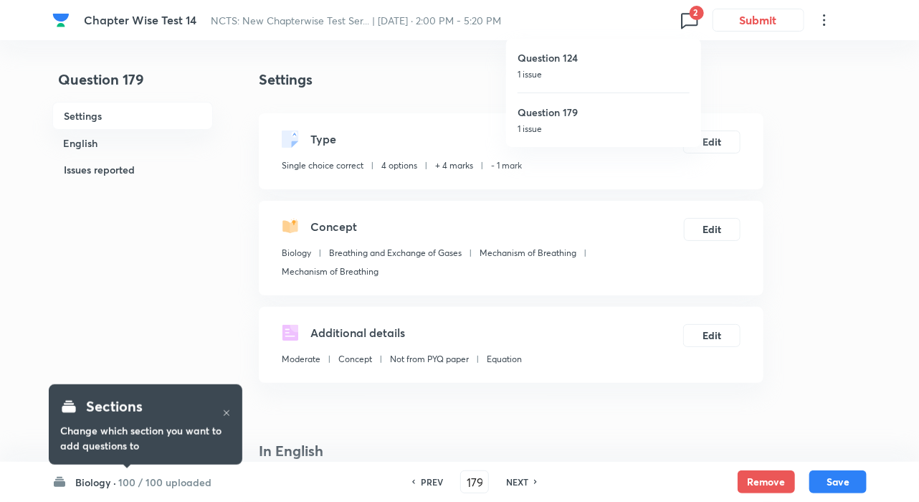
checkbox input "false"
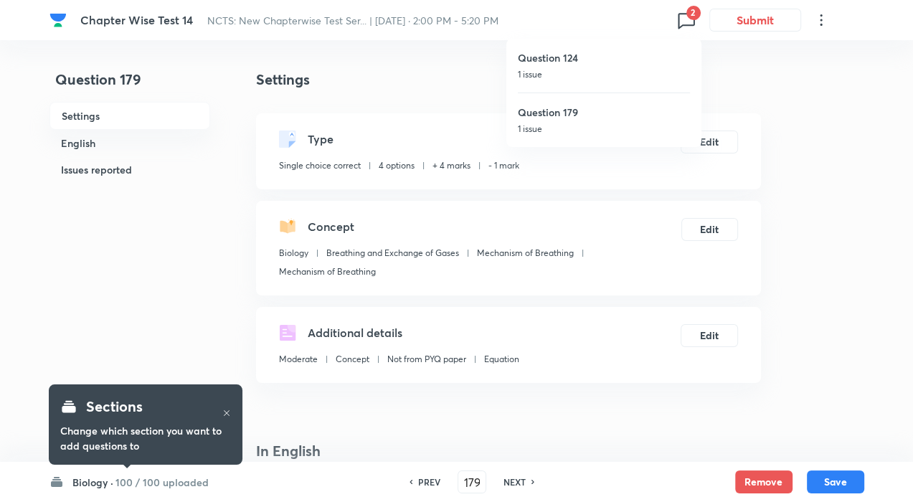
checkbox input "true"
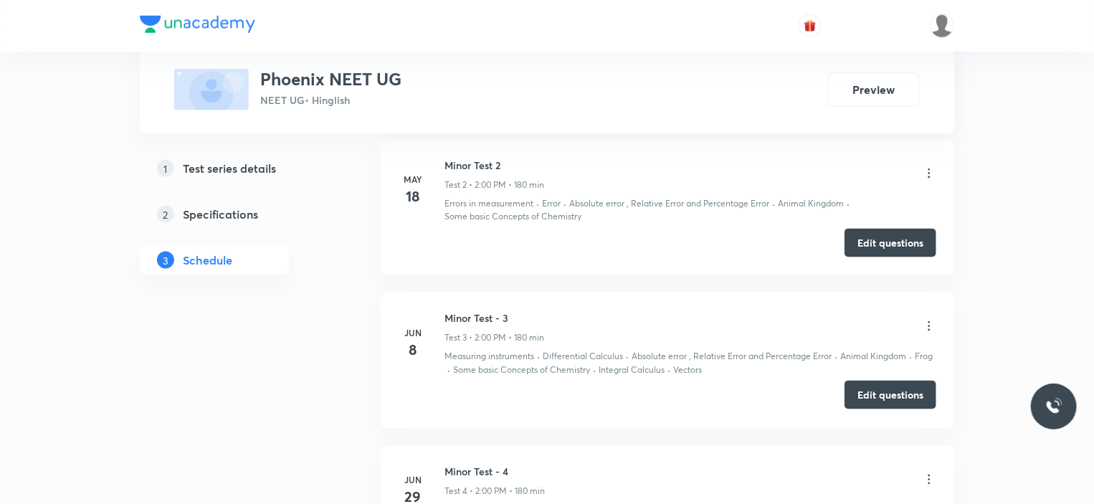
click at [905, 389] on button "Edit questions" at bounding box center [890, 395] width 92 height 29
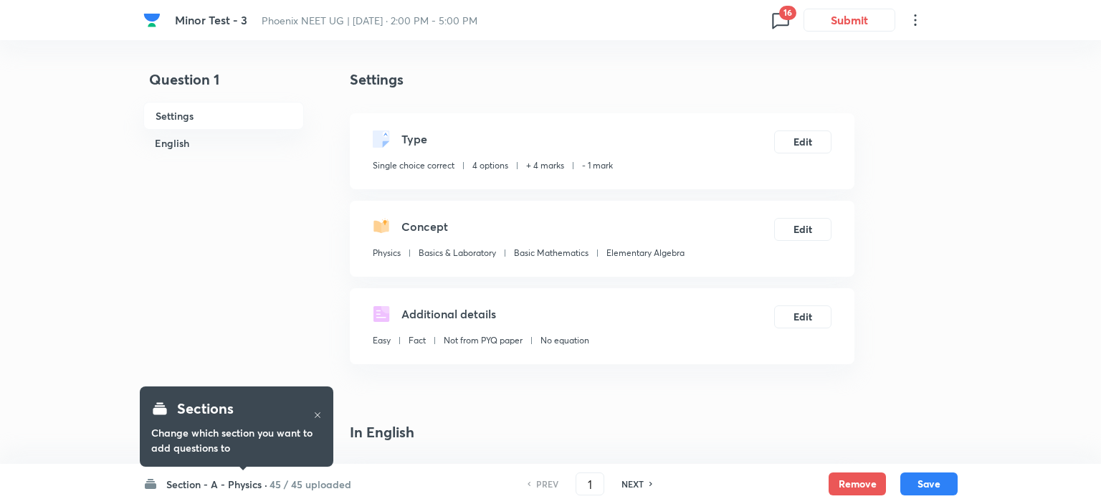
checkbox input "true"
click at [296, 480] on h6 "45 / 45 uploaded" at bounding box center [307, 484] width 82 height 15
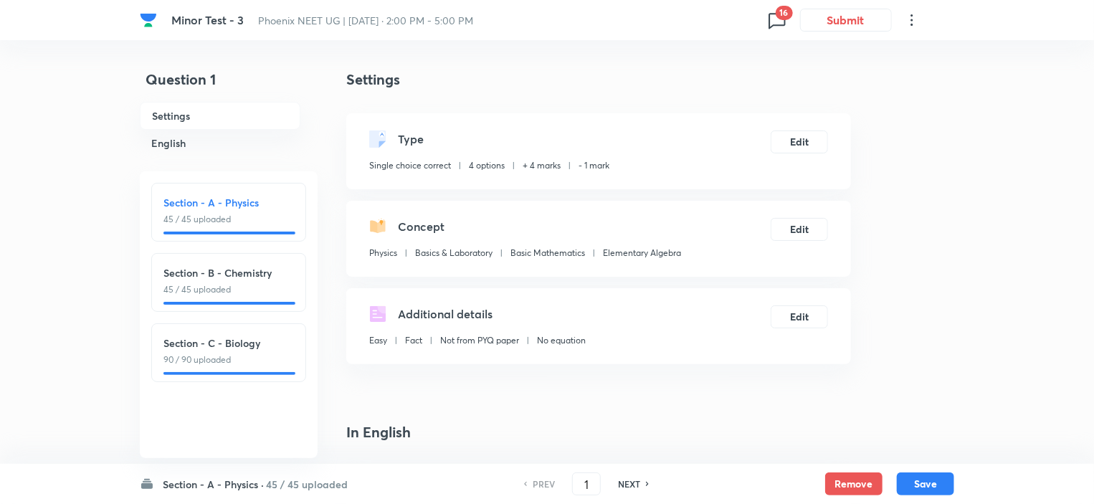
click at [215, 345] on h6 "Section - C - Biology" at bounding box center [228, 342] width 130 height 15
type input "91"
checkbox input "false"
checkbox input "true"
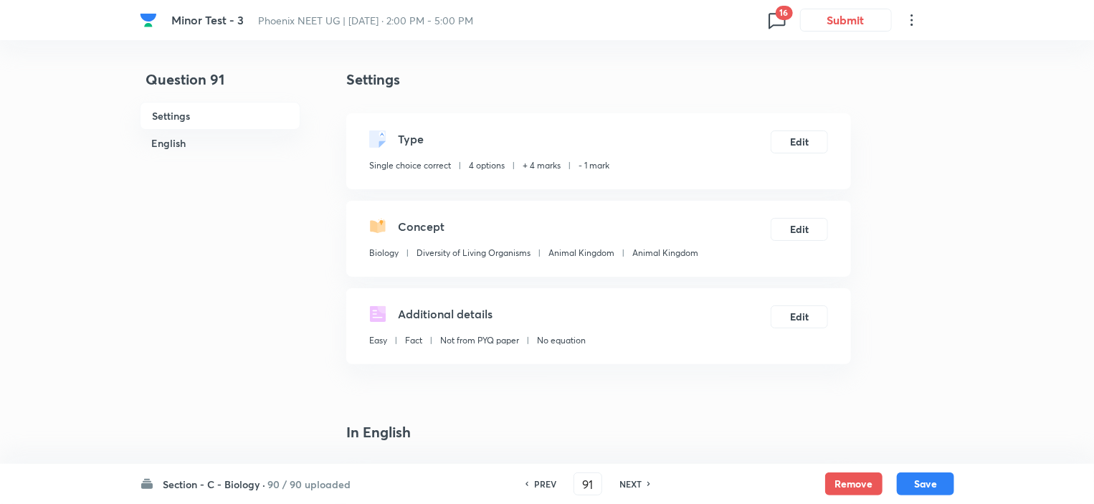
click at [780, 17] on span "16" at bounding box center [784, 13] width 17 height 14
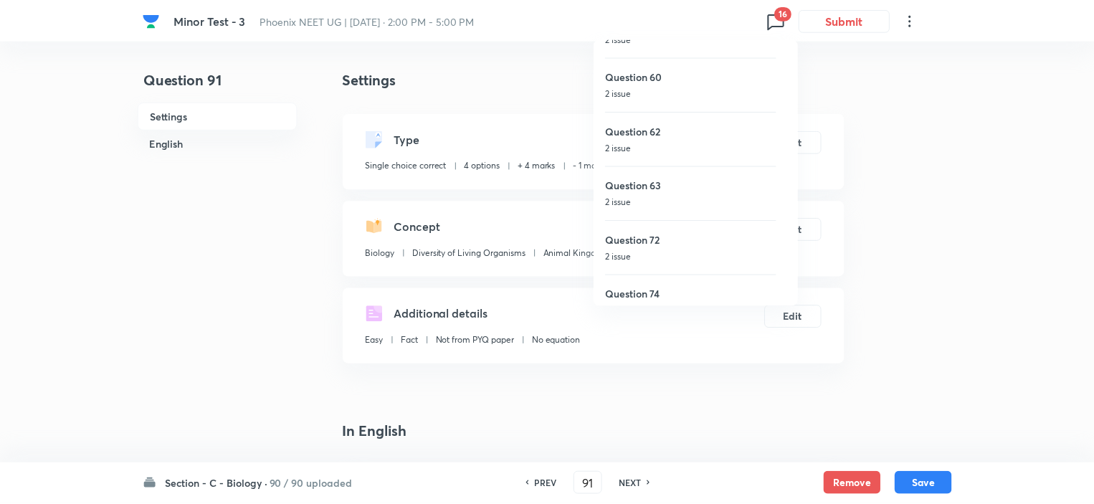
scroll to position [601, 0]
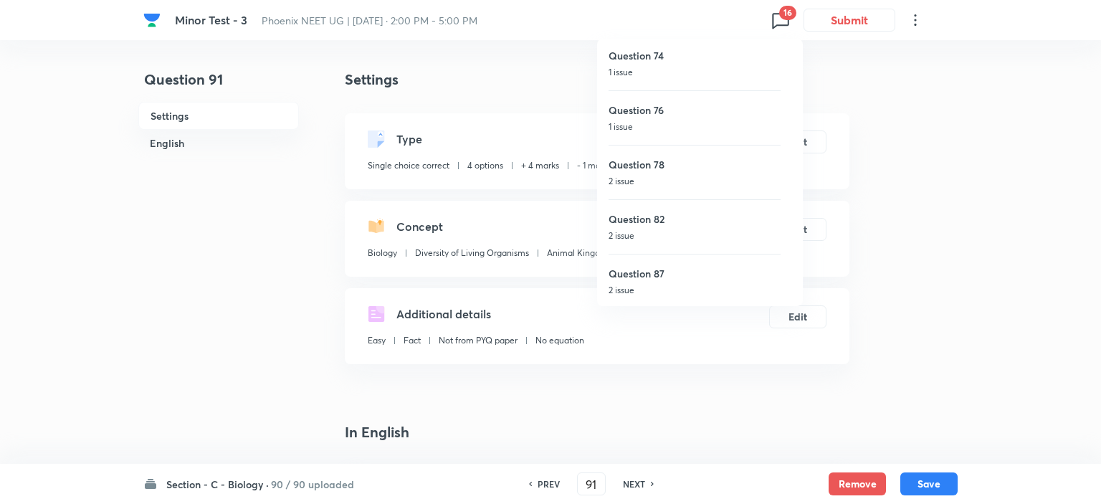
click at [232, 394] on div at bounding box center [550, 252] width 1101 height 504
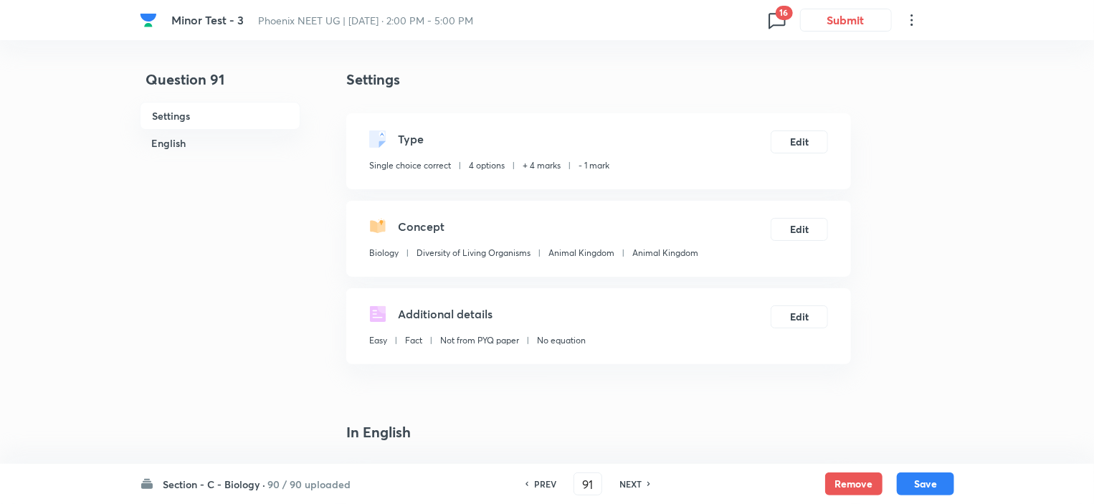
click at [632, 481] on h6 "NEXT" at bounding box center [630, 483] width 22 height 13
type input "92"
checkbox input "false"
checkbox input "true"
click at [632, 481] on h6 "NEXT" at bounding box center [630, 483] width 22 height 13
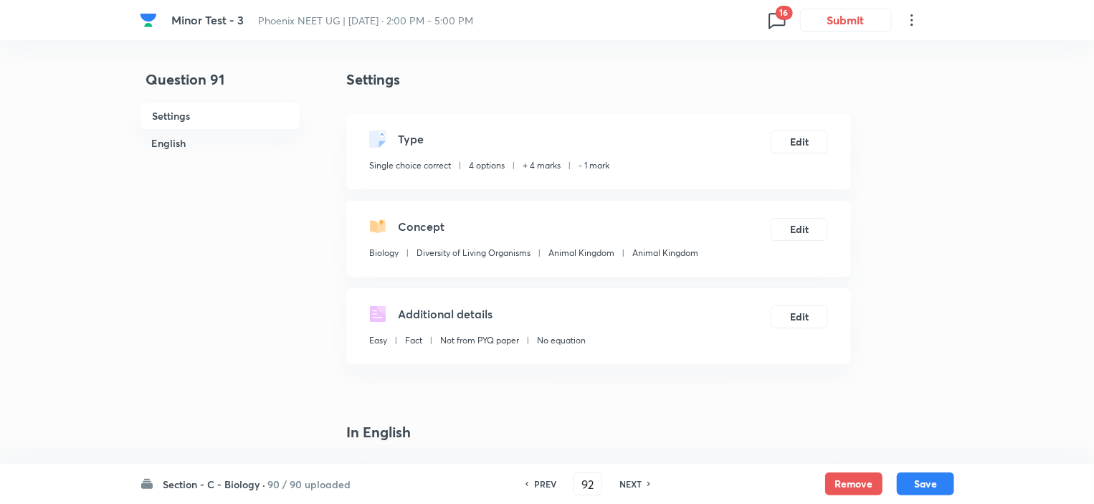
type input "93"
checkbox input "true"
click at [632, 481] on h6 "NEXT" at bounding box center [630, 483] width 22 height 13
type input "94"
checkbox input "true"
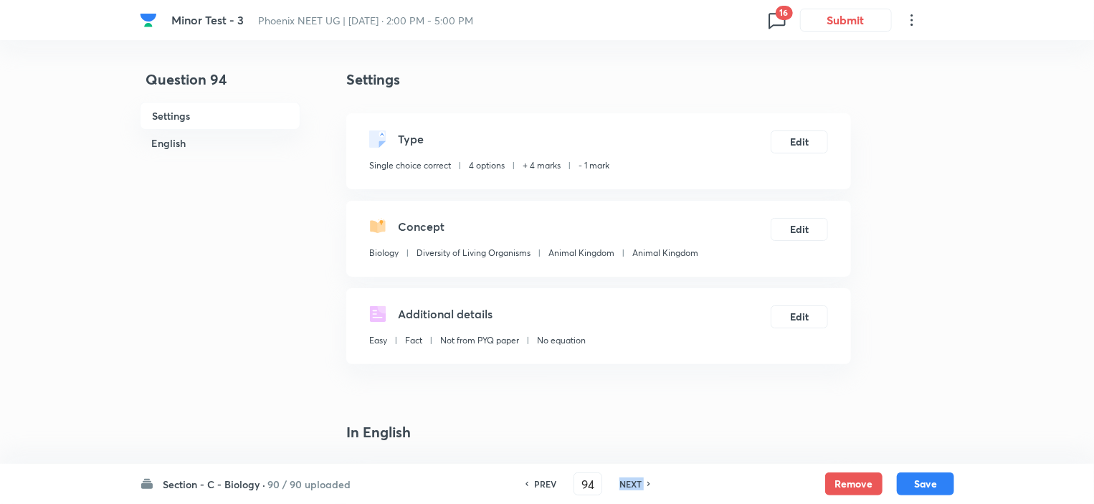
click at [632, 481] on h6 "NEXT" at bounding box center [630, 483] width 22 height 13
type input "95"
checkbox input "false"
checkbox input "true"
click at [632, 481] on h6 "NEXT" at bounding box center [630, 483] width 22 height 13
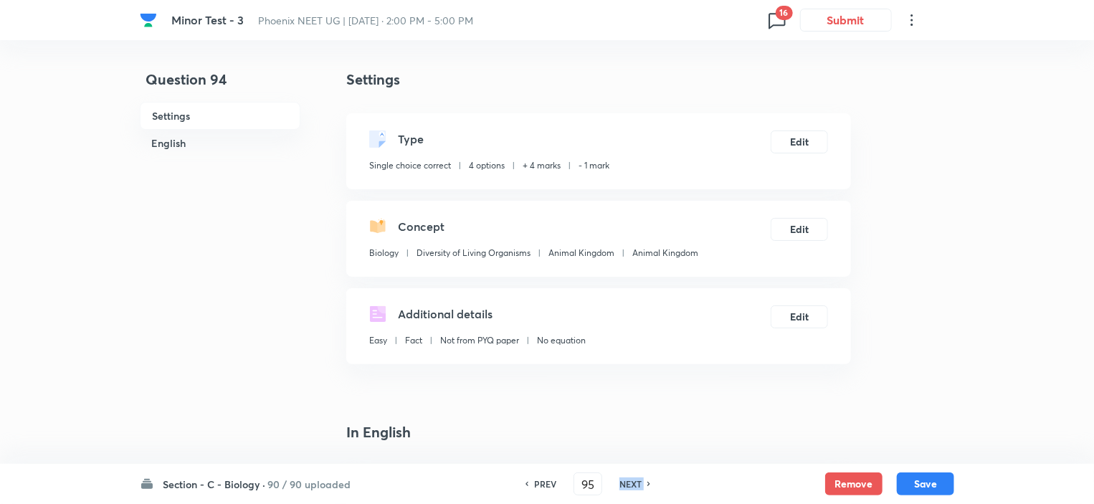
type input "96"
checkbox input "false"
checkbox input "true"
click at [632, 481] on h6 "NEXT" at bounding box center [630, 483] width 22 height 13
type input "97"
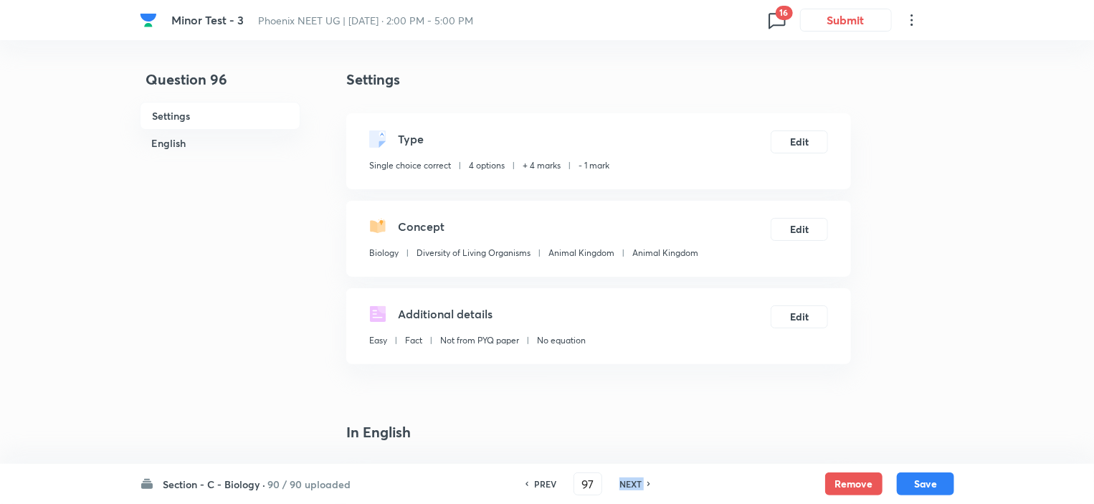
checkbox input "false"
checkbox input "true"
click at [632, 481] on h6 "NEXT" at bounding box center [630, 483] width 22 height 13
type input "98"
checkbox input "false"
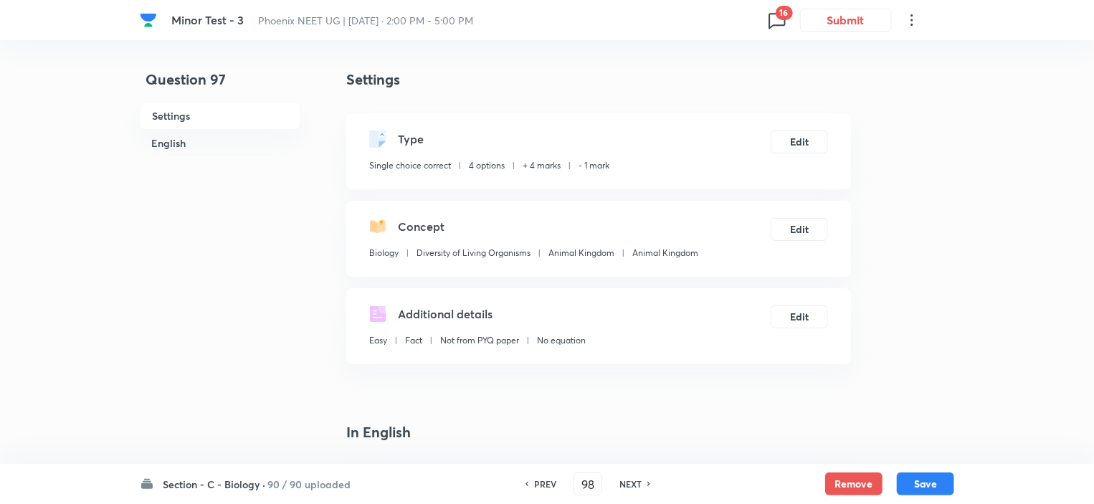
checkbox input "true"
click at [632, 481] on h6 "NEXT" at bounding box center [630, 483] width 22 height 13
type input "99"
checkbox input "false"
checkbox input "true"
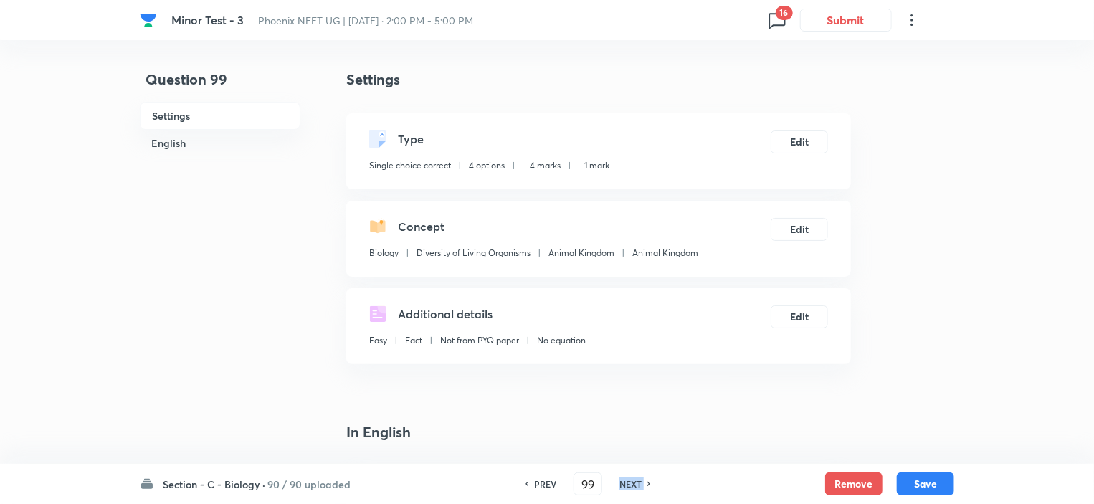
click at [632, 481] on h6 "NEXT" at bounding box center [630, 483] width 22 height 13
type input "100"
checkbox input "false"
checkbox input "true"
click at [632, 481] on h6 "NEXT" at bounding box center [630, 483] width 22 height 13
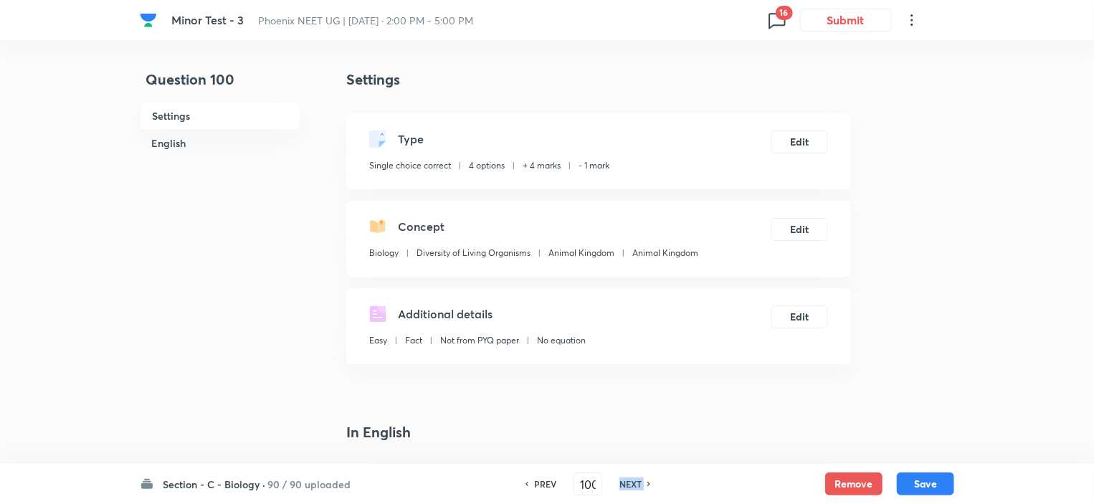
type input "101"
checkbox input "false"
checkbox input "true"
click at [632, 481] on h6 "NEXT" at bounding box center [630, 483] width 22 height 13
type input "102"
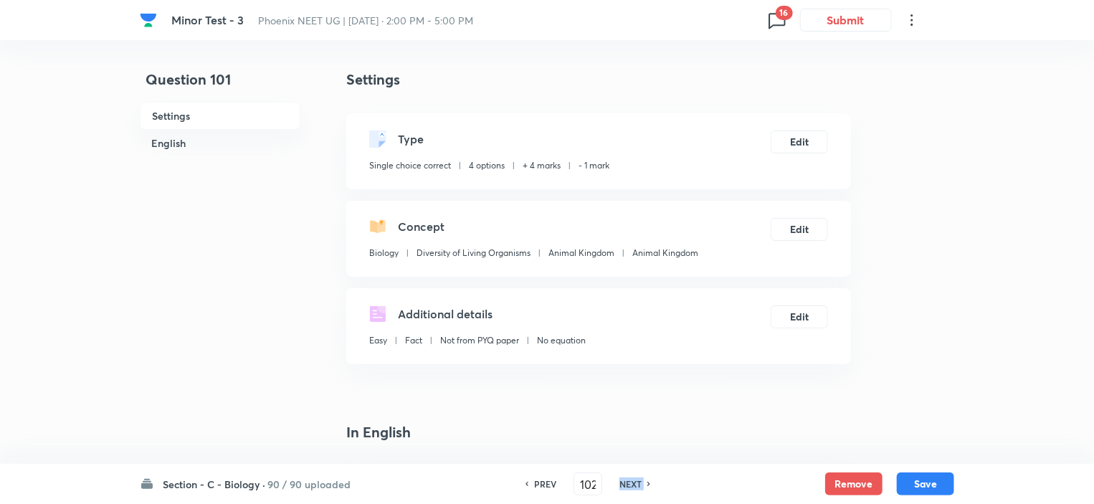
checkbox input "false"
checkbox input "true"
click at [632, 481] on h6 "NEXT" at bounding box center [630, 483] width 22 height 13
type input "103"
checkbox input "true"
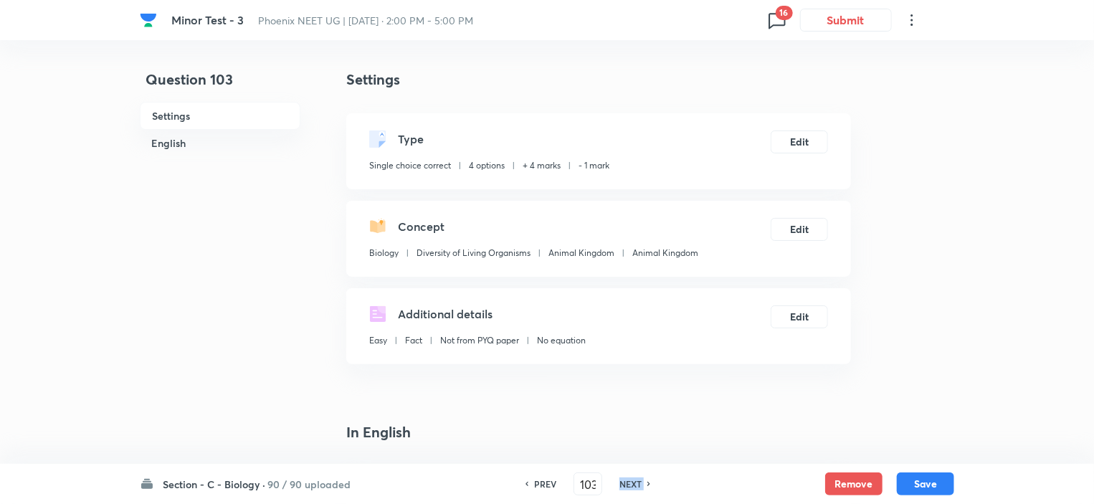
click at [632, 481] on h6 "NEXT" at bounding box center [630, 483] width 22 height 13
type input "104"
checkbox input "true"
click at [632, 481] on h6 "NEXT" at bounding box center [630, 483] width 22 height 13
type input "105"
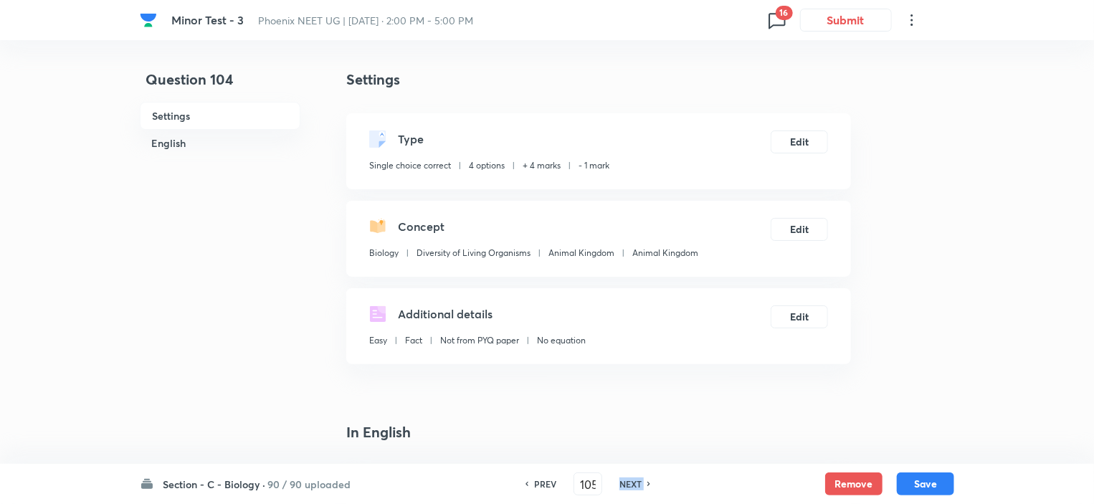
checkbox input "false"
checkbox input "true"
click at [632, 481] on h6 "NEXT" at bounding box center [630, 483] width 22 height 13
type input "106"
checkbox input "true"
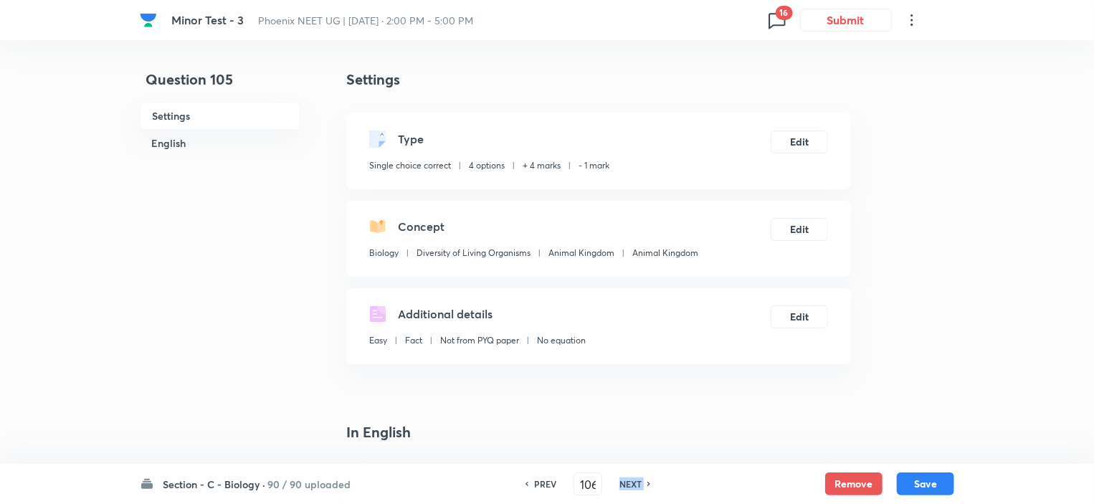
click at [632, 481] on h6 "NEXT" at bounding box center [630, 483] width 22 height 13
type input "107"
checkbox input "true"
click at [632, 481] on h6 "NEXT" at bounding box center [630, 483] width 22 height 13
type input "108"
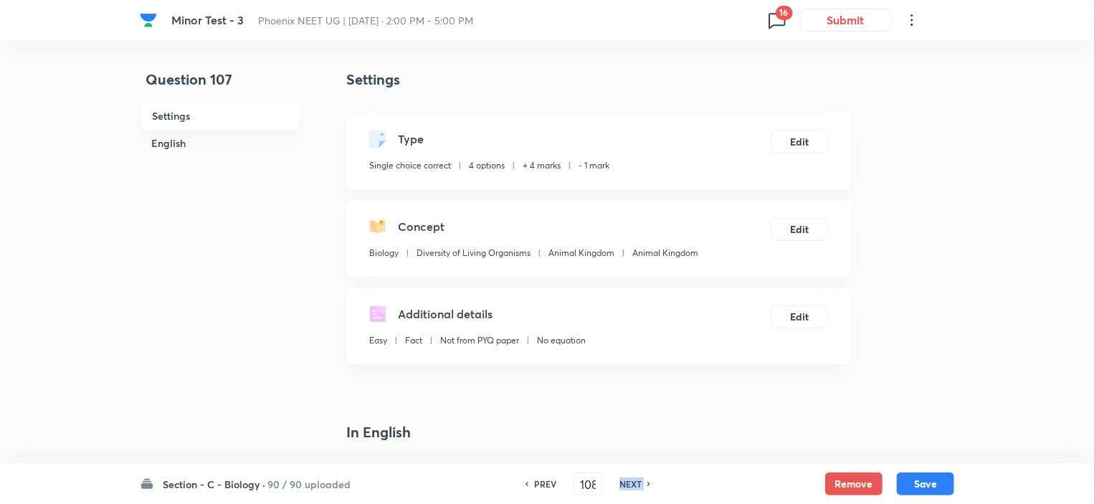
checkbox input "true"
click at [632, 481] on h6 "NEXT" at bounding box center [630, 483] width 22 height 13
type input "109"
checkbox input "false"
checkbox input "true"
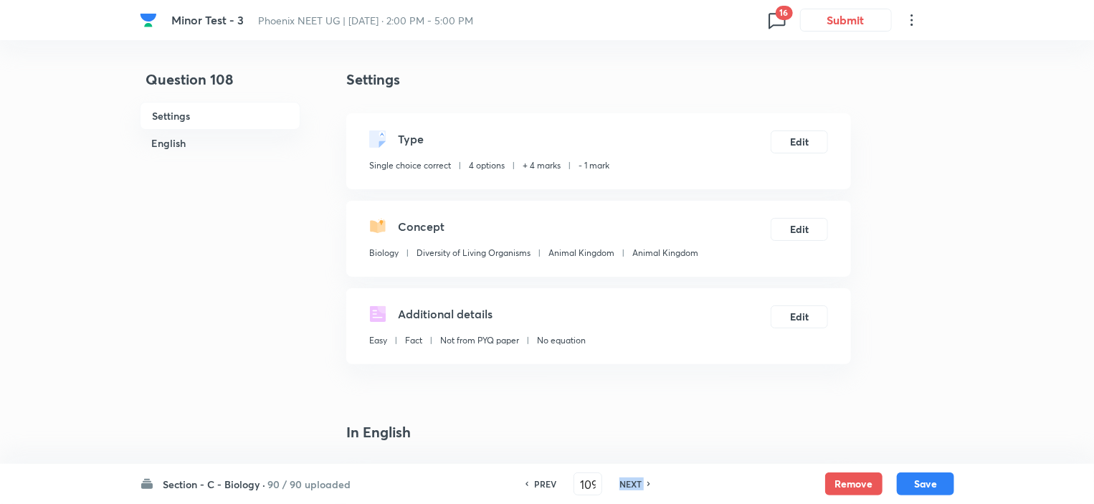
click at [632, 481] on h6 "NEXT" at bounding box center [630, 483] width 22 height 13
type input "110"
checkbox input "false"
checkbox input "true"
click at [632, 481] on h6 "NEXT" at bounding box center [630, 483] width 22 height 13
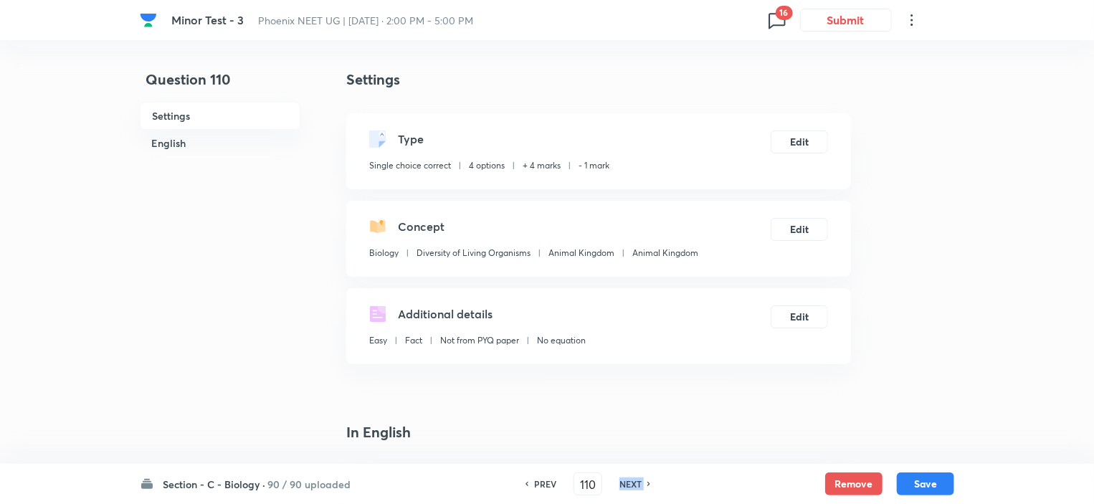
type input "111"
checkbox input "true"
click at [632, 481] on h6 "NEXT" at bounding box center [630, 483] width 22 height 13
type input "112"
checkbox input "false"
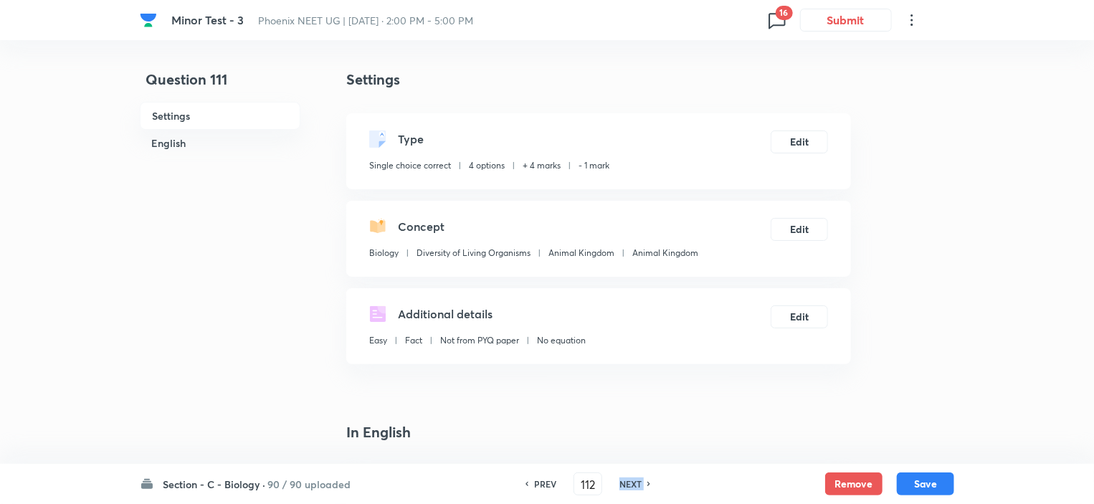
checkbox input "true"
click at [632, 481] on h6 "NEXT" at bounding box center [630, 483] width 22 height 13
type input "113"
checkbox input "false"
checkbox input "true"
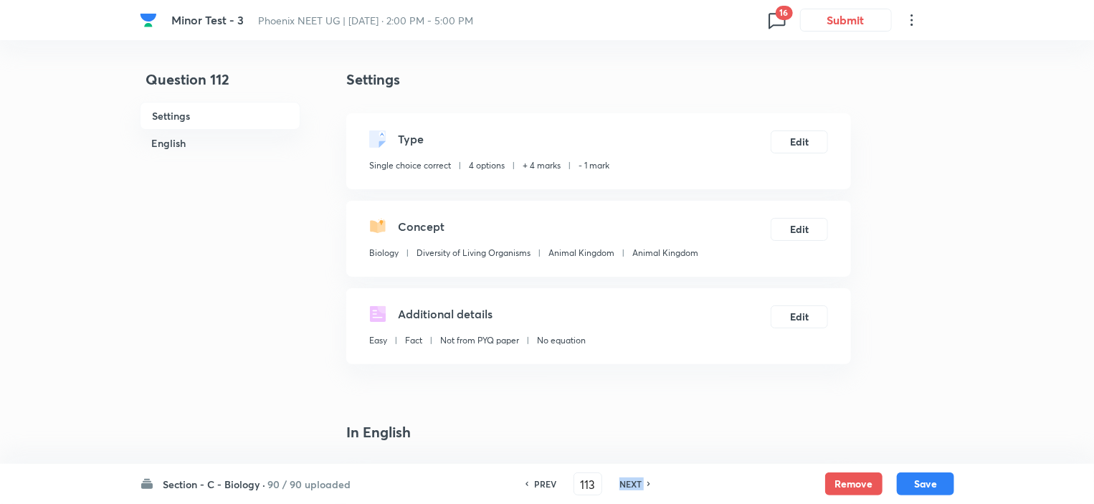
click at [632, 481] on h6 "NEXT" at bounding box center [630, 483] width 22 height 13
type input "114"
checkbox input "false"
checkbox input "true"
click at [632, 481] on h6 "NEXT" at bounding box center [630, 483] width 22 height 13
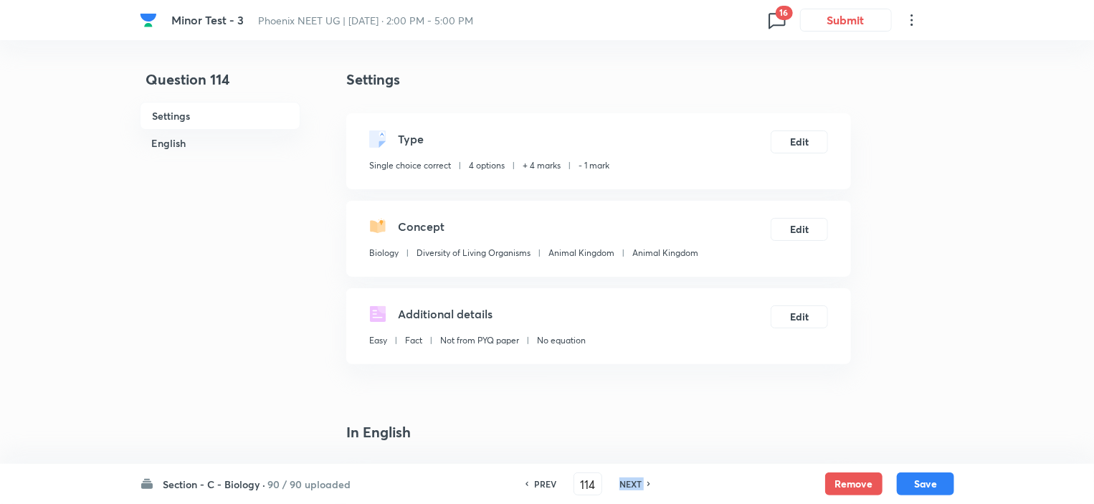
type input "115"
checkbox input "false"
checkbox input "true"
click at [632, 481] on h6 "NEXT" at bounding box center [630, 483] width 22 height 13
type input "116"
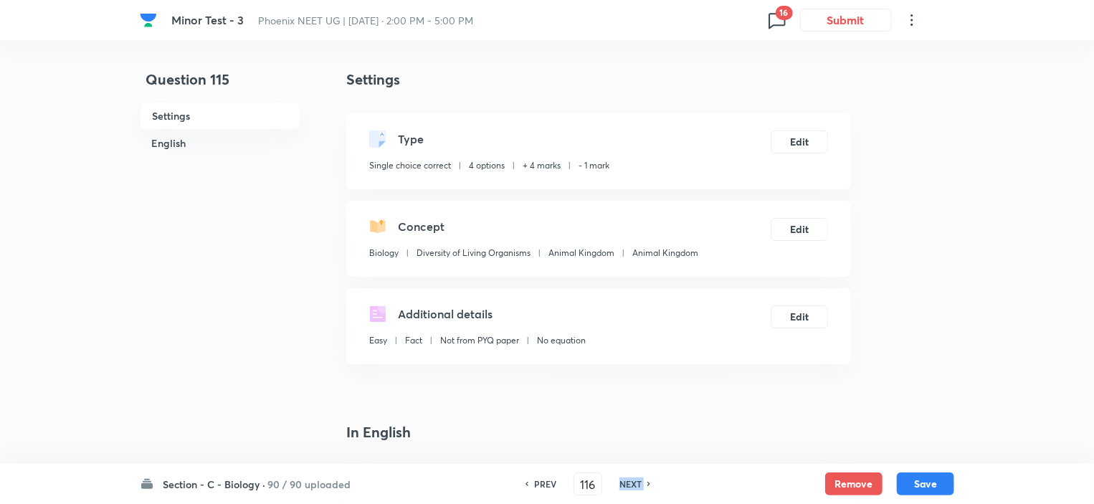
checkbox input "true"
click at [632, 481] on h6 "NEXT" at bounding box center [630, 483] width 22 height 13
type input "117"
checkbox input "false"
checkbox input "true"
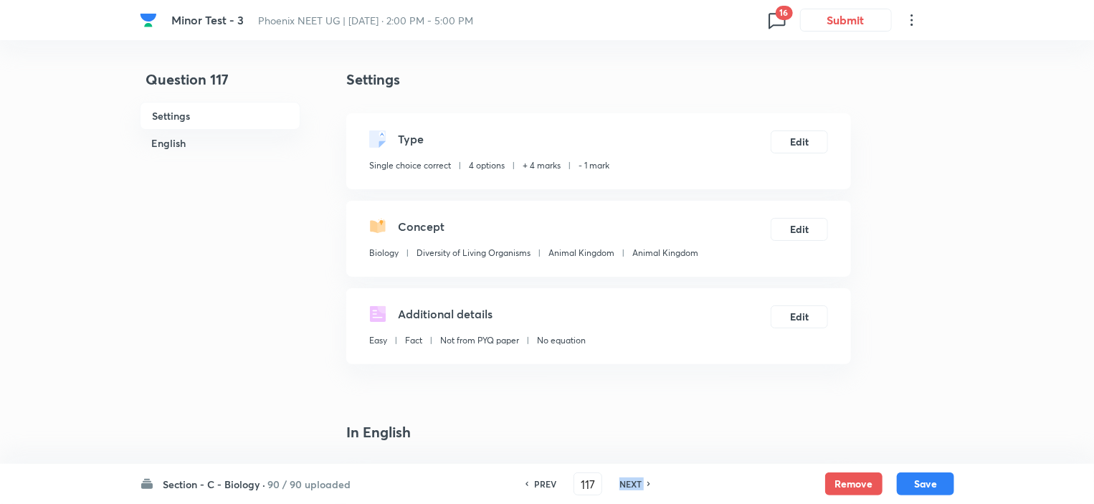
click at [632, 481] on h6 "NEXT" at bounding box center [630, 483] width 22 height 13
type input "118"
checkbox input "false"
checkbox input "true"
click at [632, 481] on h6 "NEXT" at bounding box center [630, 483] width 22 height 13
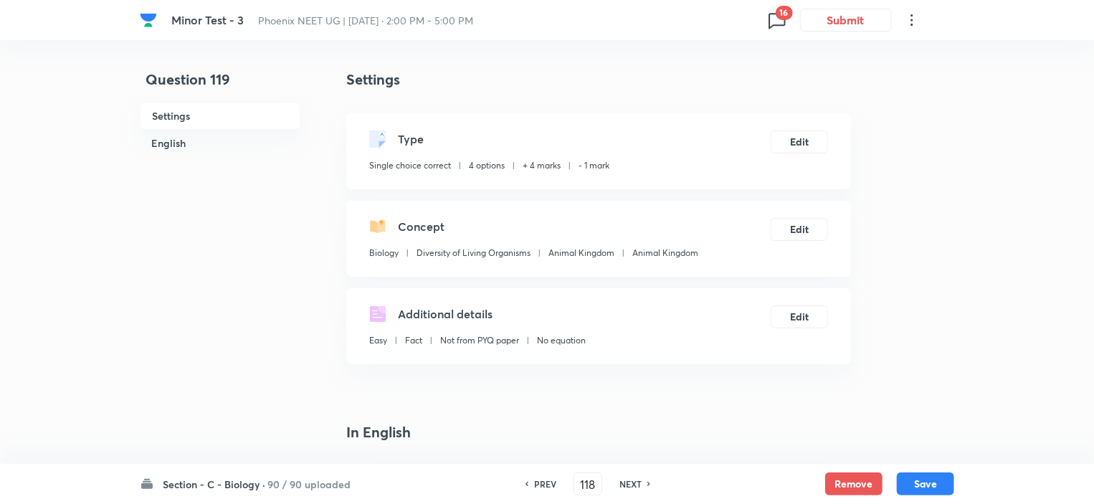
type input "119"
checkbox input "false"
checkbox input "true"
click at [632, 481] on h6 "NEXT" at bounding box center [630, 483] width 22 height 13
type input "120"
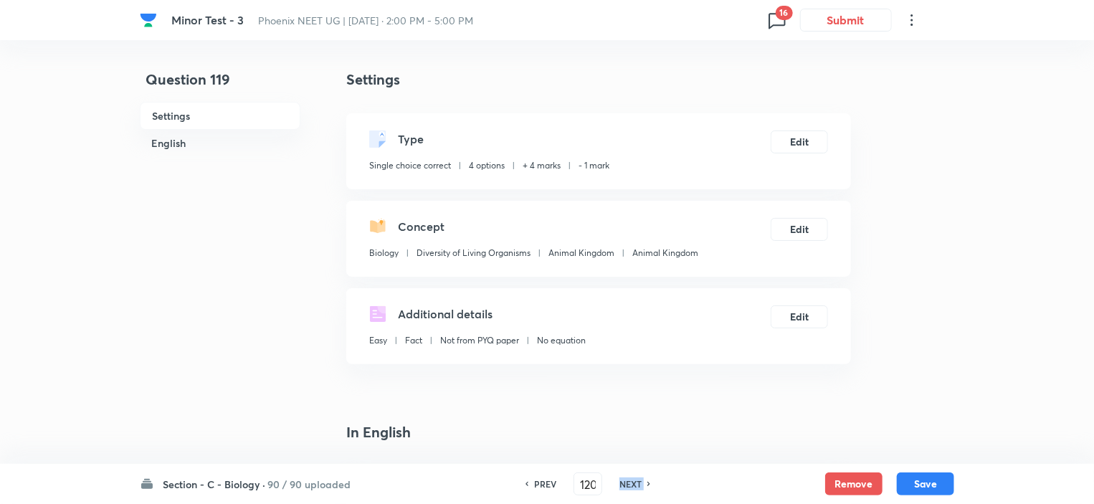
checkbox input "false"
checkbox input "true"
click at [632, 481] on h6 "NEXT" at bounding box center [630, 483] width 22 height 13
type input "121"
checkbox input "true"
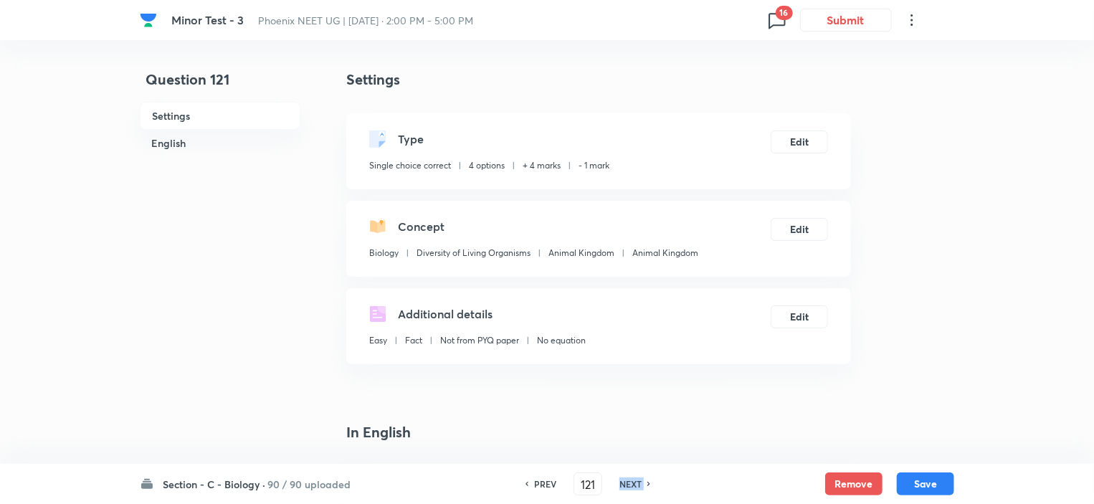
click at [632, 481] on h6 "NEXT" at bounding box center [630, 483] width 22 height 13
type input "122"
checkbox input "false"
checkbox input "true"
click at [632, 481] on h6 "NEXT" at bounding box center [630, 483] width 22 height 13
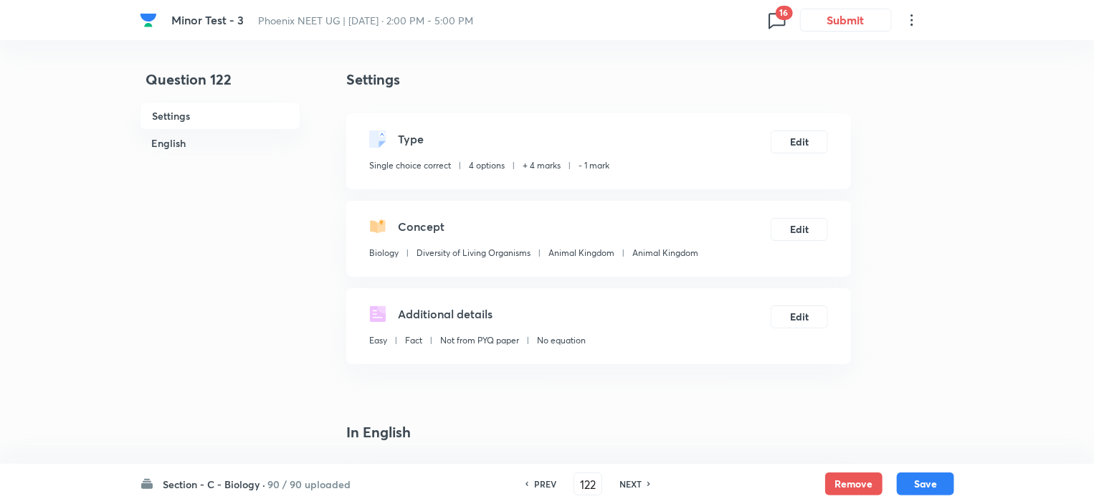
type input "123"
checkbox input "true"
click at [632, 481] on h6 "NEXT" at bounding box center [630, 483] width 22 height 13
type input "124"
checkbox input "true"
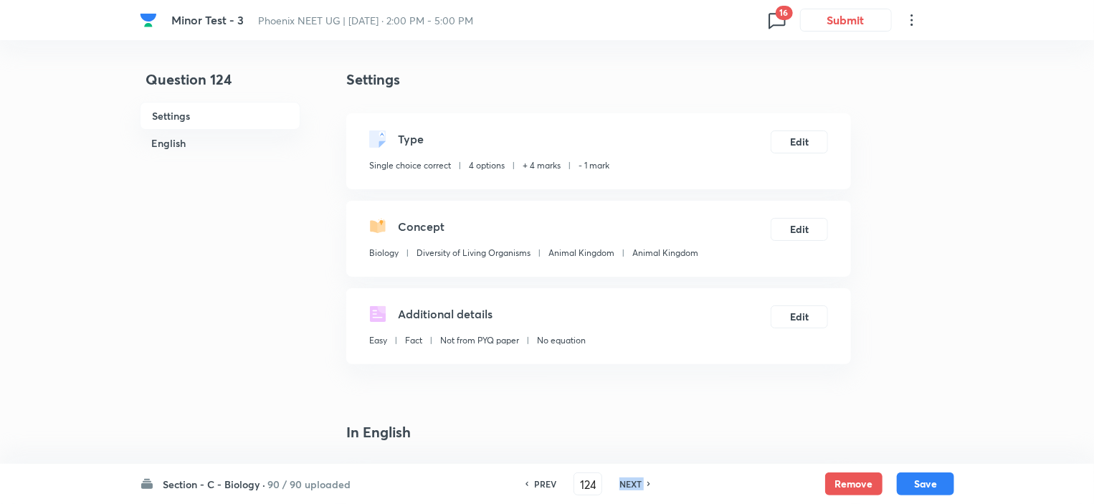
click at [632, 481] on h6 "NEXT" at bounding box center [630, 483] width 22 height 13
type input "125"
checkbox input "false"
checkbox input "true"
click at [632, 481] on h6 "NEXT" at bounding box center [630, 483] width 22 height 13
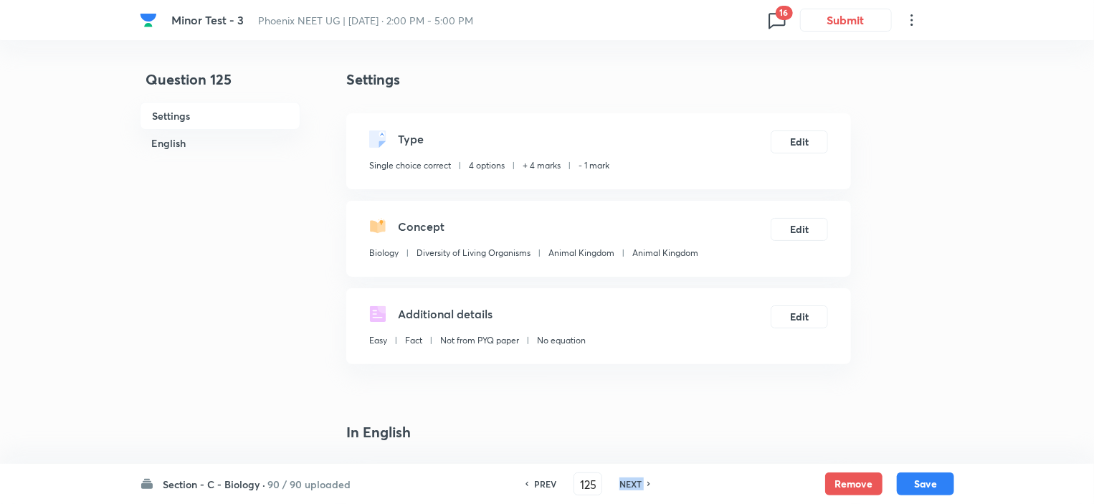
type input "126"
checkbox input "false"
checkbox input "true"
click at [632, 481] on h6 "NEXT" at bounding box center [630, 483] width 22 height 13
type input "127"
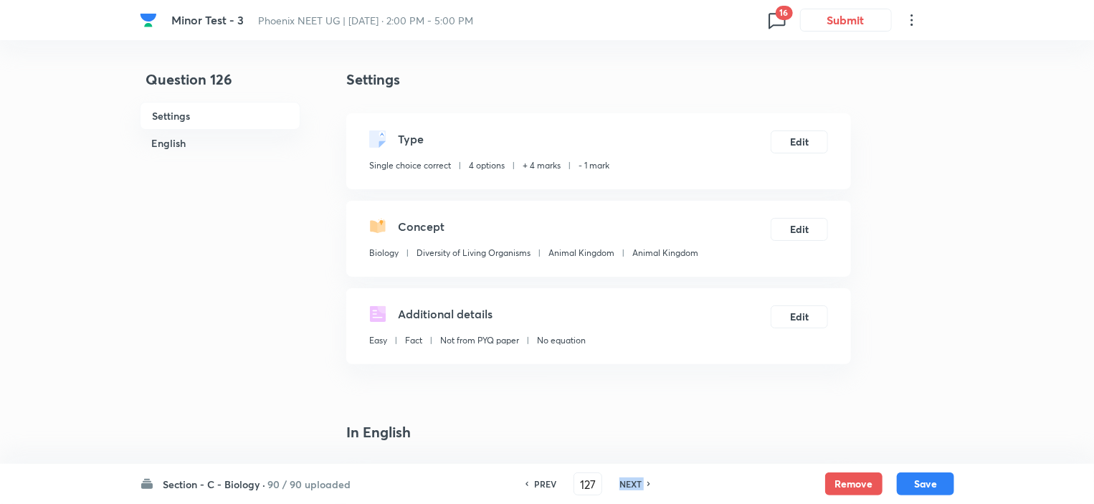
checkbox input "false"
checkbox input "true"
click at [632, 481] on h6 "NEXT" at bounding box center [630, 483] width 22 height 13
type input "128"
checkbox input "false"
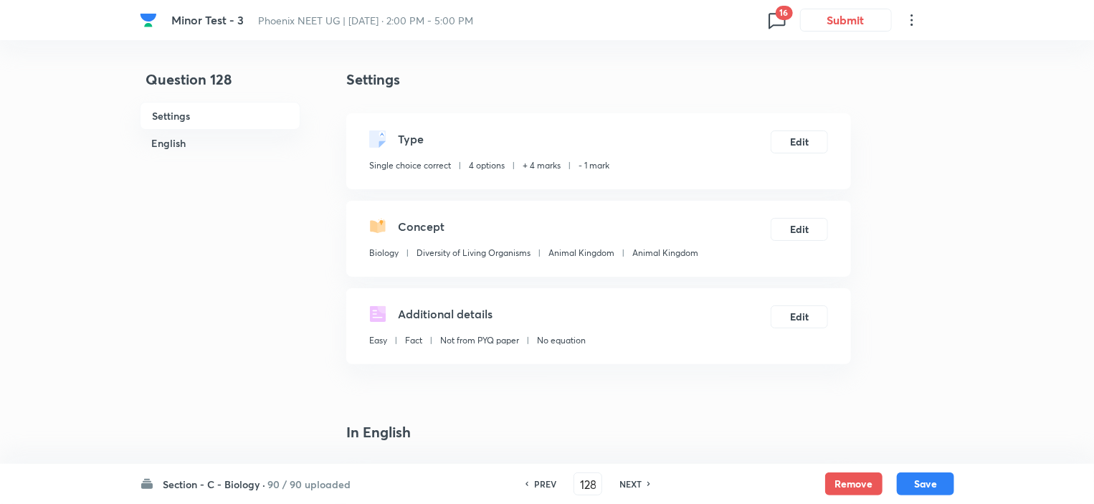
checkbox input "true"
click at [632, 481] on h6 "NEXT" at bounding box center [630, 483] width 22 height 13
type input "129"
checkbox input "false"
checkbox input "true"
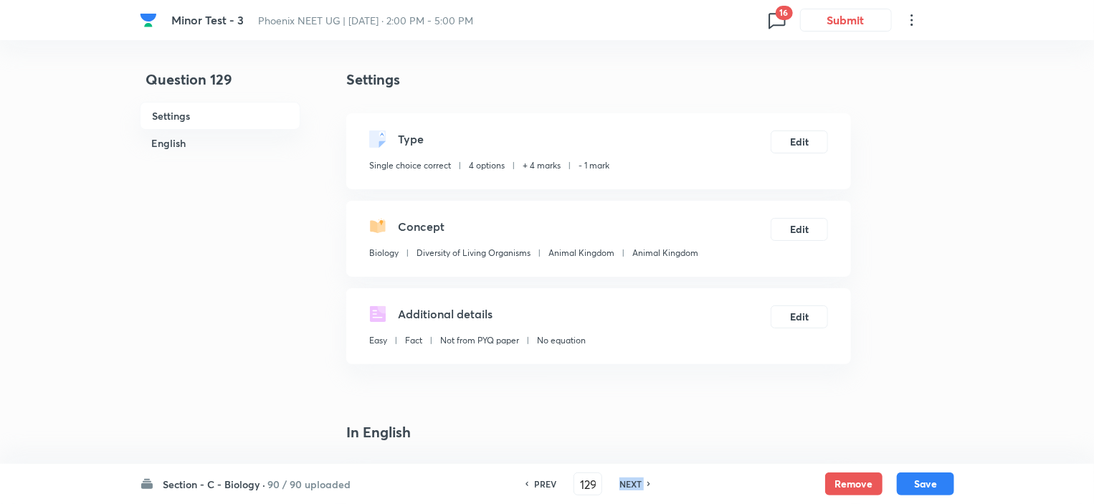
click at [632, 481] on h6 "NEXT" at bounding box center [630, 483] width 22 height 13
type input "130"
checkbox input "false"
checkbox input "true"
click at [632, 481] on h6 "NEXT" at bounding box center [630, 483] width 22 height 13
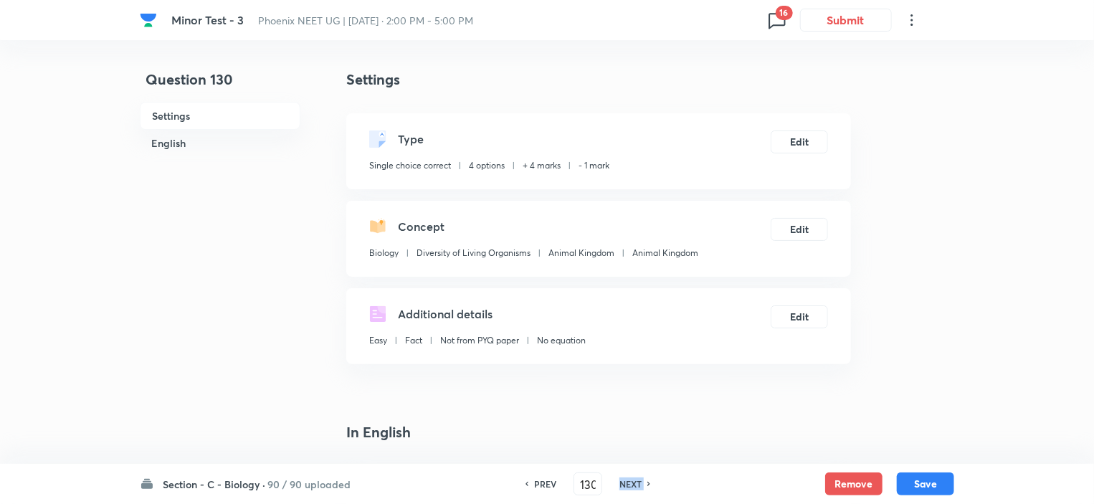
type input "131"
checkbox input "true"
click at [632, 481] on h6 "NEXT" at bounding box center [630, 483] width 22 height 13
type input "132"
checkbox input "false"
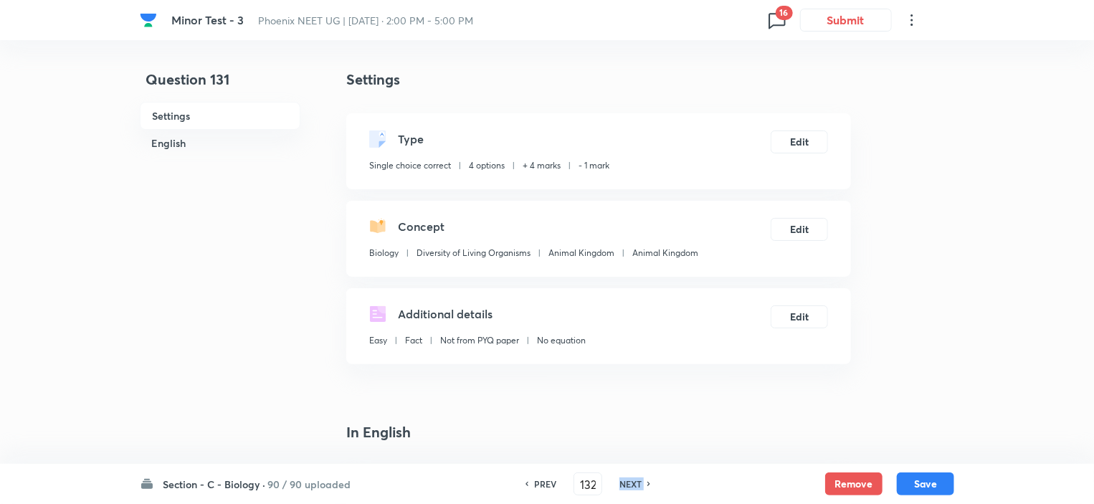
checkbox input "true"
click at [632, 481] on h6 "NEXT" at bounding box center [630, 483] width 22 height 13
type input "133"
checkbox input "false"
checkbox input "true"
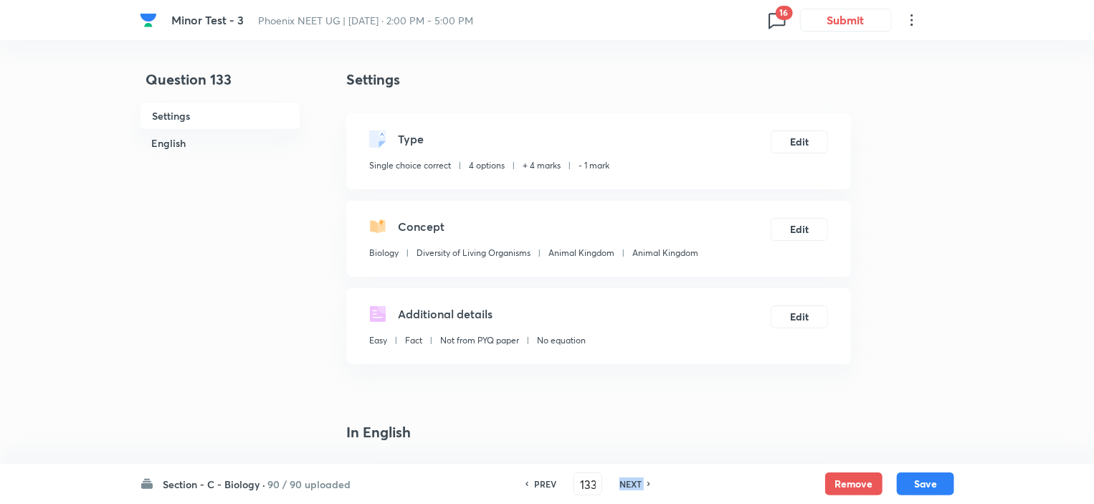
click at [632, 481] on h6 "NEXT" at bounding box center [630, 483] width 22 height 13
type input "134"
checkbox input "false"
checkbox input "true"
click at [632, 481] on h6 "NEXT" at bounding box center [630, 483] width 22 height 13
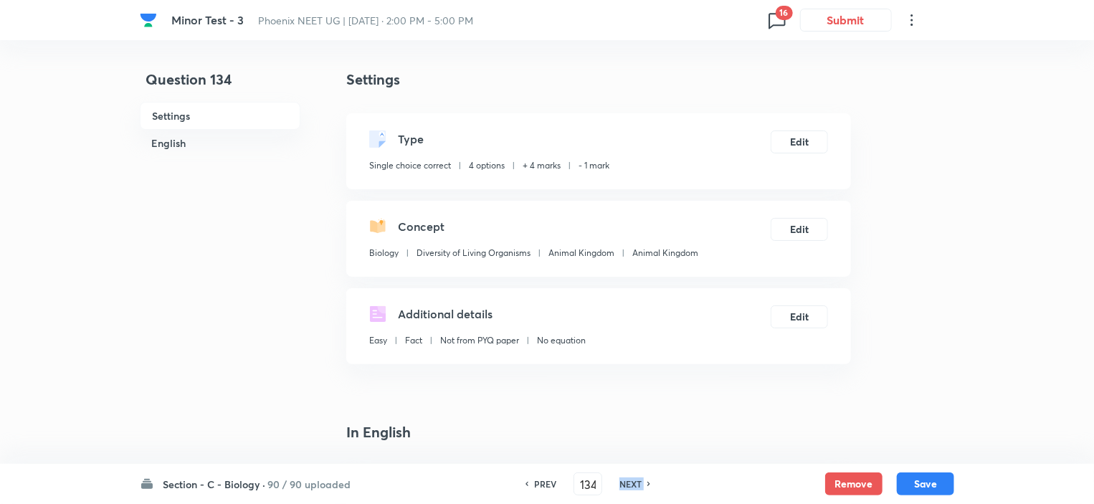
type input "135"
checkbox input "true"
click at [632, 481] on h6 "NEXT" at bounding box center [630, 483] width 22 height 13
type input "136"
checkbox input "false"
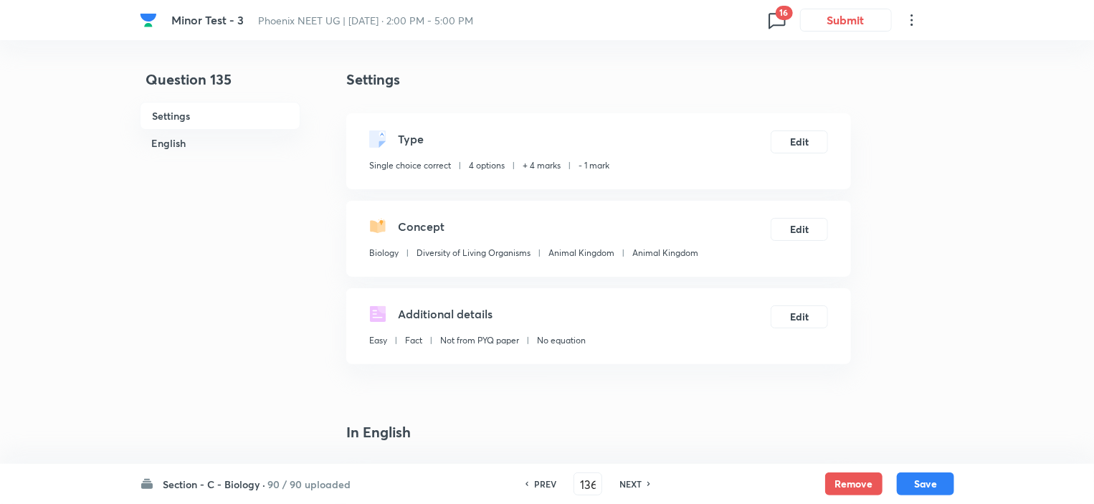
checkbox input "true"
click at [632, 481] on h6 "NEXT" at bounding box center [630, 483] width 22 height 13
type input "137"
checkbox input "false"
checkbox input "true"
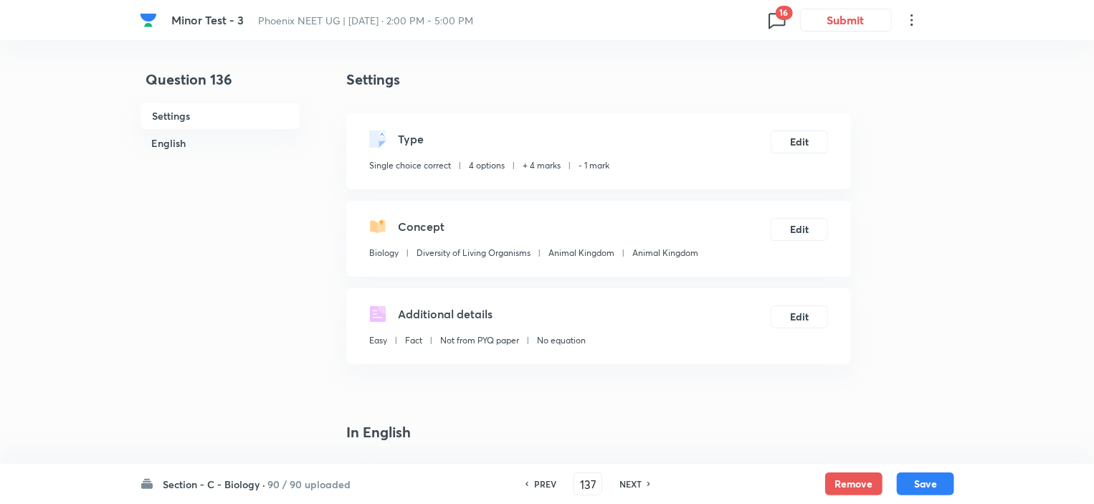
click at [632, 481] on h6 "NEXT" at bounding box center [630, 483] width 22 height 13
type input "138"
checkbox input "true"
click at [632, 481] on h6 "NEXT" at bounding box center [630, 483] width 22 height 13
type input "139"
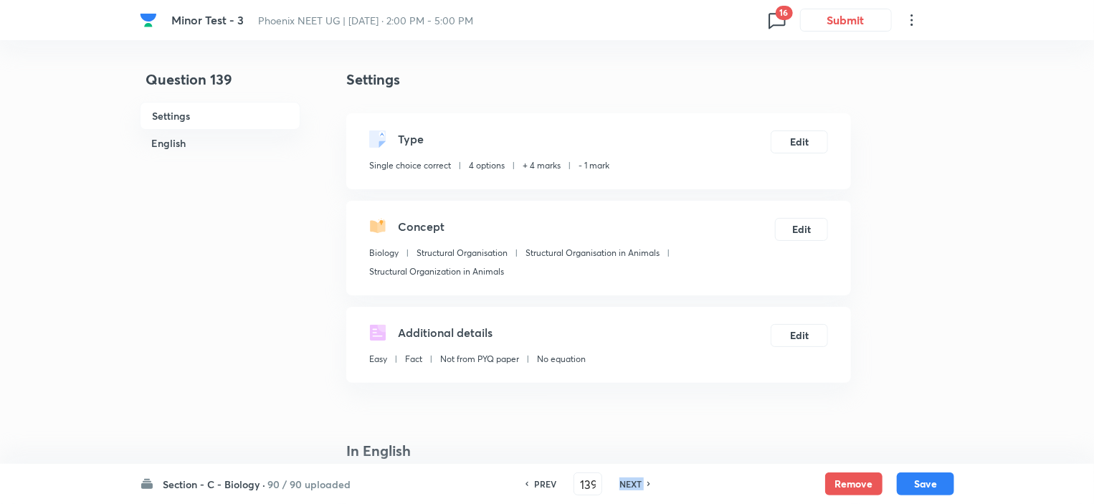
checkbox input "true"
click at [632, 481] on h6 "NEXT" at bounding box center [630, 483] width 22 height 13
type input "140"
checkbox input "false"
checkbox input "true"
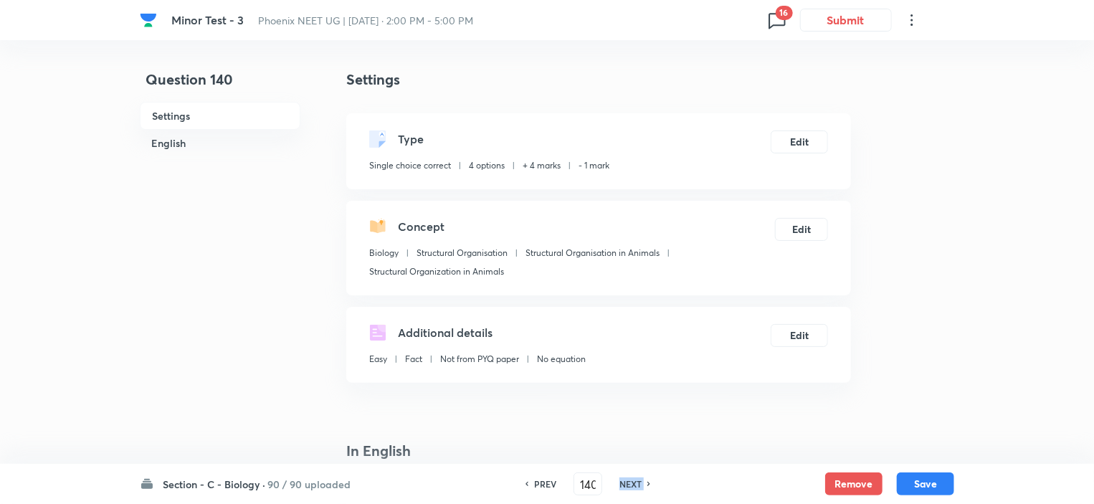
click at [632, 481] on h6 "NEXT" at bounding box center [630, 483] width 22 height 13
type input "141"
checkbox input "false"
checkbox input "true"
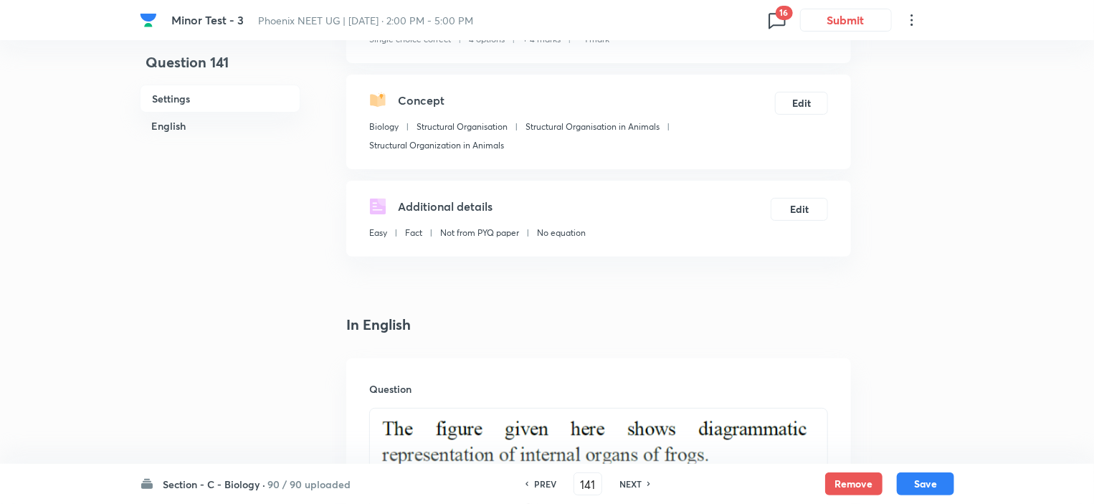
scroll to position [287, 0]
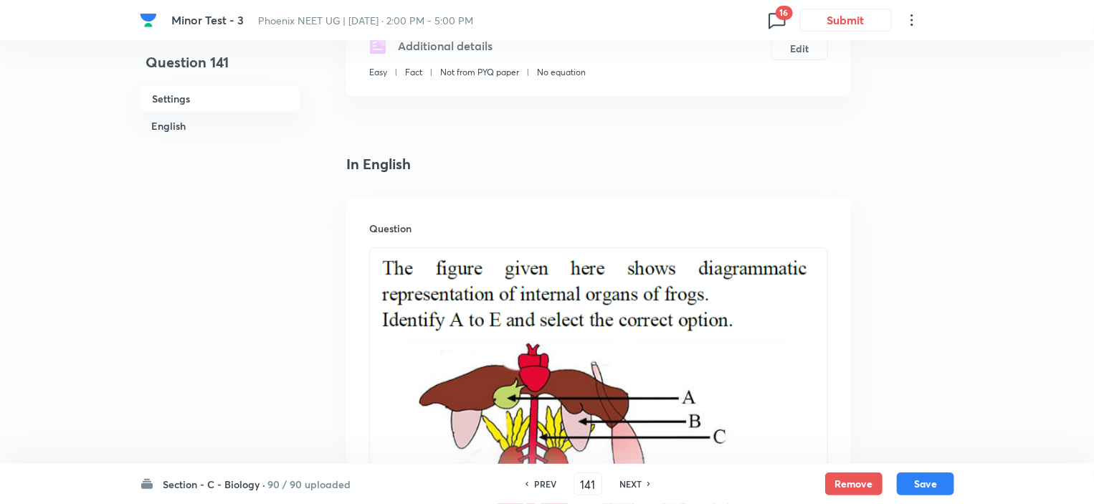
click at [541, 487] on h6 "PREV" at bounding box center [545, 483] width 22 height 13
type input "140"
checkbox input "false"
checkbox input "true"
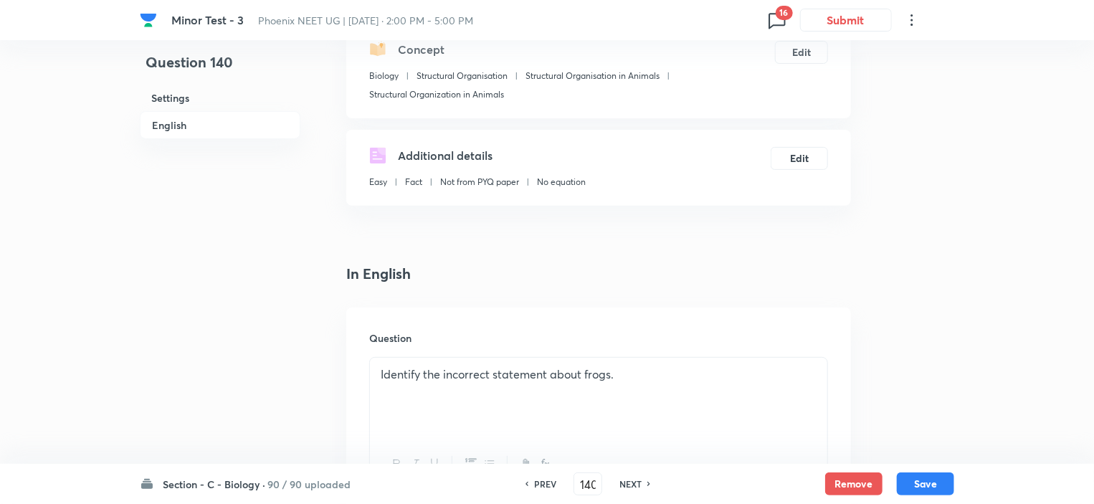
scroll to position [143, 0]
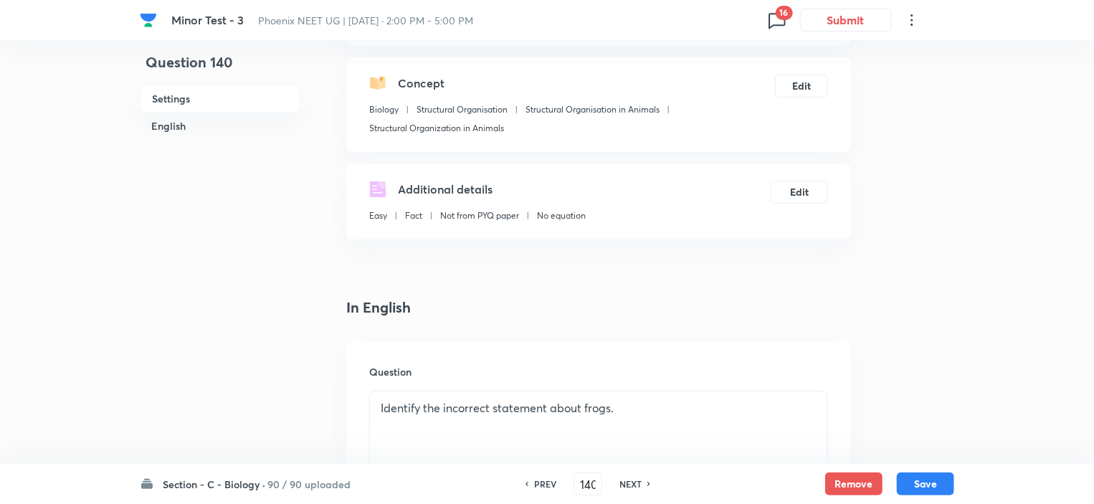
click at [632, 480] on h6 "NEXT" at bounding box center [630, 483] width 22 height 13
type input "141"
checkbox input "false"
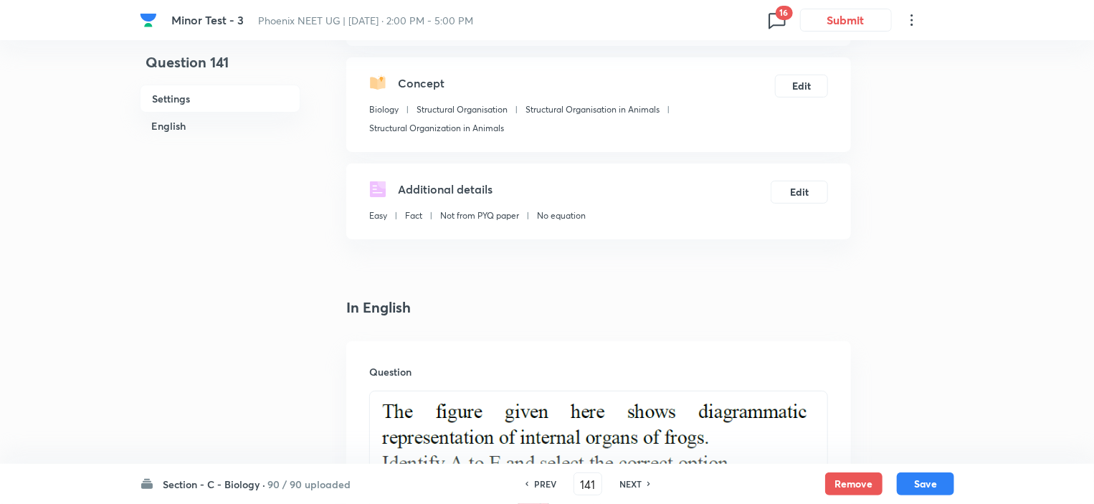
checkbox input "true"
click at [634, 484] on h6 "NEXT" at bounding box center [630, 483] width 22 height 13
type input "142"
checkbox input "false"
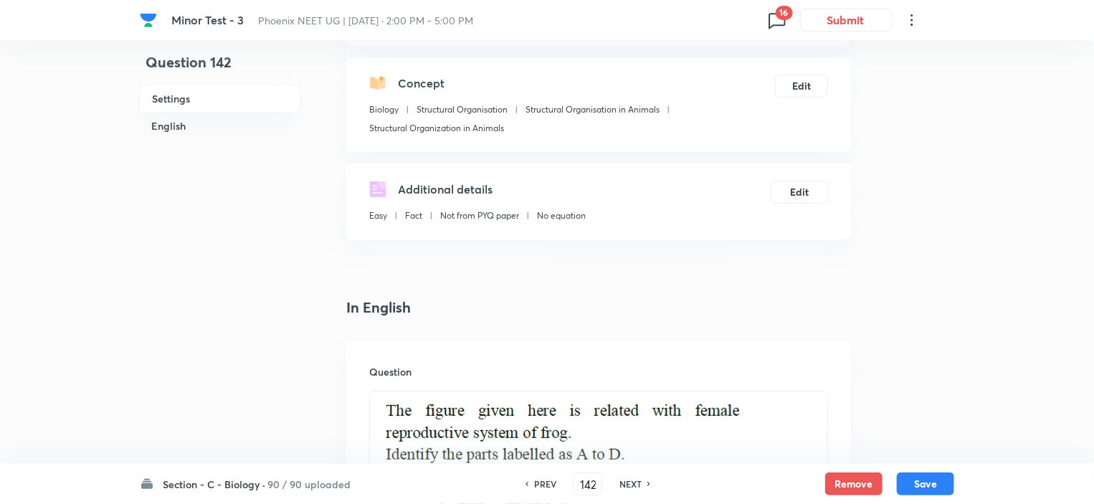
checkbox input "true"
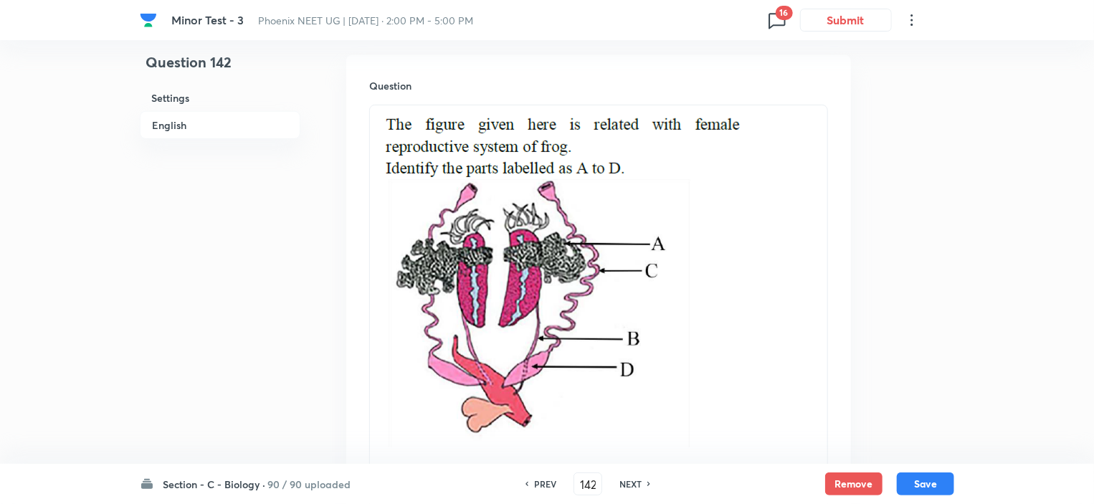
scroll to position [0, 0]
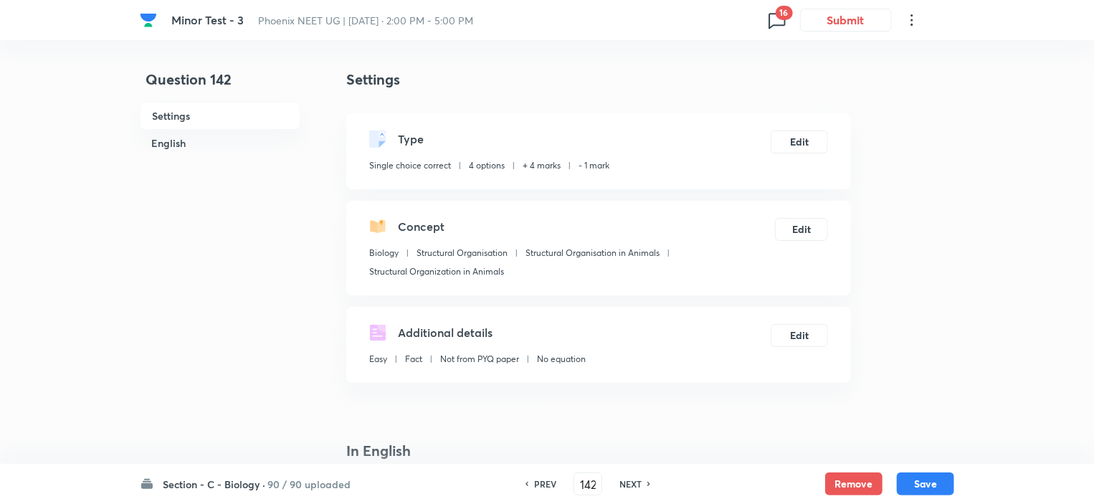
click at [635, 485] on h6 "NEXT" at bounding box center [630, 483] width 22 height 13
type input "143"
checkbox input "true"
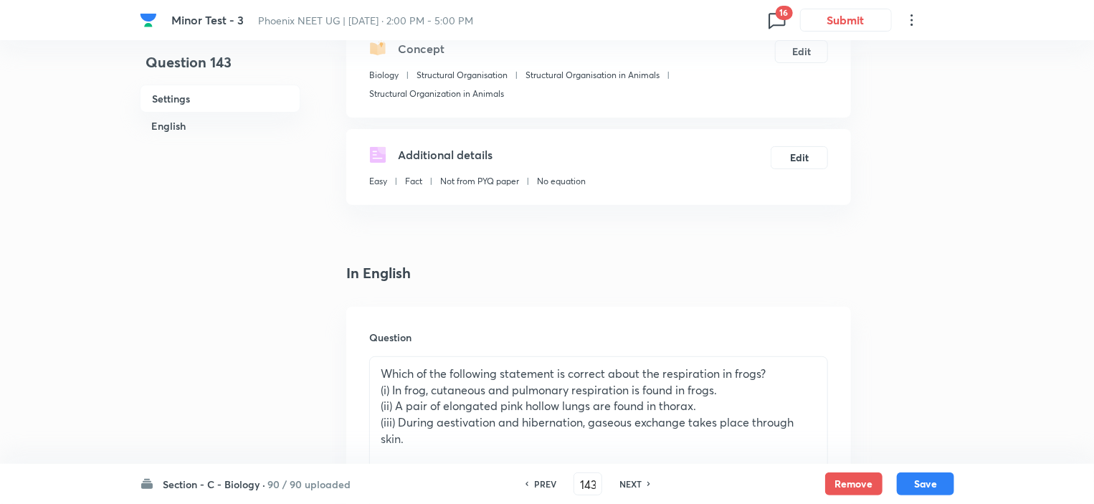
scroll to position [430, 0]
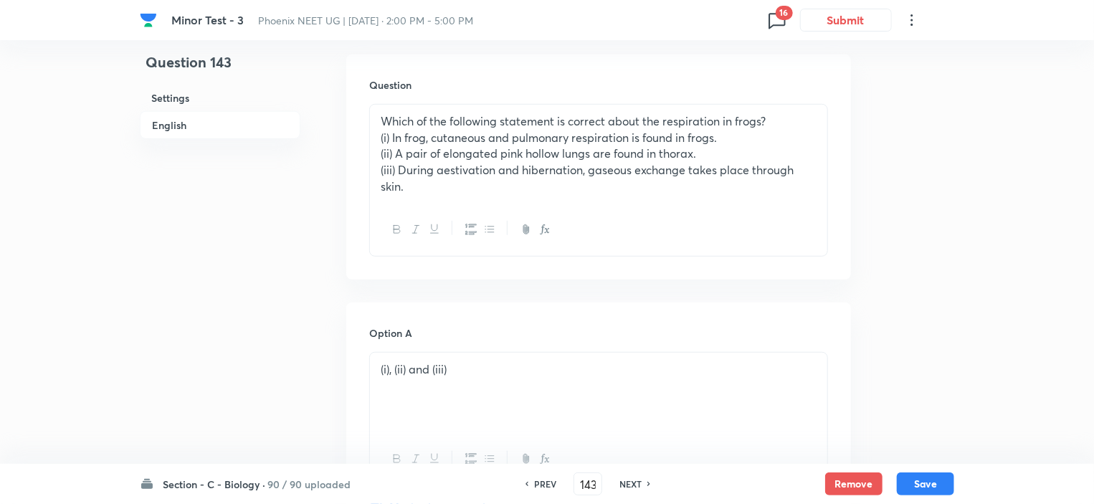
click at [634, 487] on h6 "NEXT" at bounding box center [630, 483] width 22 height 13
type input "144"
checkbox input "false"
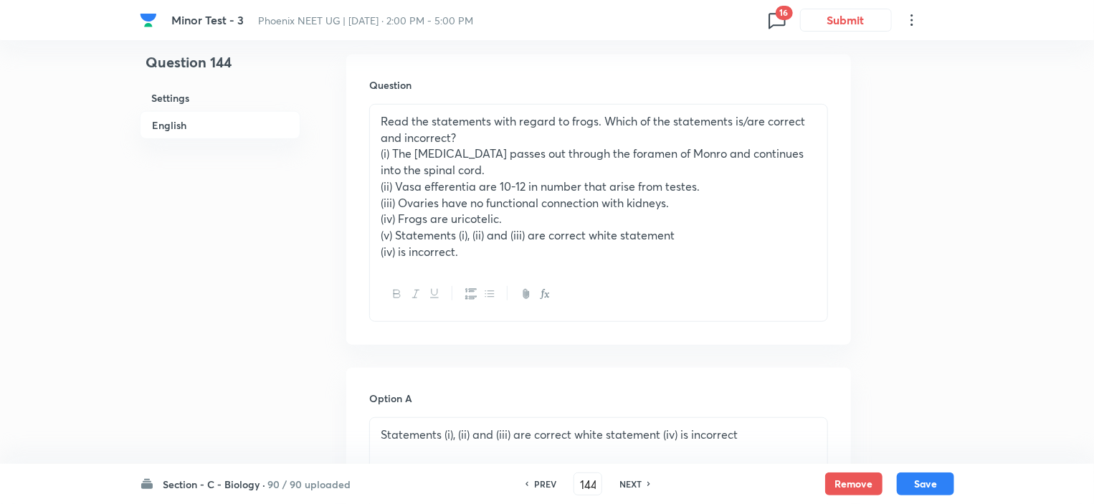
checkbox input "true"
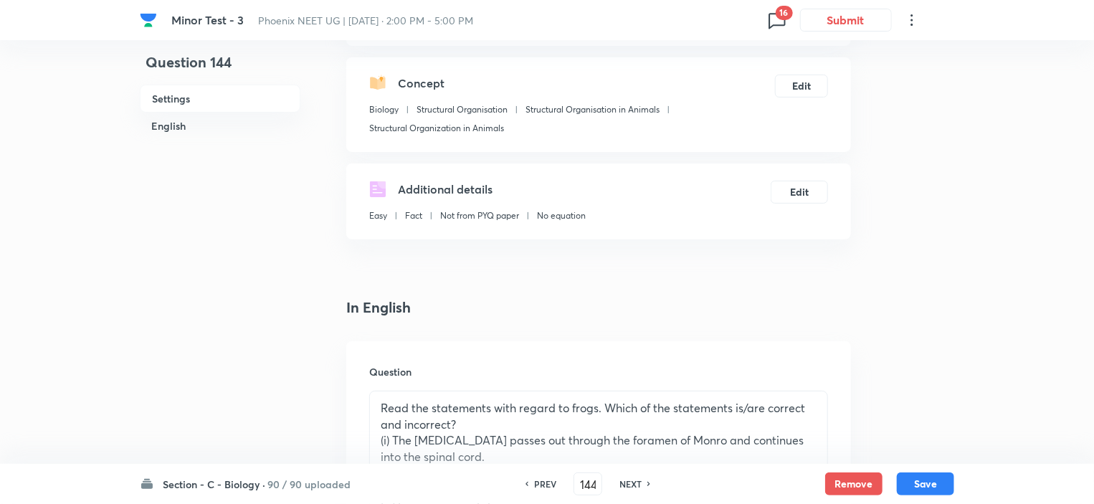
click at [634, 481] on h6 "NEXT" at bounding box center [630, 483] width 22 height 13
type input "145"
checkbox input "false"
checkbox input "true"
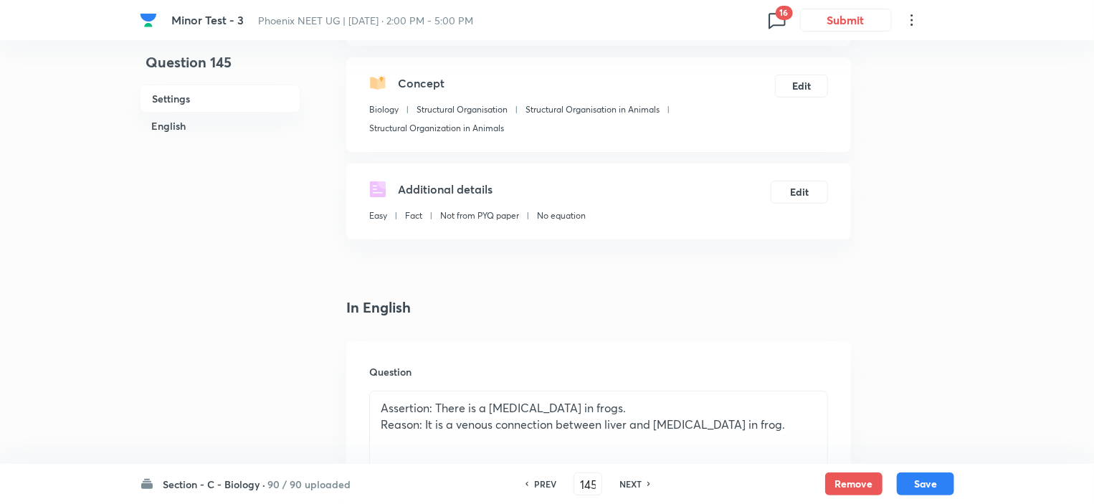
click at [634, 481] on h6 "NEXT" at bounding box center [630, 483] width 22 height 13
type input "146"
checkbox input "false"
checkbox input "true"
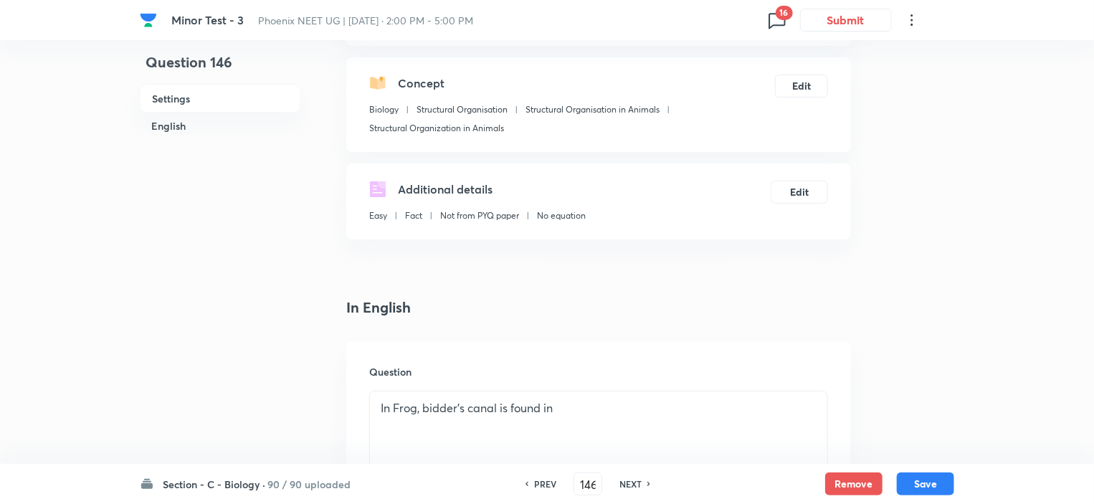
click at [634, 481] on h6 "NEXT" at bounding box center [630, 483] width 22 height 13
type input "147"
checkbox input "true"
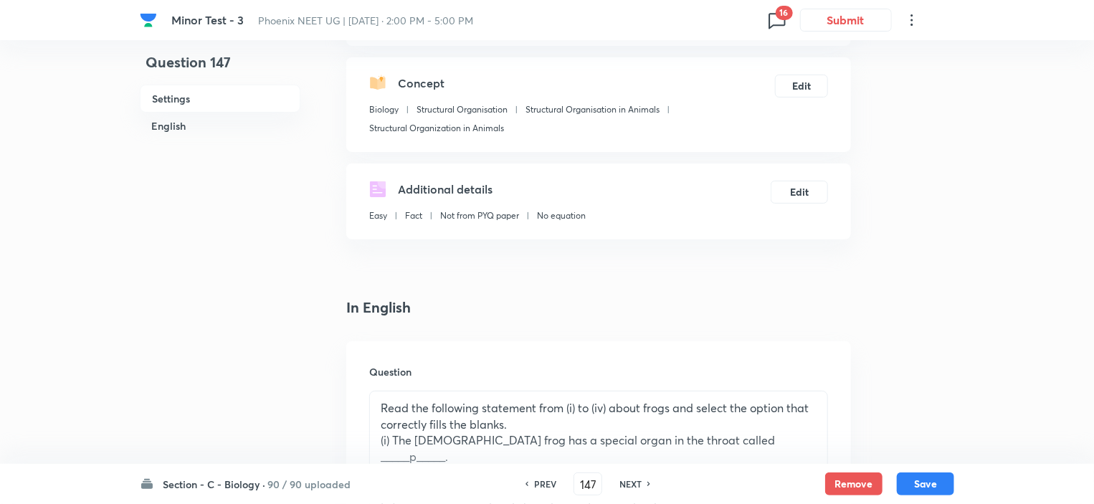
click at [634, 481] on h6 "NEXT" at bounding box center [630, 483] width 22 height 13
type input "148"
checkbox input "false"
checkbox input "true"
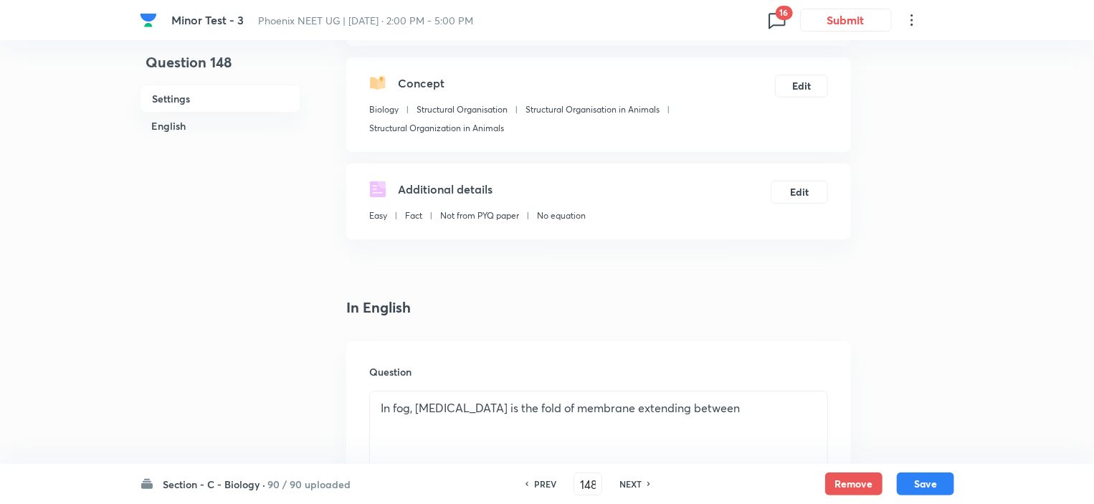
click at [634, 481] on h6 "NEXT" at bounding box center [630, 483] width 22 height 13
type input "149"
checkbox input "false"
checkbox input "true"
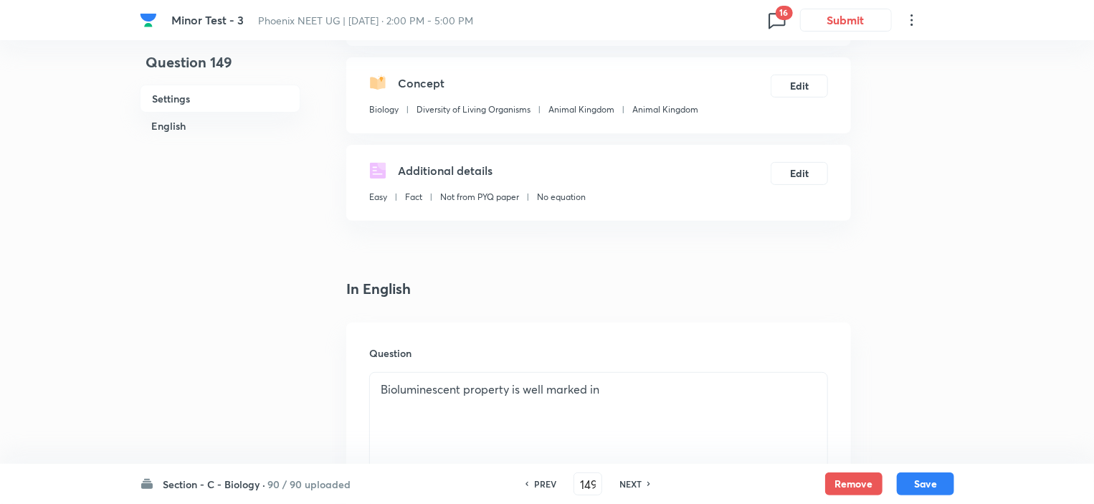
click at [629, 482] on h6 "NEXT" at bounding box center [630, 483] width 22 height 13
type input "150"
checkbox input "false"
checkbox input "true"
click at [629, 482] on h6 "NEXT" at bounding box center [630, 483] width 22 height 13
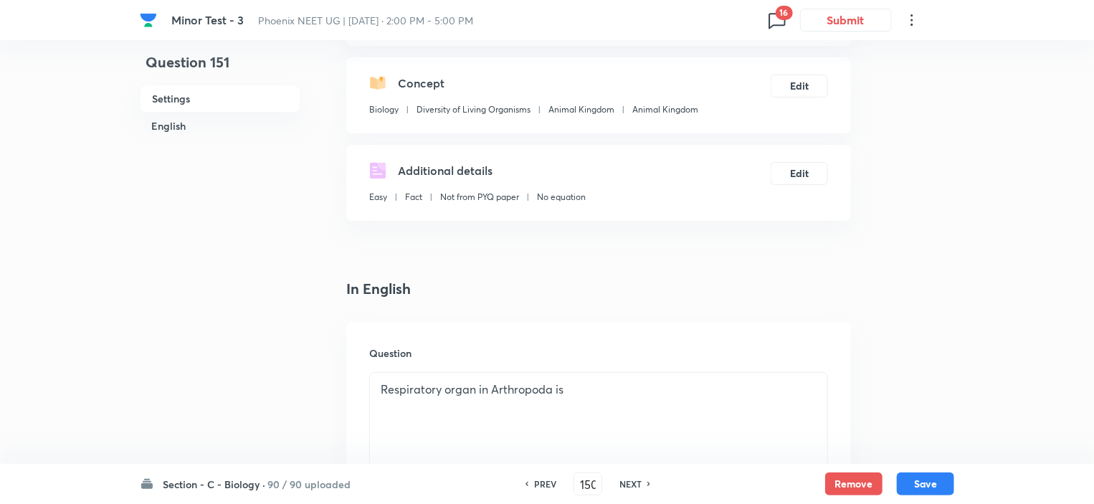
type input "151"
checkbox input "false"
checkbox input "true"
click at [629, 482] on h6 "NEXT" at bounding box center [630, 483] width 22 height 13
type input "152"
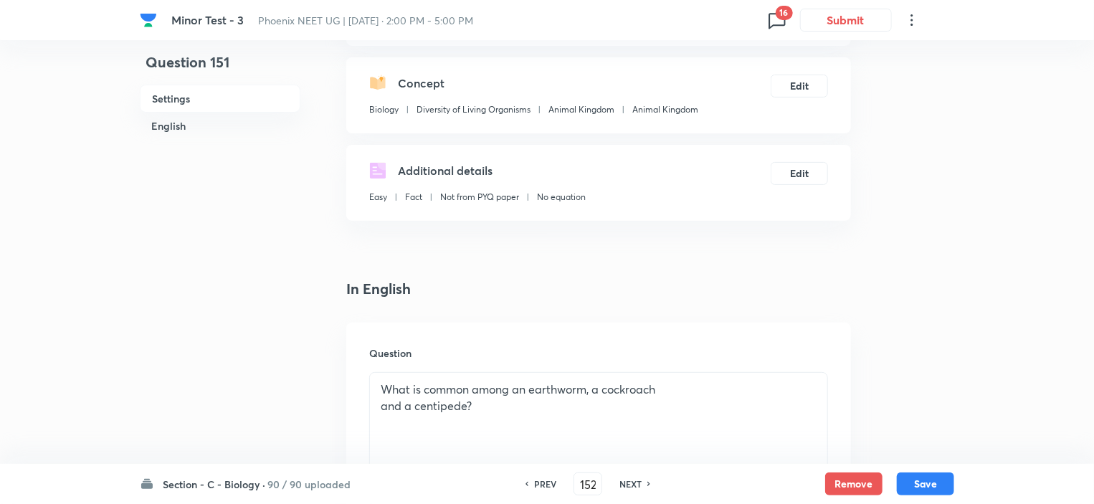
checkbox input "false"
checkbox input "true"
click at [629, 482] on h6 "NEXT" at bounding box center [630, 483] width 22 height 13
type input "153"
checkbox input "false"
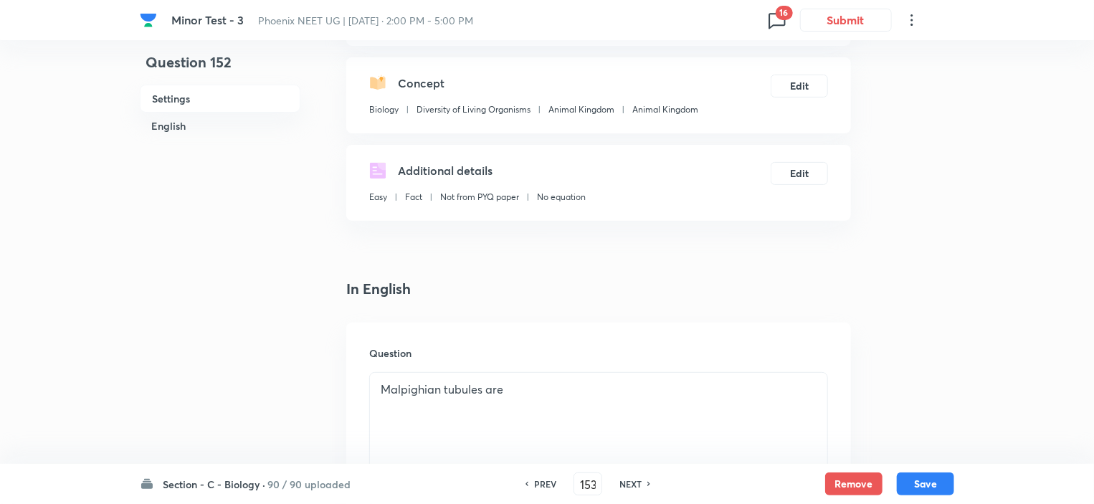
checkbox input "true"
click at [629, 482] on h6 "NEXT" at bounding box center [630, 483] width 22 height 13
type input "154"
checkbox input "true"
click at [629, 482] on h6 "NEXT" at bounding box center [630, 483] width 22 height 13
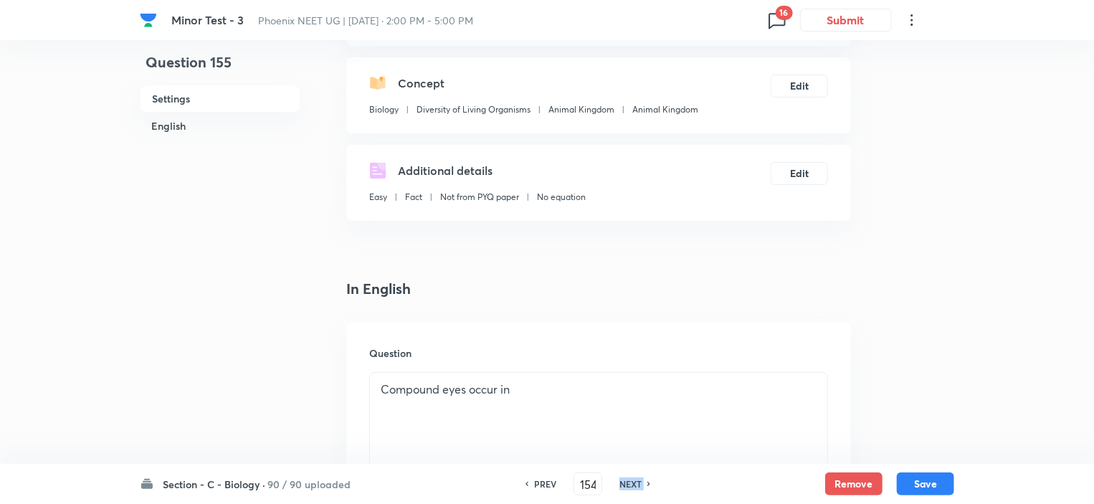
type input "155"
checkbox input "false"
checkbox input "true"
click at [629, 482] on h6 "NEXT" at bounding box center [630, 483] width 22 height 13
type input "156"
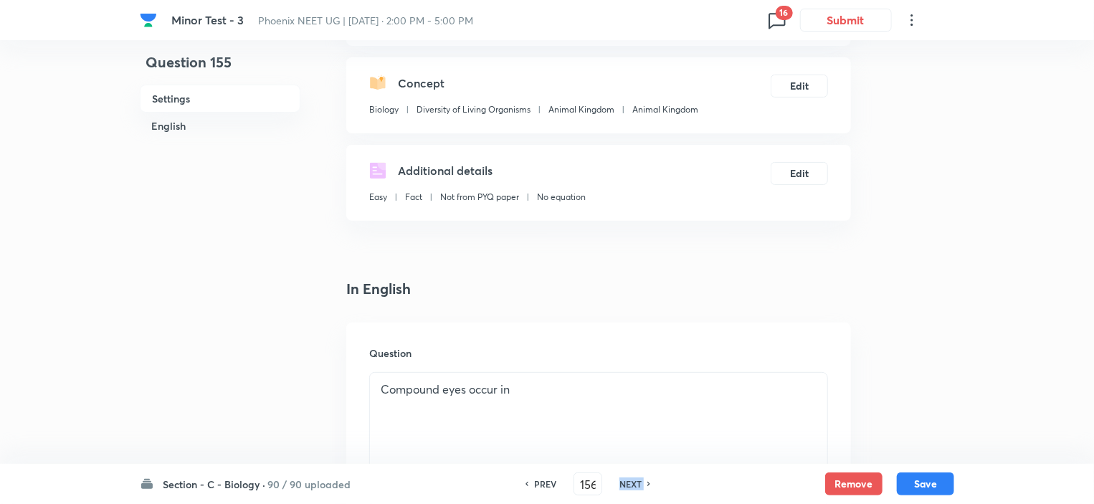
checkbox input "false"
checkbox input "true"
click at [629, 482] on h6 "NEXT" at bounding box center [630, 483] width 22 height 13
type input "157"
checkbox input "true"
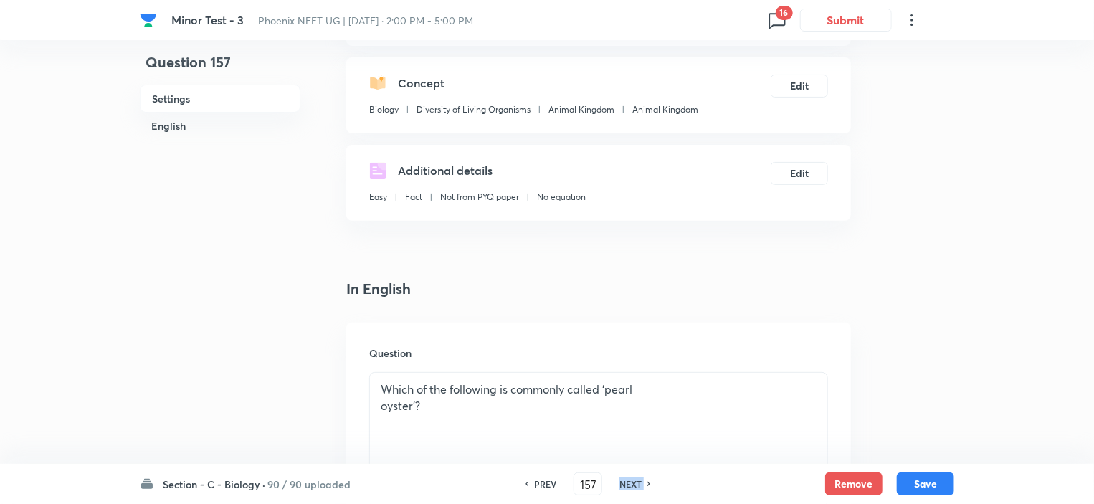
click at [629, 482] on h6 "NEXT" at bounding box center [630, 483] width 22 height 13
type input "158"
checkbox input "true"
click at [629, 482] on h6 "NEXT" at bounding box center [630, 483] width 22 height 13
type input "159"
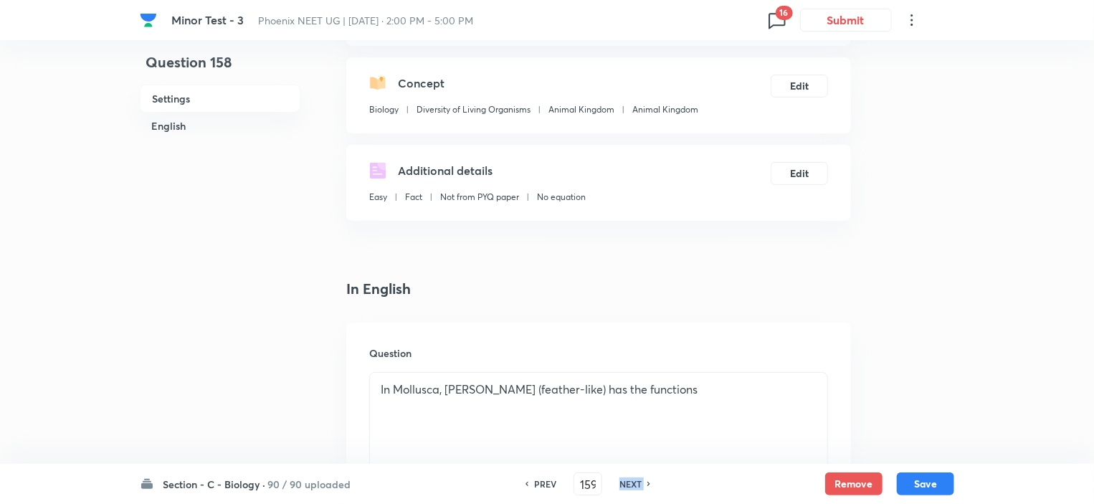
checkbox input "false"
checkbox input "true"
click at [629, 482] on h6 "NEXT" at bounding box center [630, 483] width 22 height 13
type input "160"
checkbox input "false"
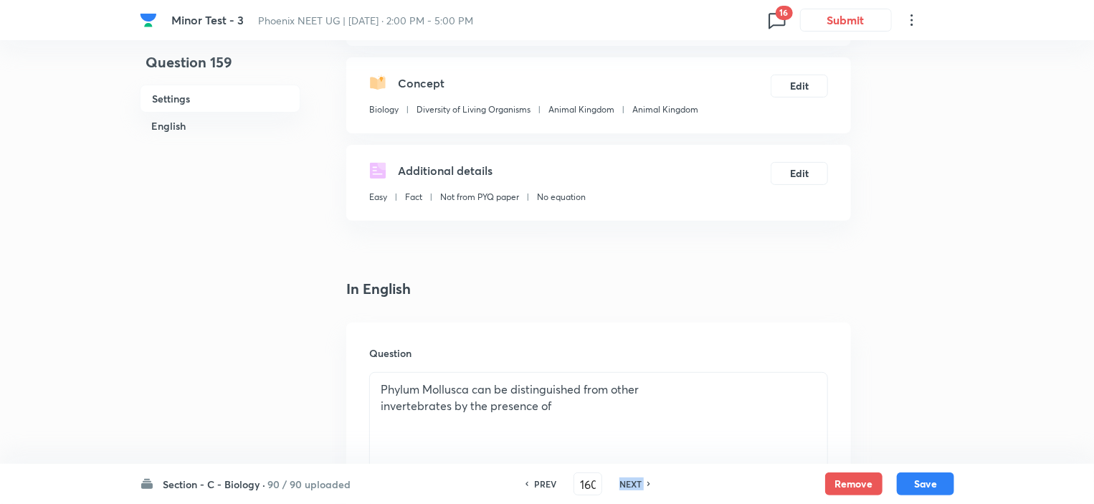
checkbox input "true"
click at [629, 482] on h6 "NEXT" at bounding box center [630, 483] width 22 height 13
type input "161"
checkbox input "false"
checkbox input "true"
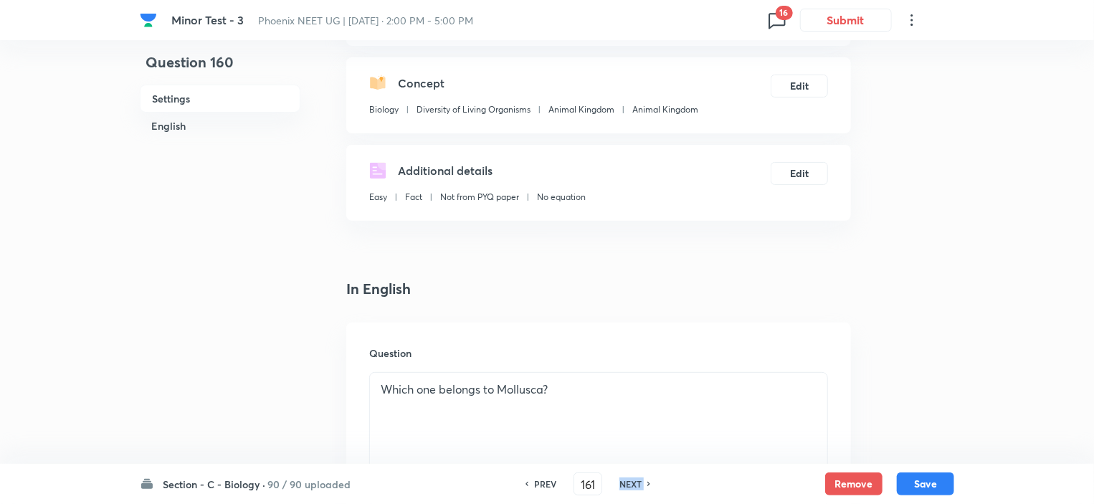
click at [629, 482] on h6 "NEXT" at bounding box center [630, 483] width 22 height 13
type input "162"
click at [629, 482] on h6 "NEXT" at bounding box center [630, 483] width 22 height 13
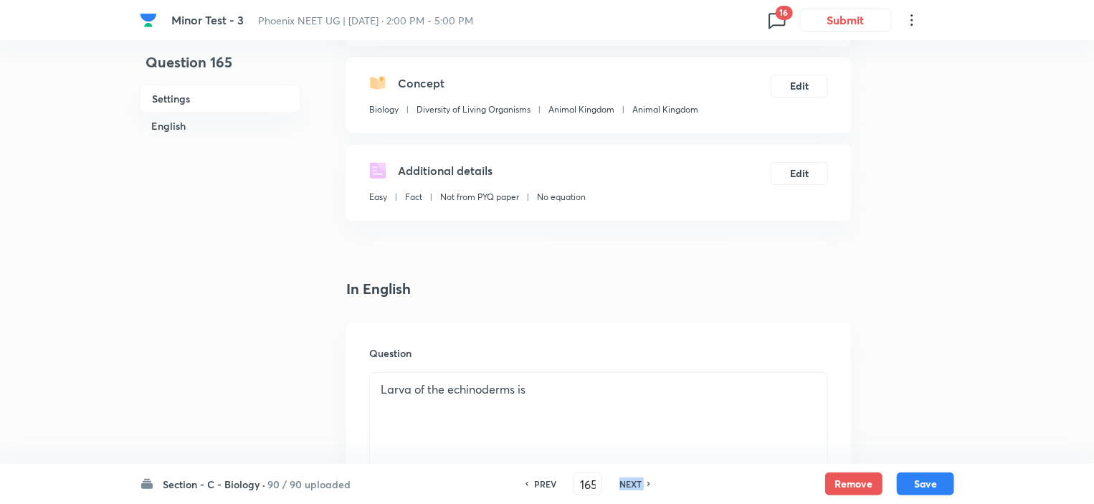
click at [629, 482] on h6 "NEXT" at bounding box center [630, 483] width 22 height 13
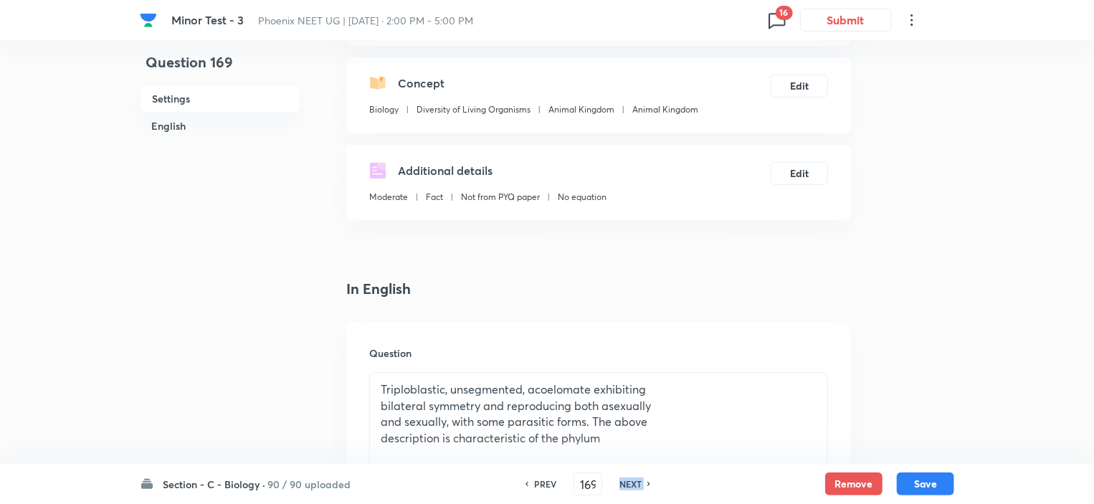
click at [629, 482] on h6 "NEXT" at bounding box center [630, 483] width 22 height 13
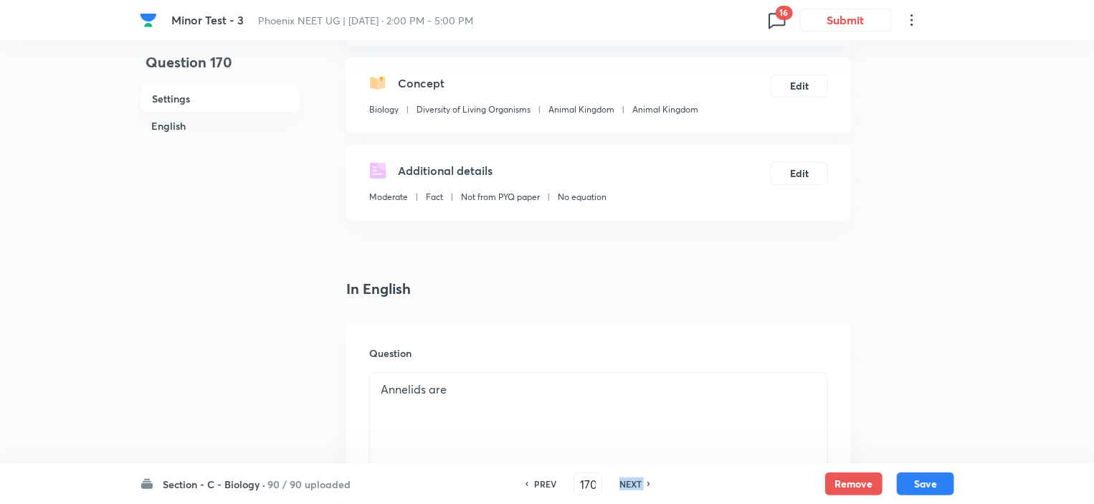
click at [629, 482] on h6 "NEXT" at bounding box center [630, 483] width 22 height 13
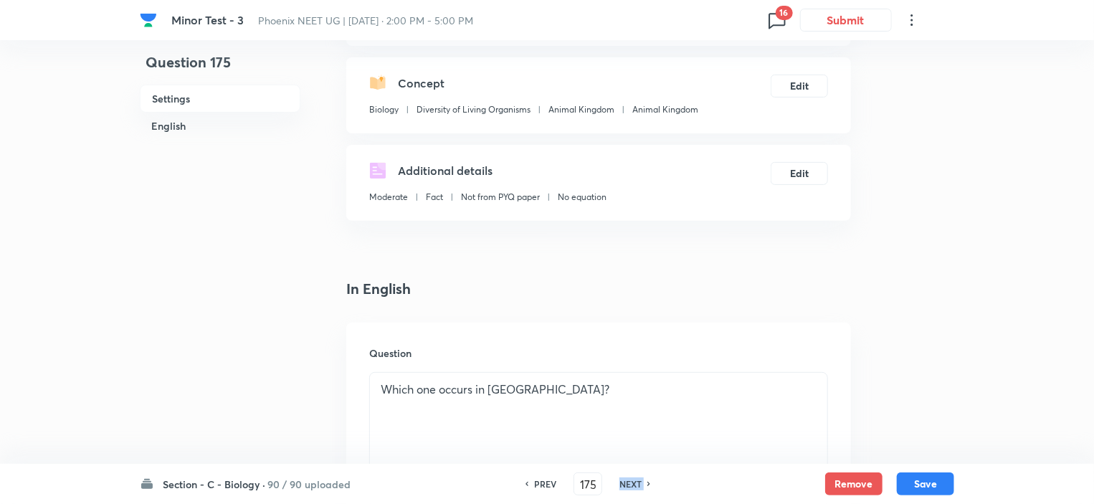
click at [629, 482] on h6 "NEXT" at bounding box center [630, 483] width 22 height 13
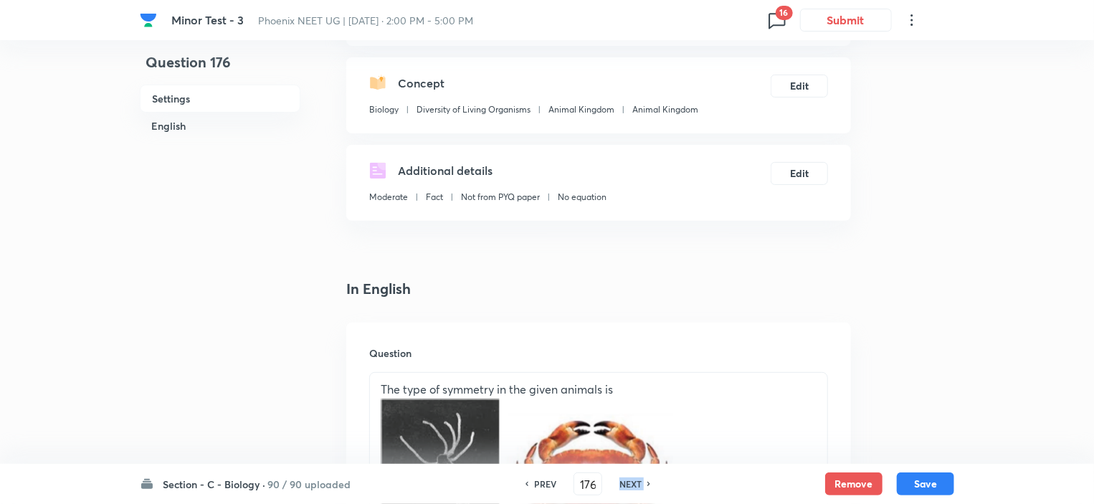
click at [629, 482] on h6 "NEXT" at bounding box center [630, 483] width 22 height 13
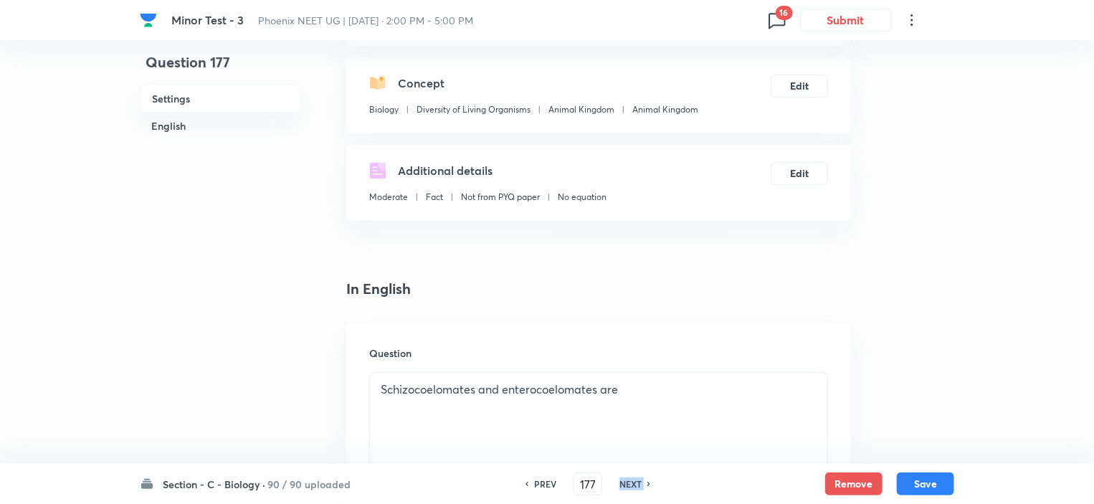
click at [629, 482] on h6 "NEXT" at bounding box center [630, 483] width 22 height 13
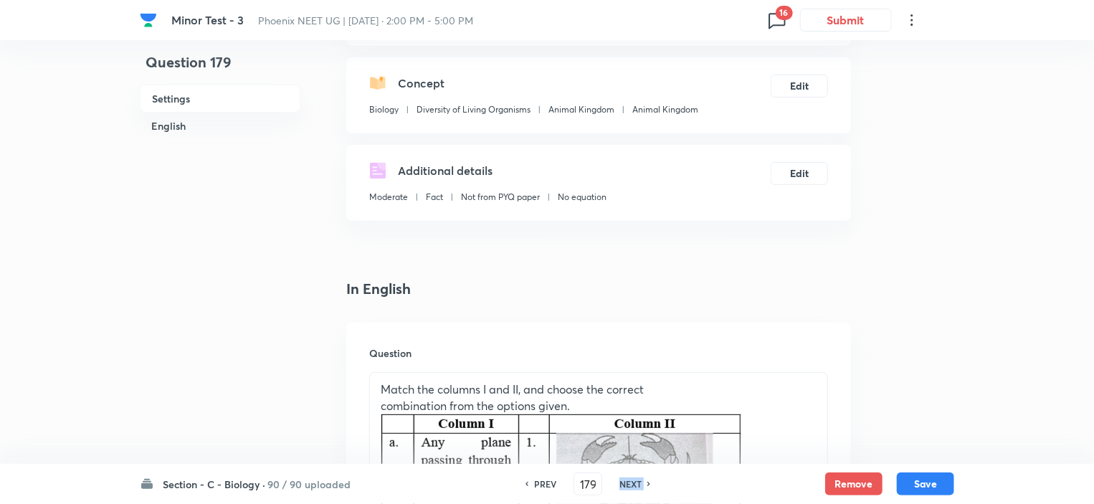
click at [629, 482] on h6 "NEXT" at bounding box center [630, 483] width 22 height 13
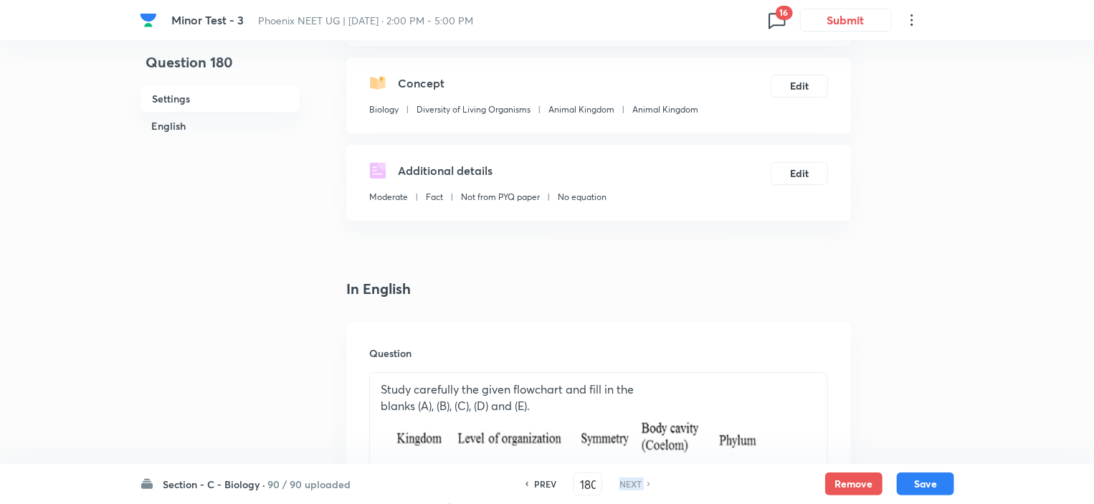
click at [629, 482] on h6 "NEXT" at bounding box center [630, 483] width 22 height 13
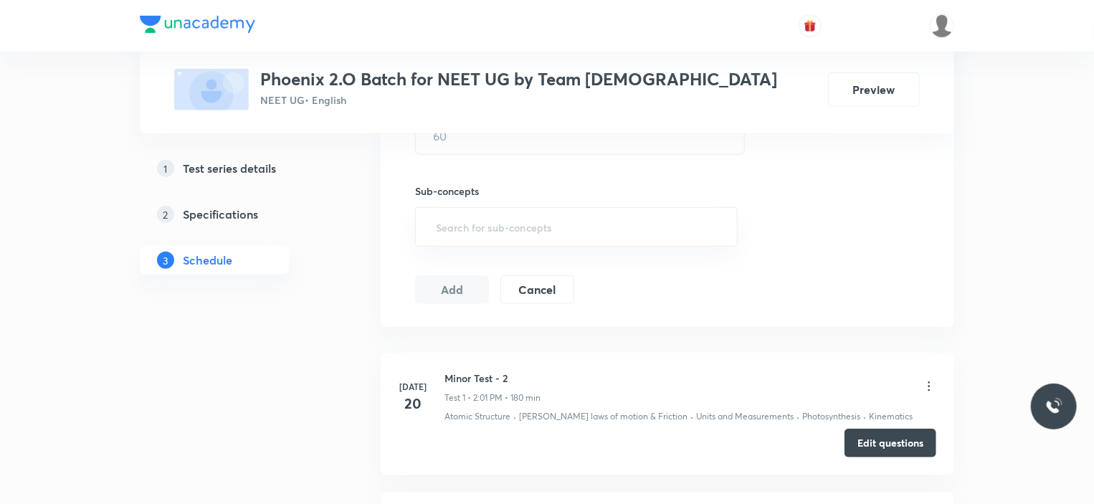
scroll to position [649, 0]
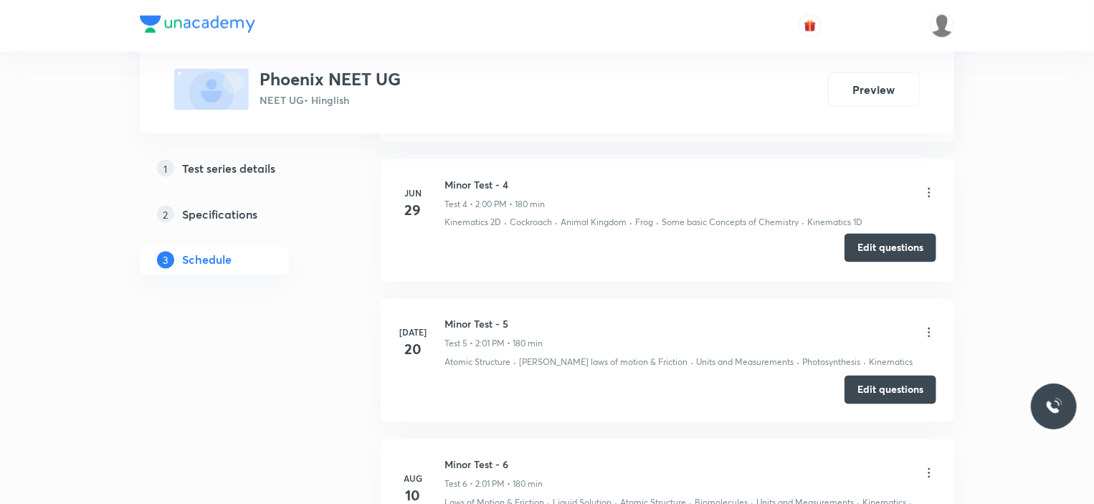
click at [882, 242] on button "Edit questions" at bounding box center [890, 248] width 92 height 29
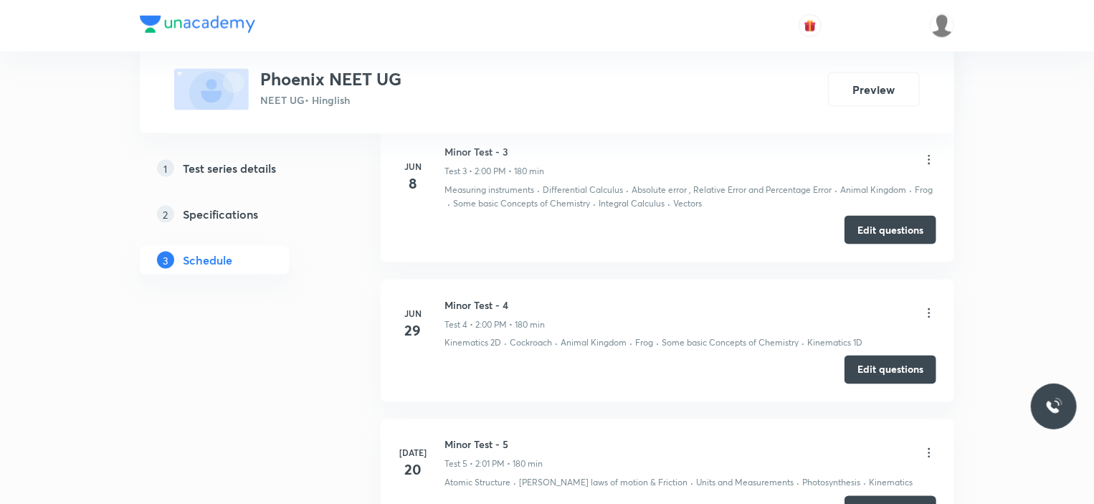
scroll to position [1004, 0]
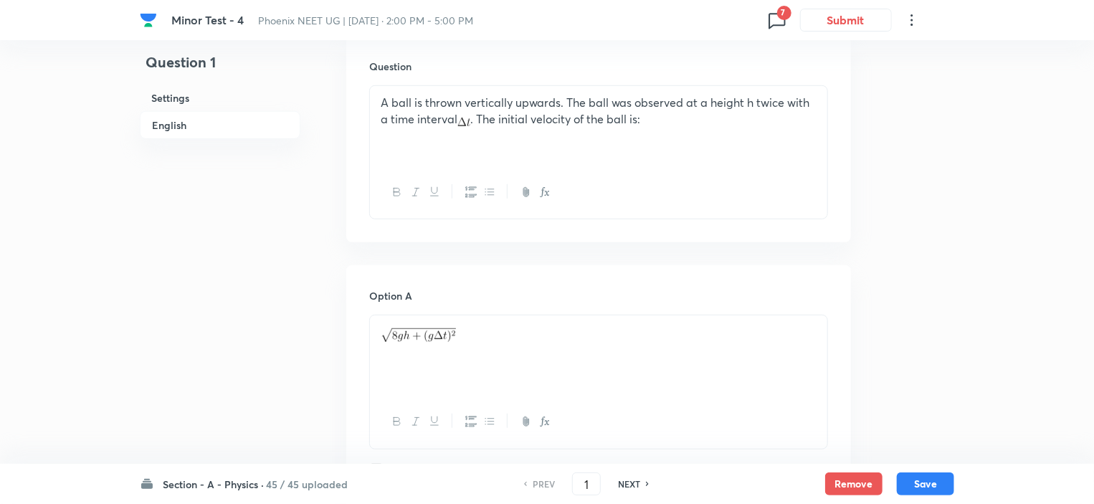
scroll to position [1147, 0]
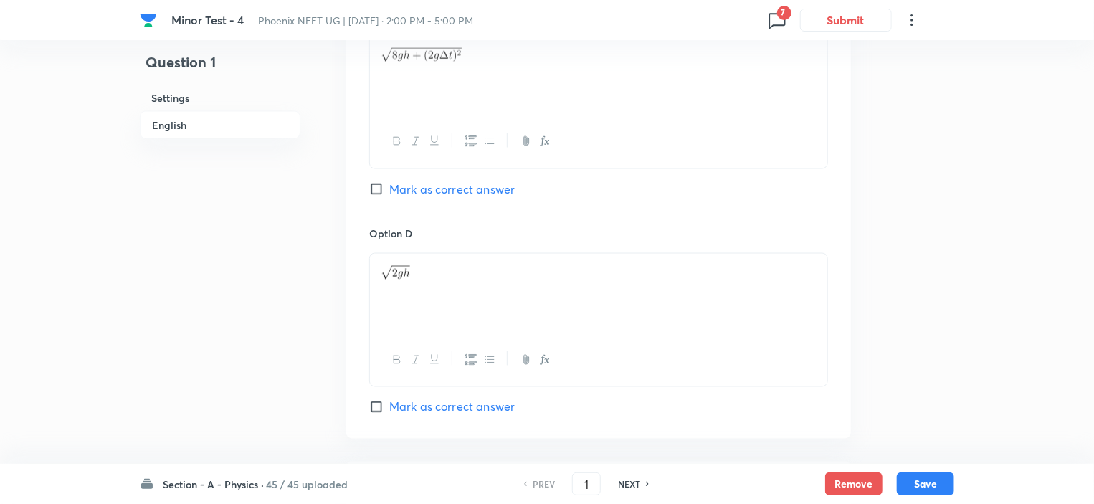
click at [280, 481] on h6 "45 / 45 uploaded" at bounding box center [307, 484] width 82 height 15
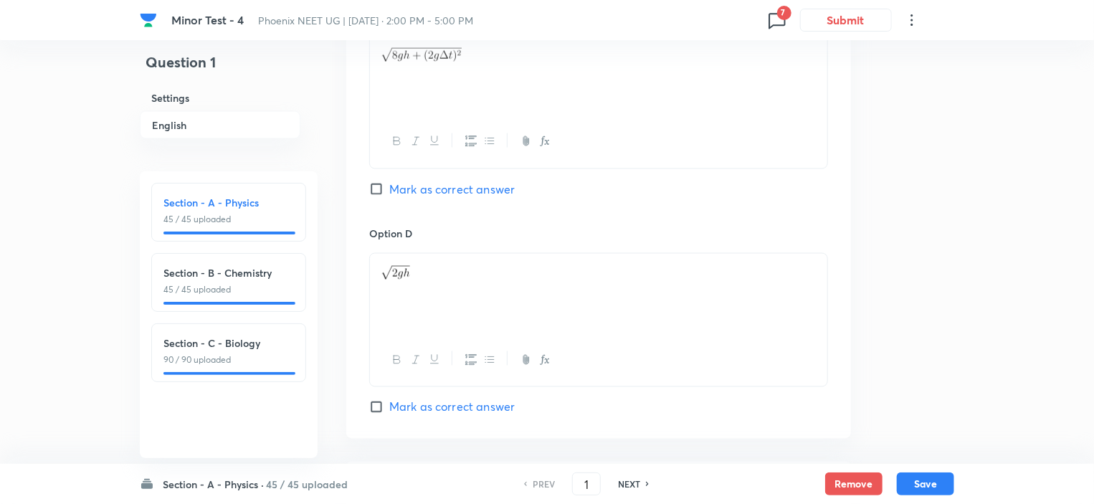
click at [219, 340] on h6 "Section - C - Biology" at bounding box center [228, 342] width 130 height 15
type input "91"
checkbox input "false"
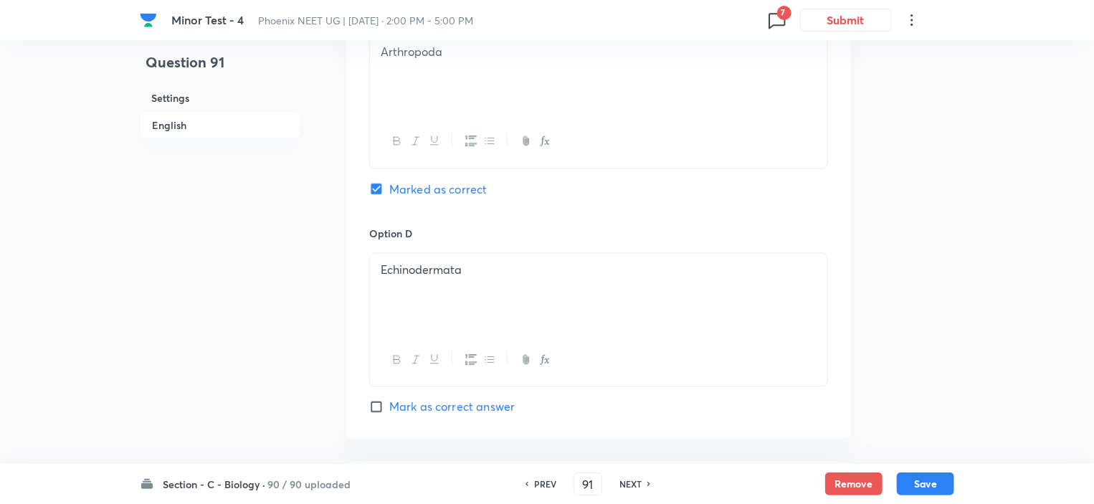
checkbox input "true"
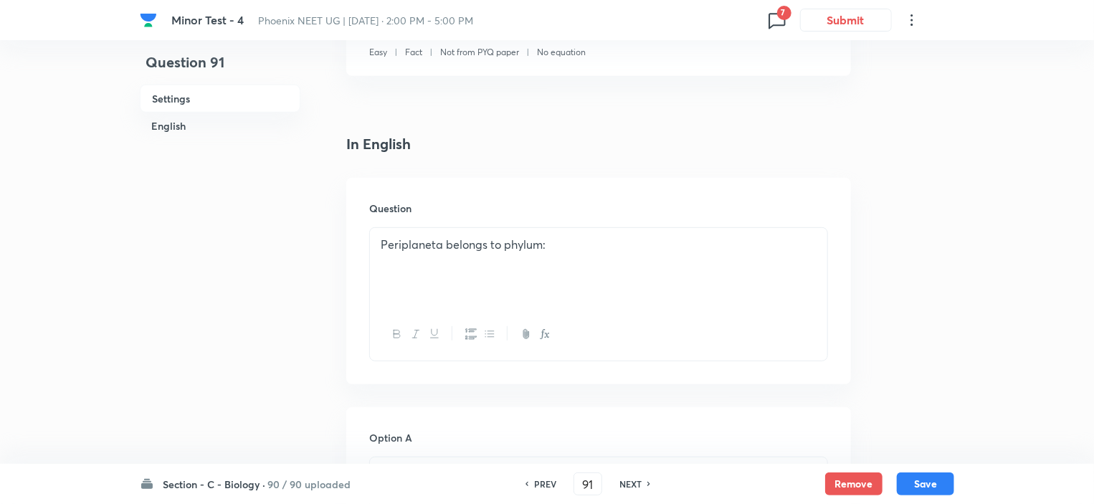
scroll to position [287, 0]
click at [631, 489] on h6 "NEXT" at bounding box center [630, 483] width 22 height 13
type input "92"
checkbox input "false"
checkbox input "true"
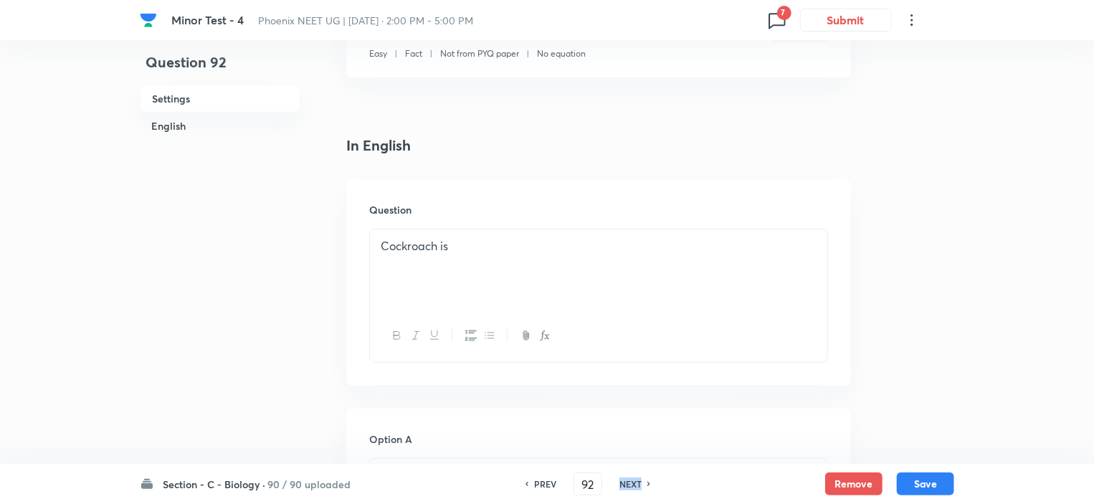
click at [631, 489] on h6 "NEXT" at bounding box center [630, 483] width 22 height 13
type input "93"
checkbox input "true"
click at [631, 489] on h6 "NEXT" at bounding box center [630, 483] width 22 height 13
type input "94"
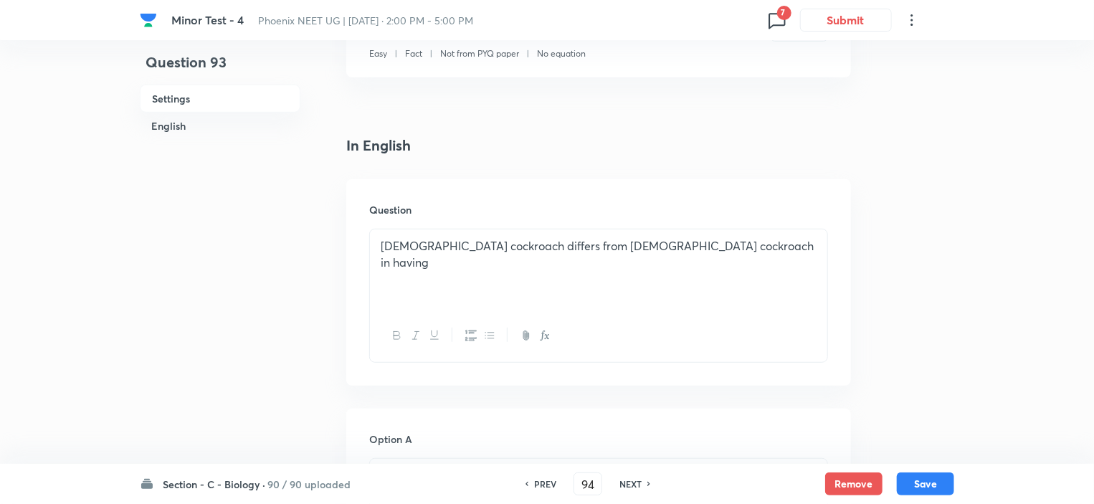
checkbox input "false"
checkbox input "true"
click at [631, 489] on h6 "NEXT" at bounding box center [630, 483] width 22 height 13
type input "95"
checkbox input "false"
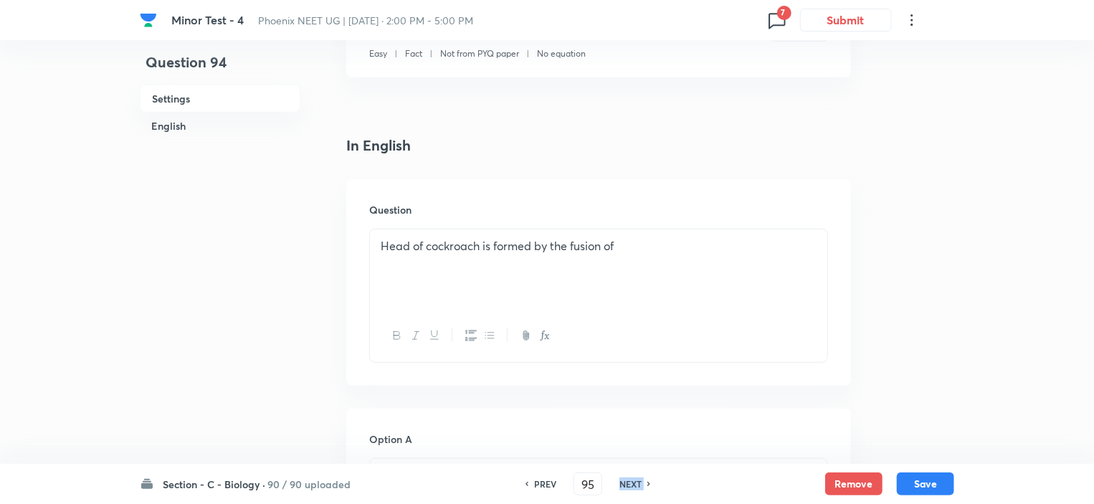
checkbox input "true"
click at [631, 489] on h6 "NEXT" at bounding box center [630, 483] width 22 height 13
type input "96"
checkbox input "false"
checkbox input "true"
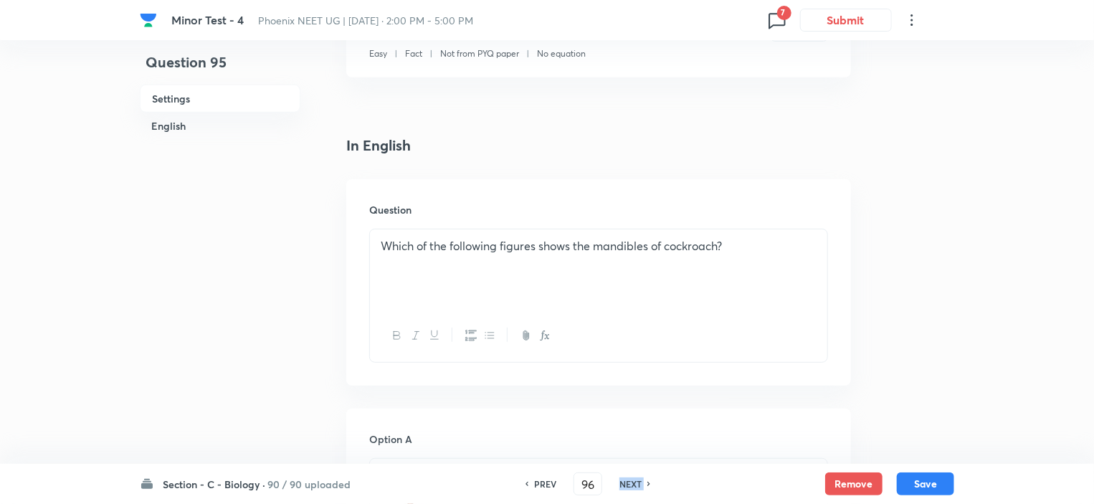
click at [631, 489] on h6 "NEXT" at bounding box center [630, 483] width 22 height 13
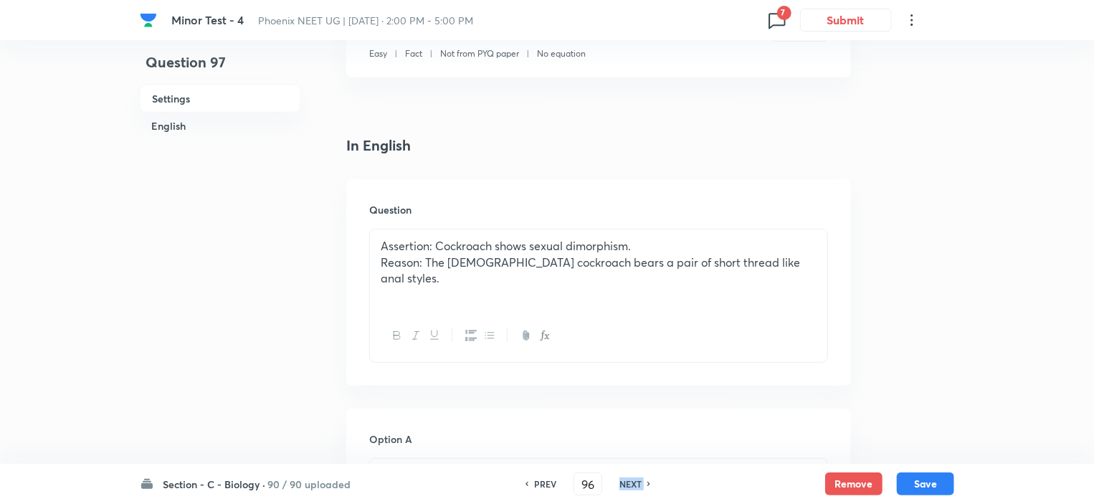
type input "97"
checkbox input "false"
checkbox input "true"
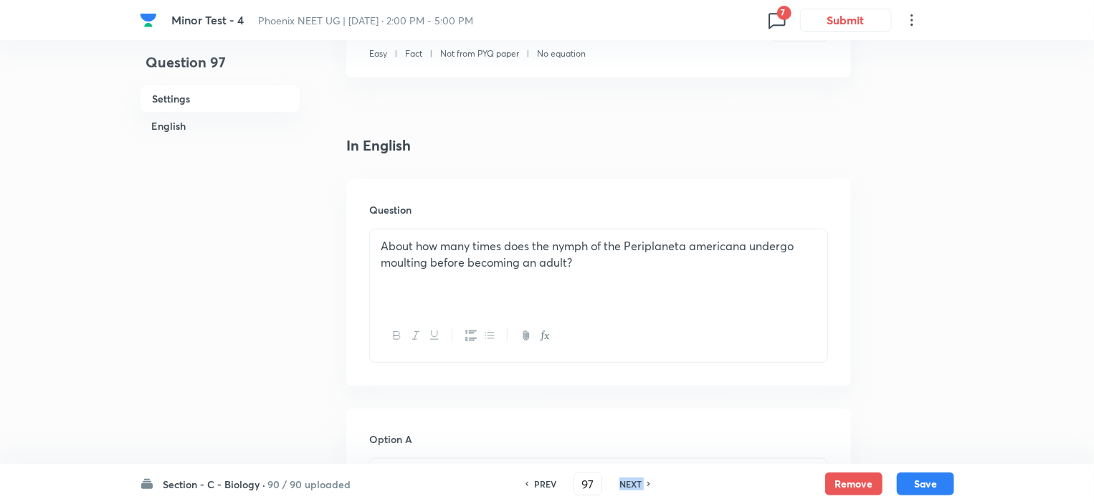
click at [631, 489] on h6 "NEXT" at bounding box center [630, 483] width 22 height 13
type input "98"
checkbox input "false"
checkbox input "true"
click at [631, 489] on h6 "NEXT" at bounding box center [630, 483] width 22 height 13
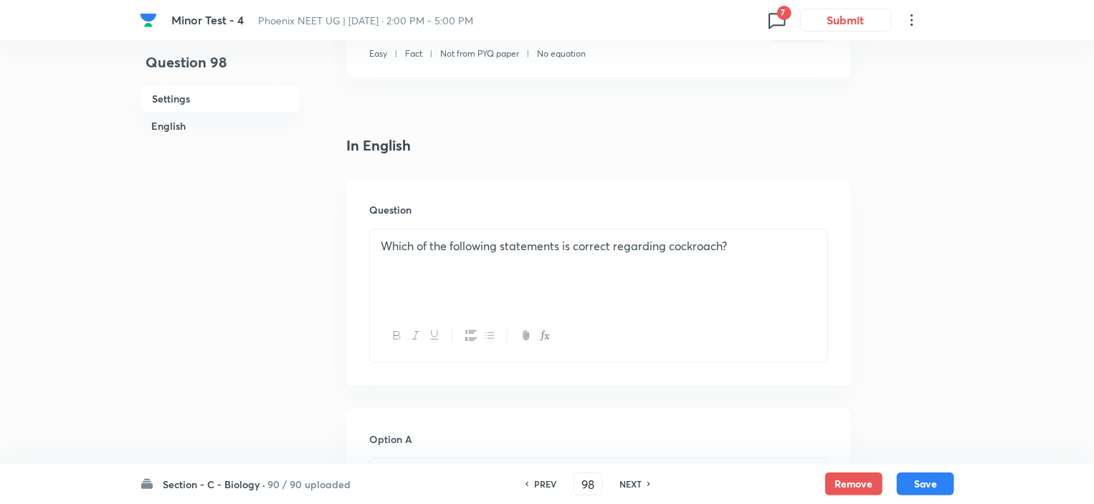
type input "99"
checkbox input "false"
checkbox input "true"
click at [631, 489] on h6 "NEXT" at bounding box center [630, 483] width 22 height 13
type input "100"
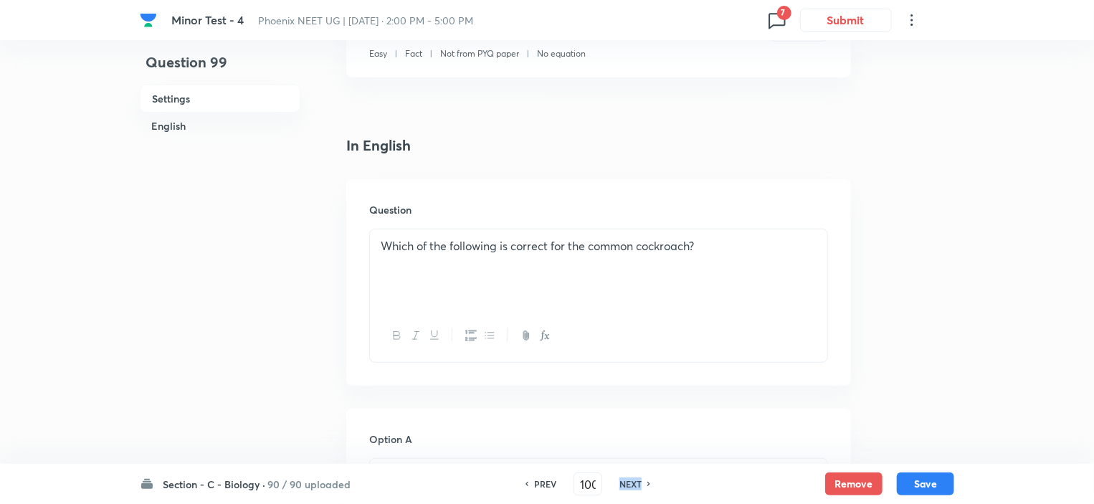
checkbox input "false"
checkbox input "true"
click at [631, 489] on h6 "NEXT" at bounding box center [630, 483] width 22 height 13
type input "101"
checkbox input "true"
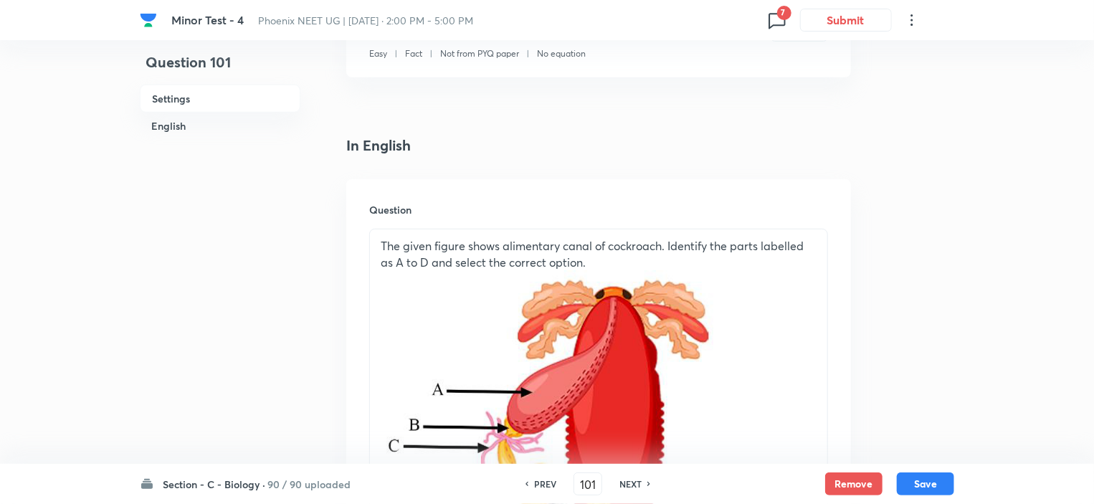
click at [631, 489] on h6 "NEXT" at bounding box center [630, 483] width 22 height 13
type input "102"
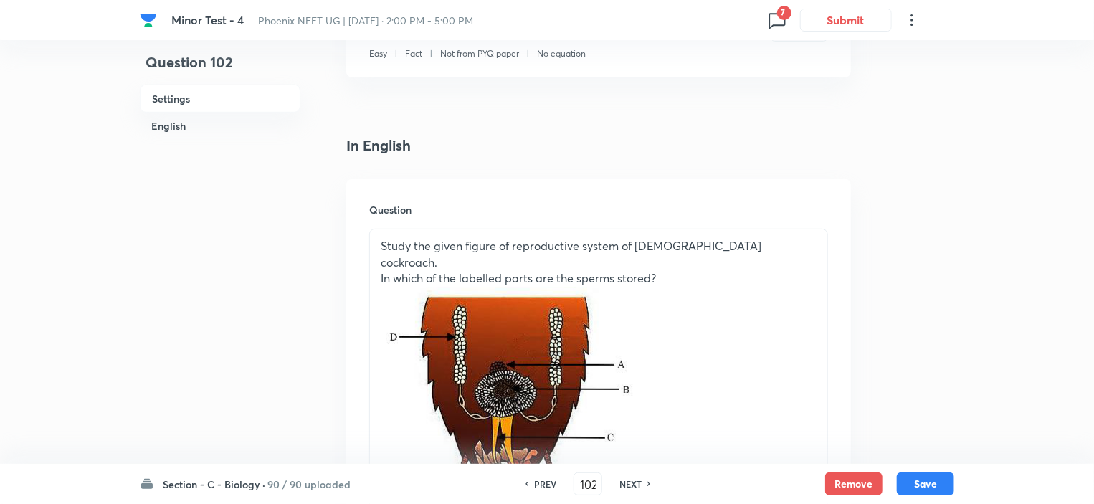
checkbox input "true"
click at [634, 480] on h6 "NEXT" at bounding box center [630, 483] width 22 height 13
type input "103"
checkbox input "false"
checkbox input "true"
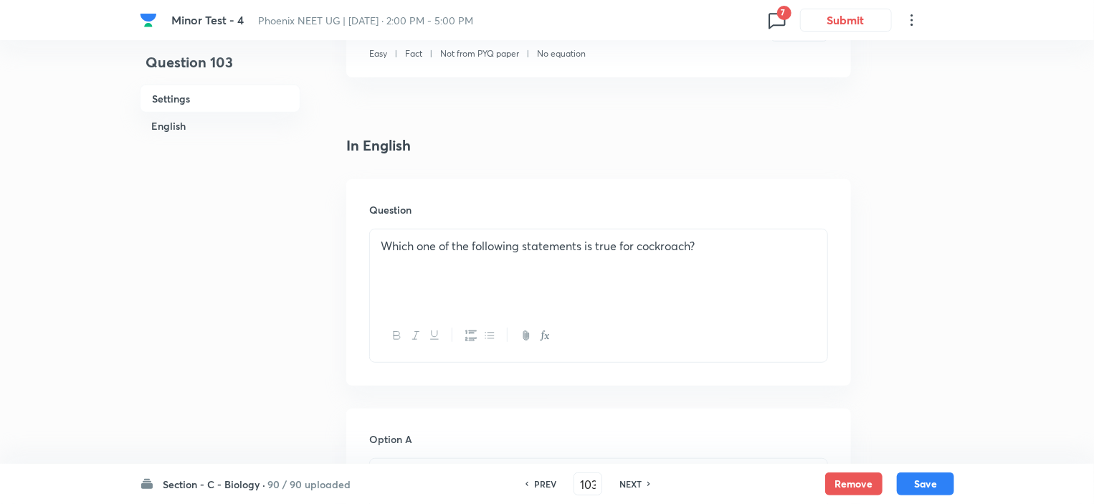
click at [634, 480] on h6 "NEXT" at bounding box center [630, 483] width 22 height 13
type input "104"
checkbox input "false"
checkbox input "true"
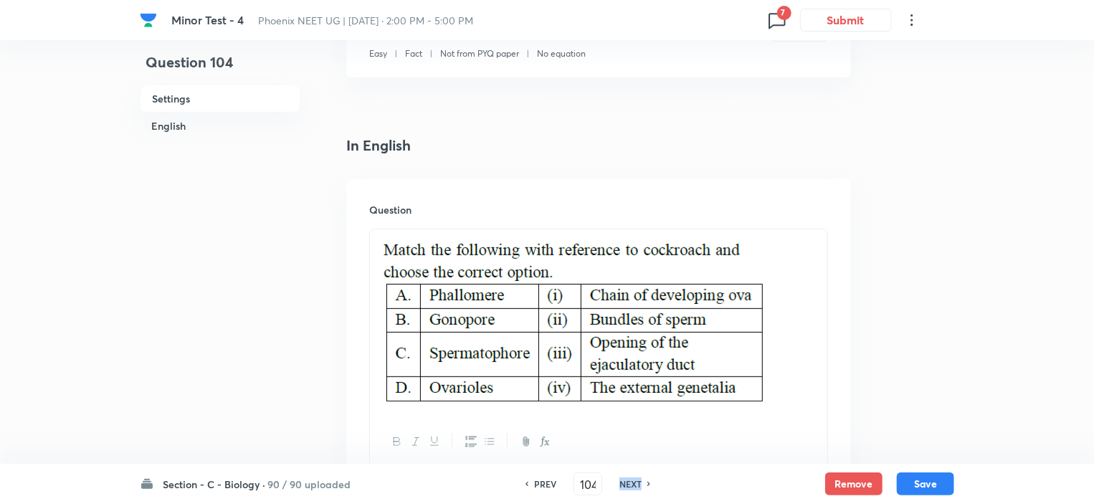
click at [634, 480] on h6 "NEXT" at bounding box center [630, 483] width 22 height 13
type input "105"
checkbox input "false"
checkbox input "true"
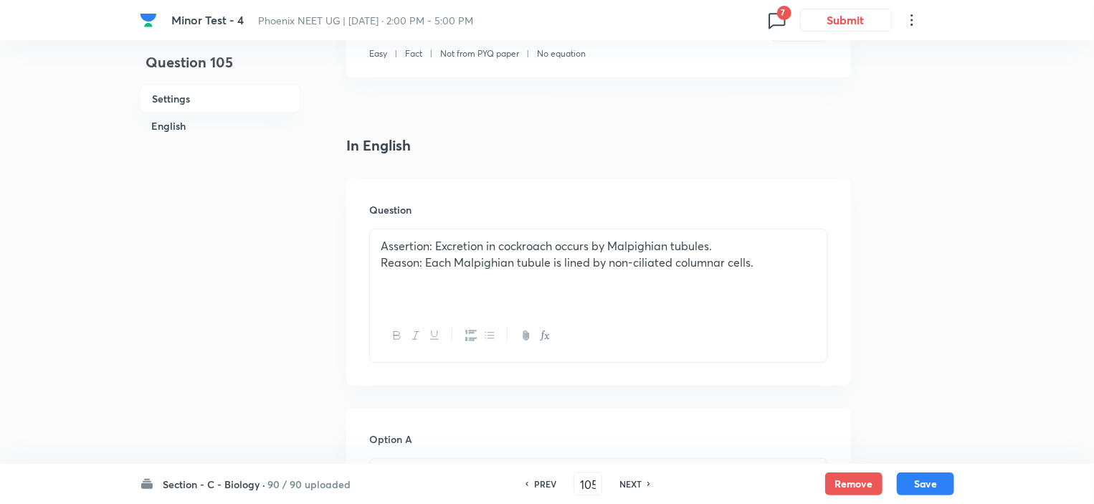
click at [634, 480] on h6 "NEXT" at bounding box center [630, 483] width 22 height 13
type input "106"
checkbox input "false"
checkbox input "true"
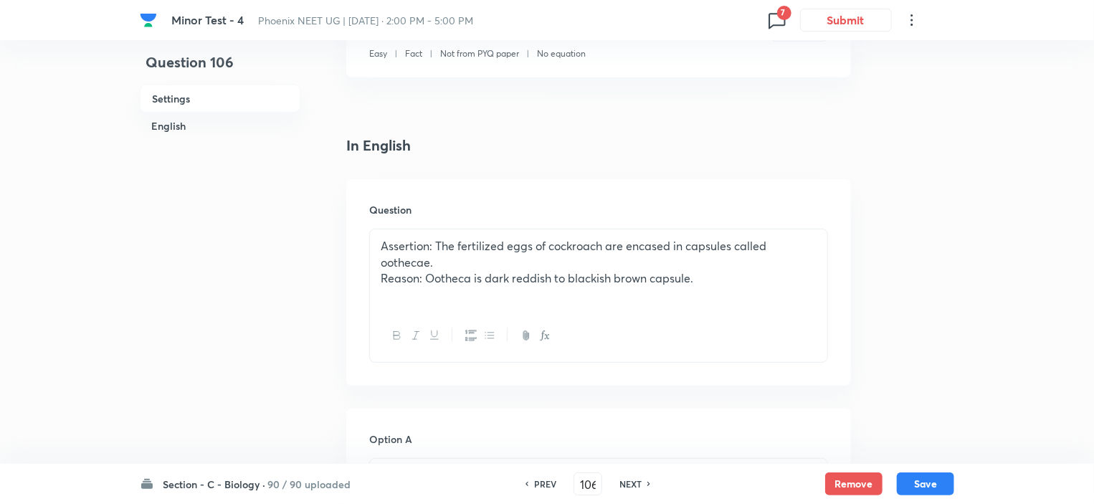
click at [634, 475] on div "PREV 106 ​ NEXT" at bounding box center [587, 483] width 185 height 23
click at [634, 483] on h6 "NEXT" at bounding box center [630, 483] width 22 height 13
type input "107"
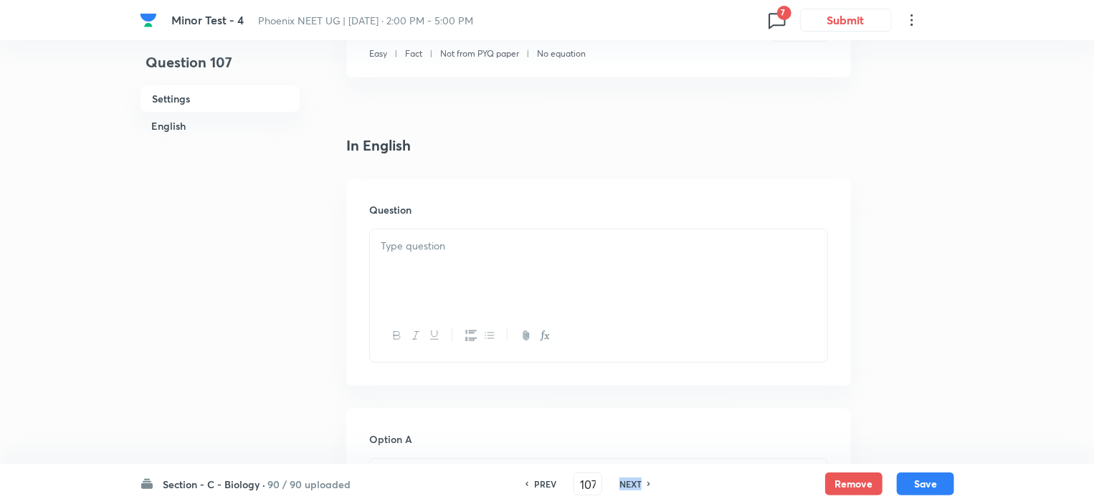
checkbox input "false"
checkbox input "true"
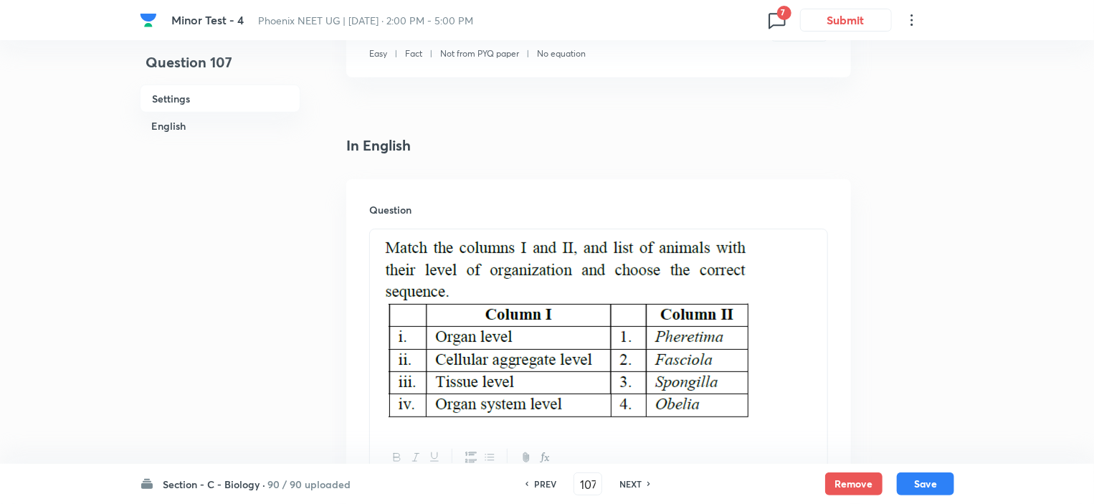
click at [634, 483] on h6 "NEXT" at bounding box center [630, 483] width 22 height 13
type input "108"
checkbox input "true"
click at [634, 483] on h6 "NEXT" at bounding box center [630, 483] width 22 height 13
type input "109"
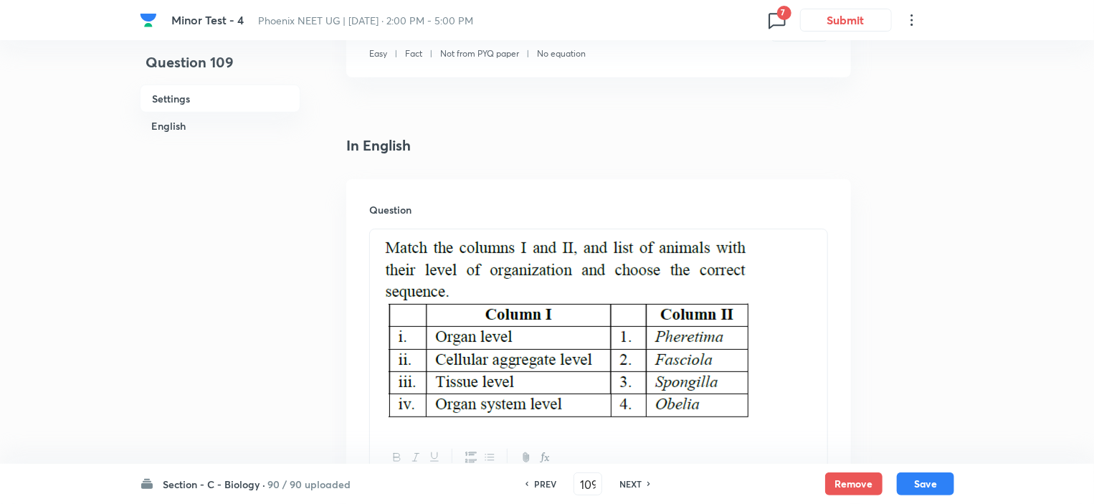
checkbox input "false"
checkbox input "true"
click at [634, 483] on h6 "NEXT" at bounding box center [630, 483] width 22 height 13
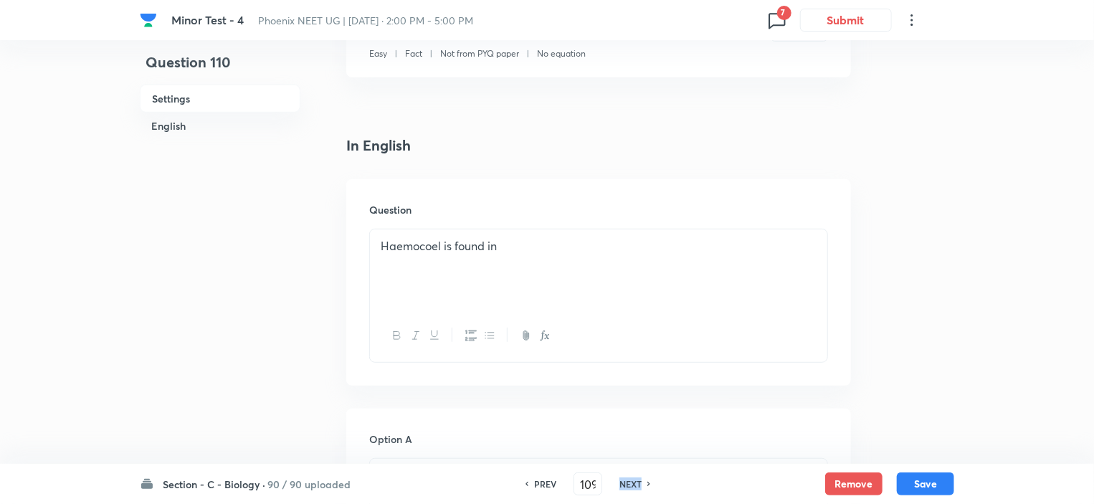
type input "110"
checkbox input "false"
checkbox input "true"
click at [634, 483] on h6 "NEXT" at bounding box center [630, 483] width 22 height 13
type input "111"
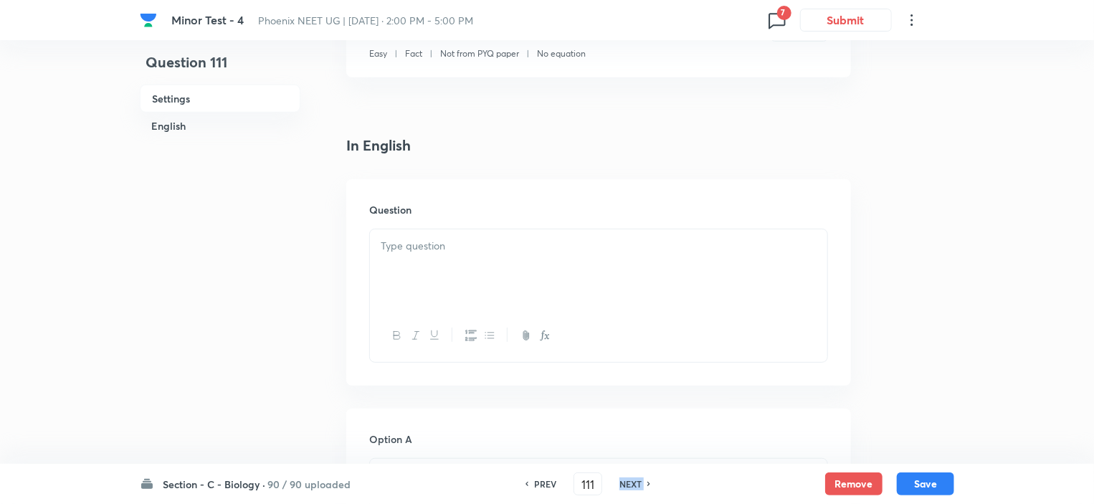
checkbox input "true"
click at [634, 483] on h6 "NEXT" at bounding box center [630, 483] width 22 height 13
type input "112"
checkbox input "false"
checkbox input "true"
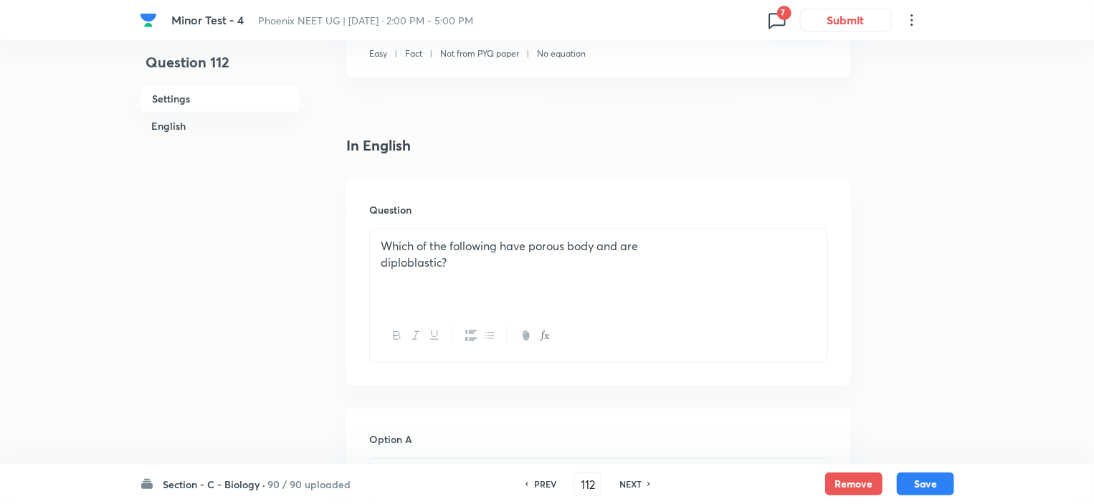
click at [634, 483] on h6 "NEXT" at bounding box center [630, 483] width 22 height 13
type input "113"
checkbox input "false"
checkbox input "true"
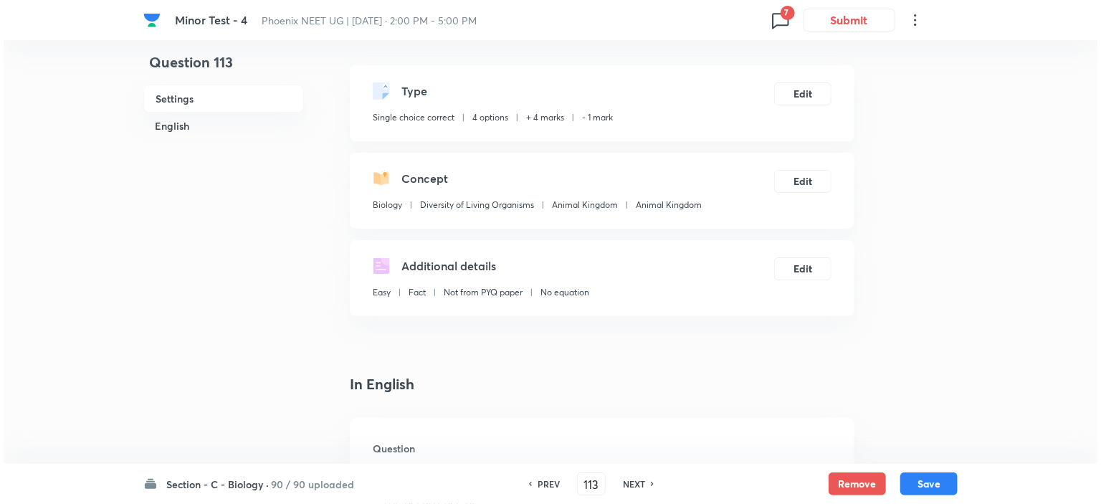
scroll to position [0, 0]
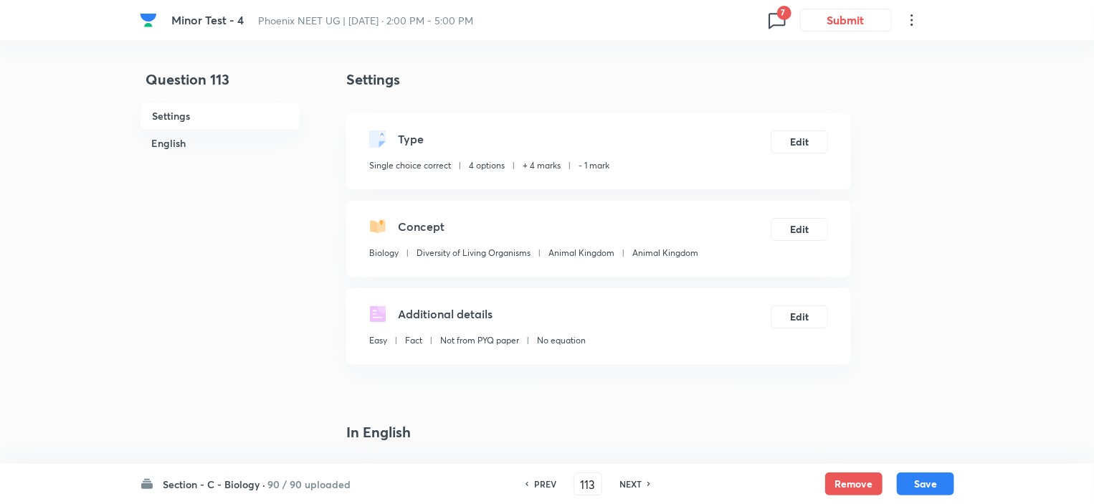
click at [771, 14] on icon at bounding box center [777, 20] width 23 height 23
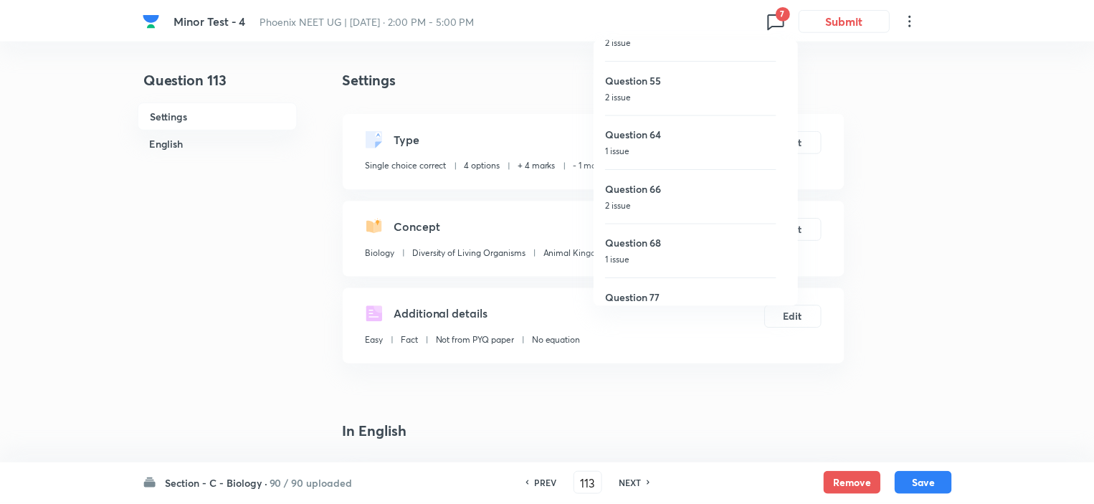
scroll to position [112, 0]
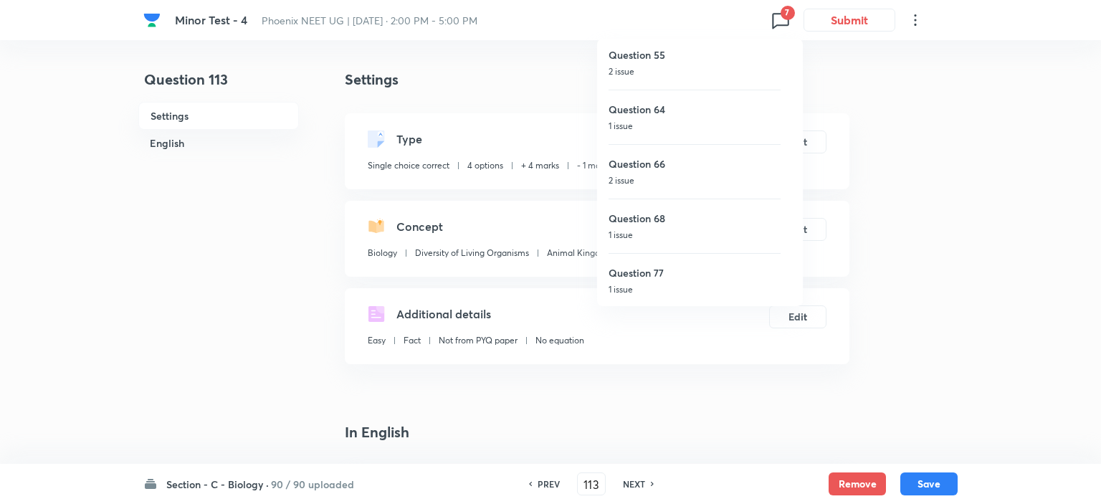
click at [262, 348] on div at bounding box center [550, 252] width 1101 height 504
